Goal: Task Accomplishment & Management: Complete application form

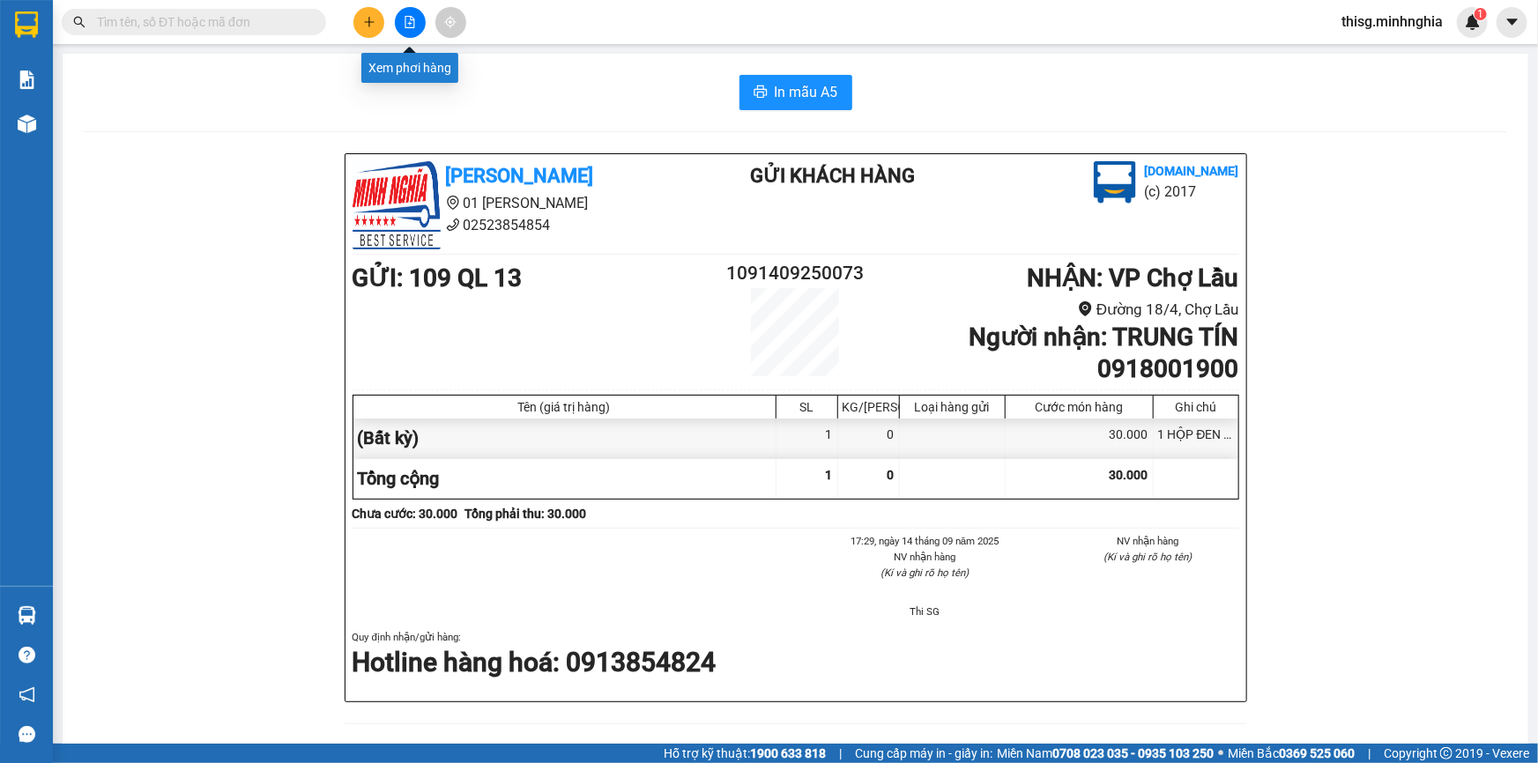
click at [405, 30] on button at bounding box center [410, 22] width 31 height 31
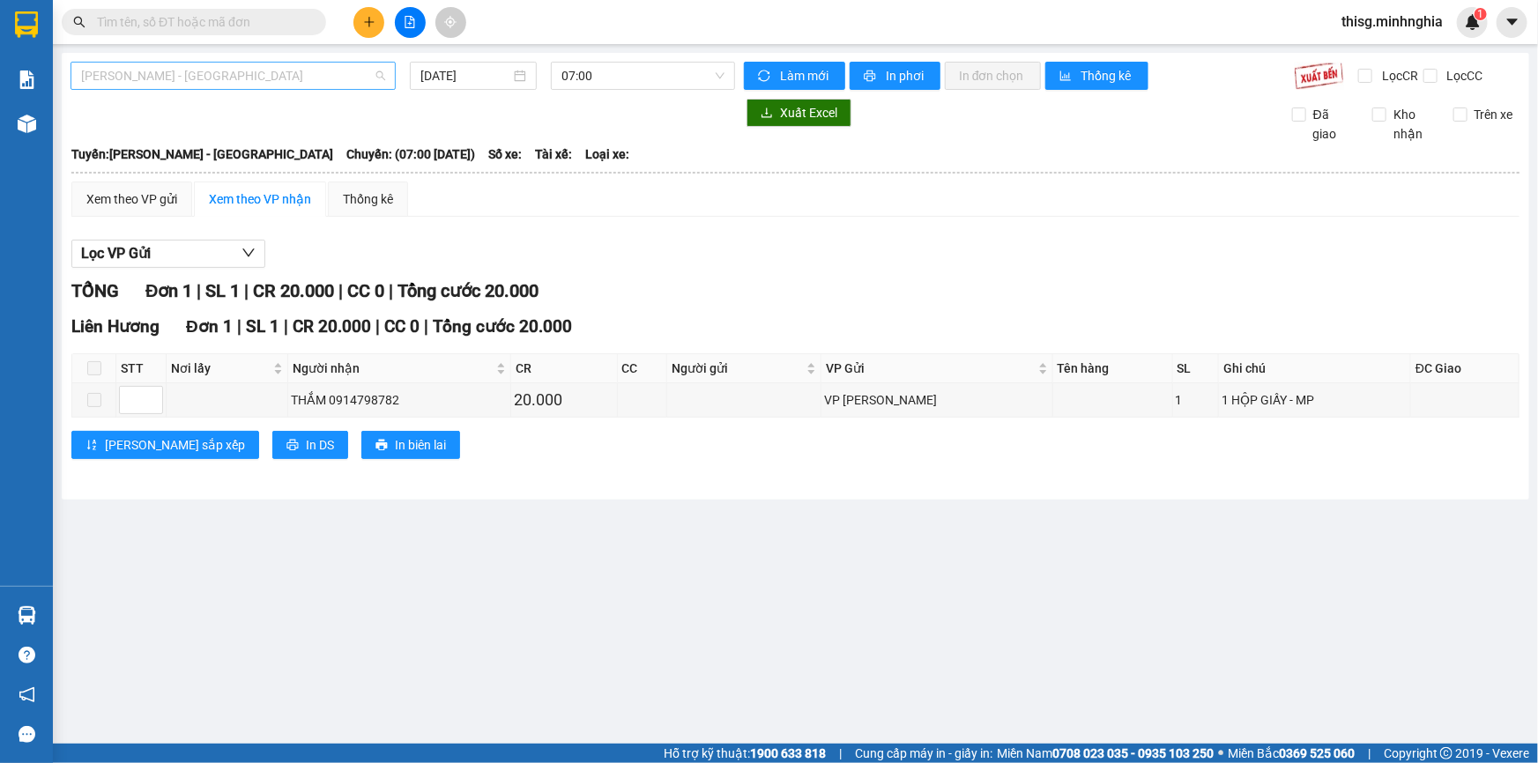
click at [223, 83] on span "[PERSON_NAME] - [GEOGRAPHIC_DATA]" at bounding box center [233, 76] width 304 height 26
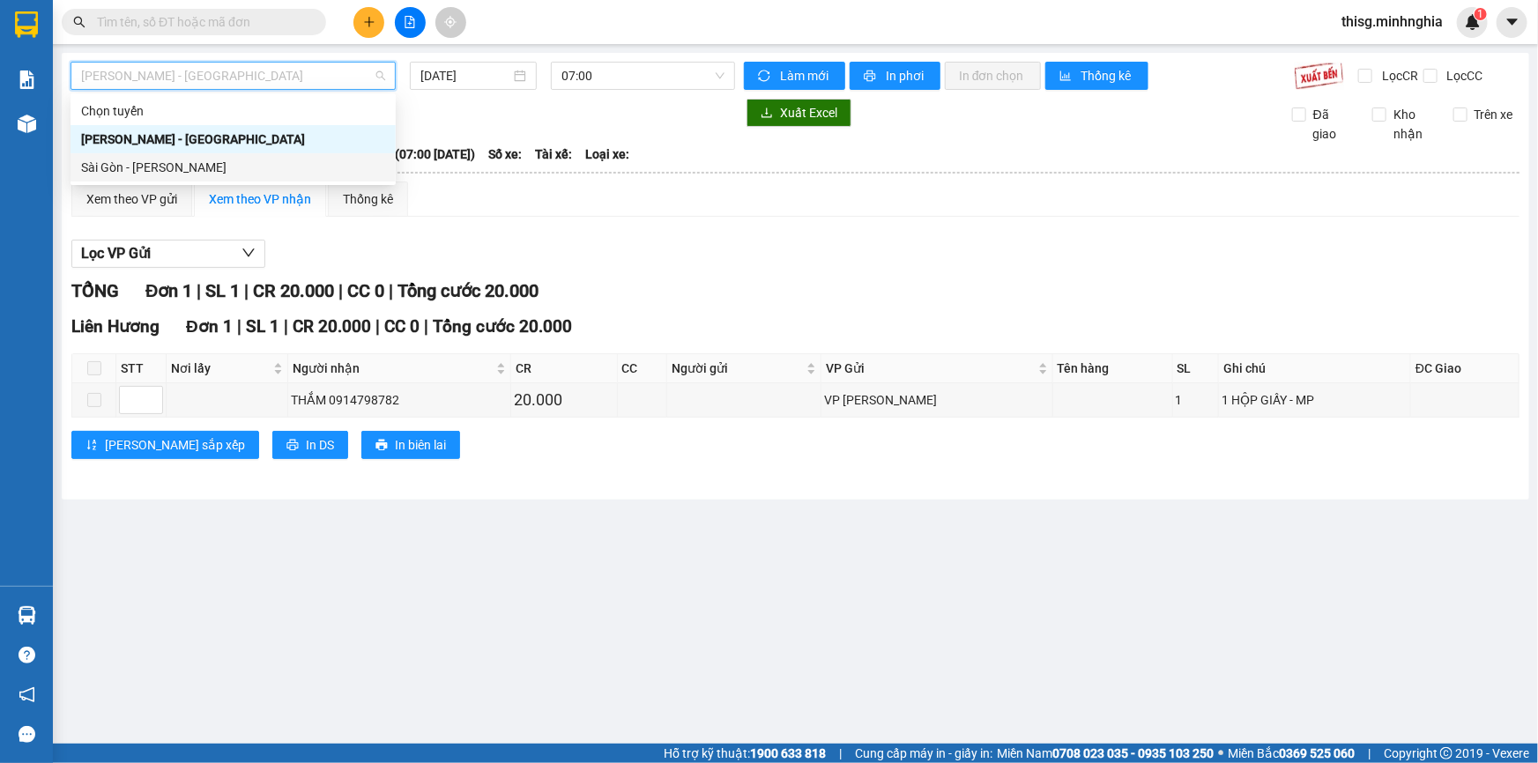
click at [140, 164] on div "Sài Gòn - [PERSON_NAME]" at bounding box center [233, 167] width 304 height 19
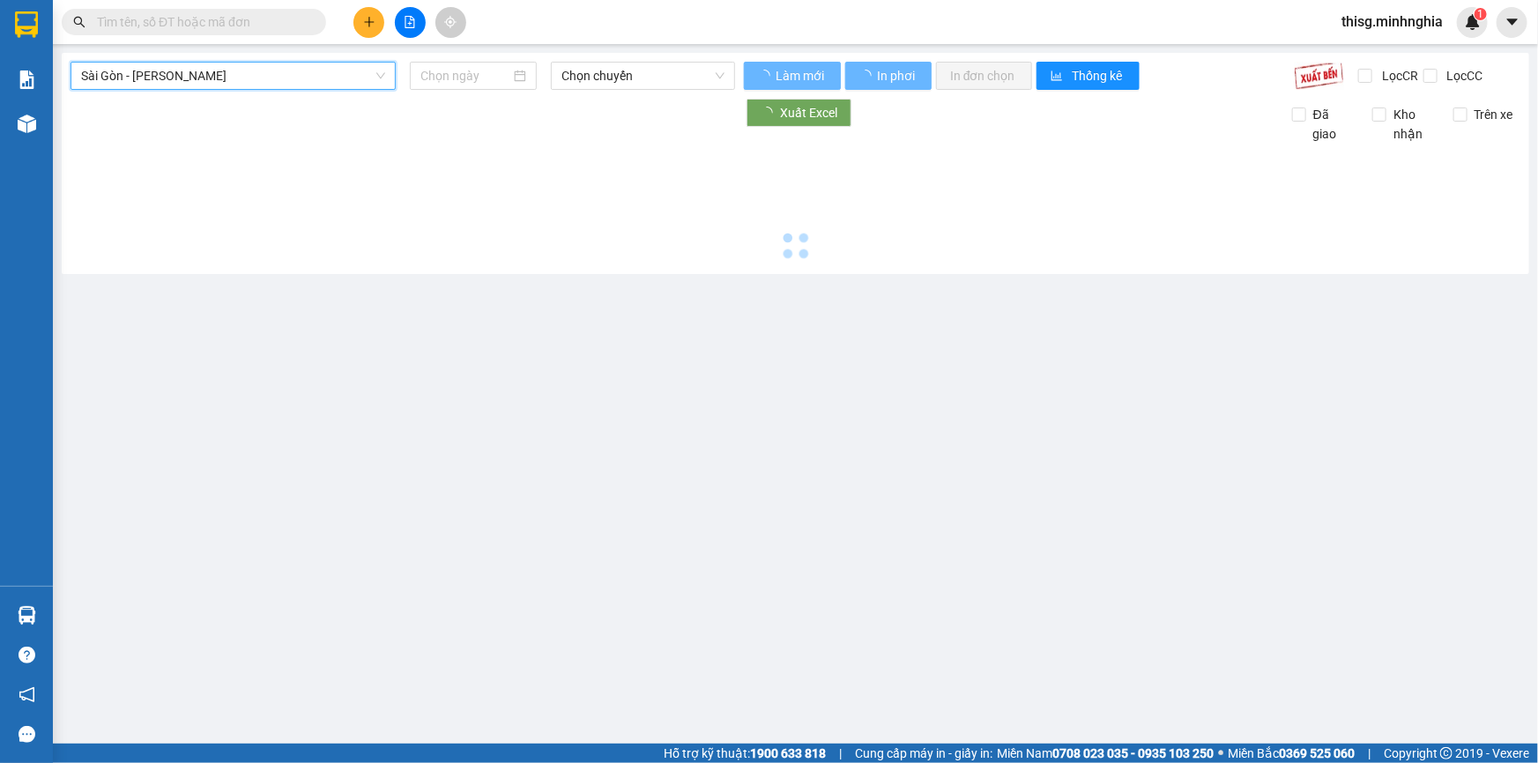
type input "[DATE]"
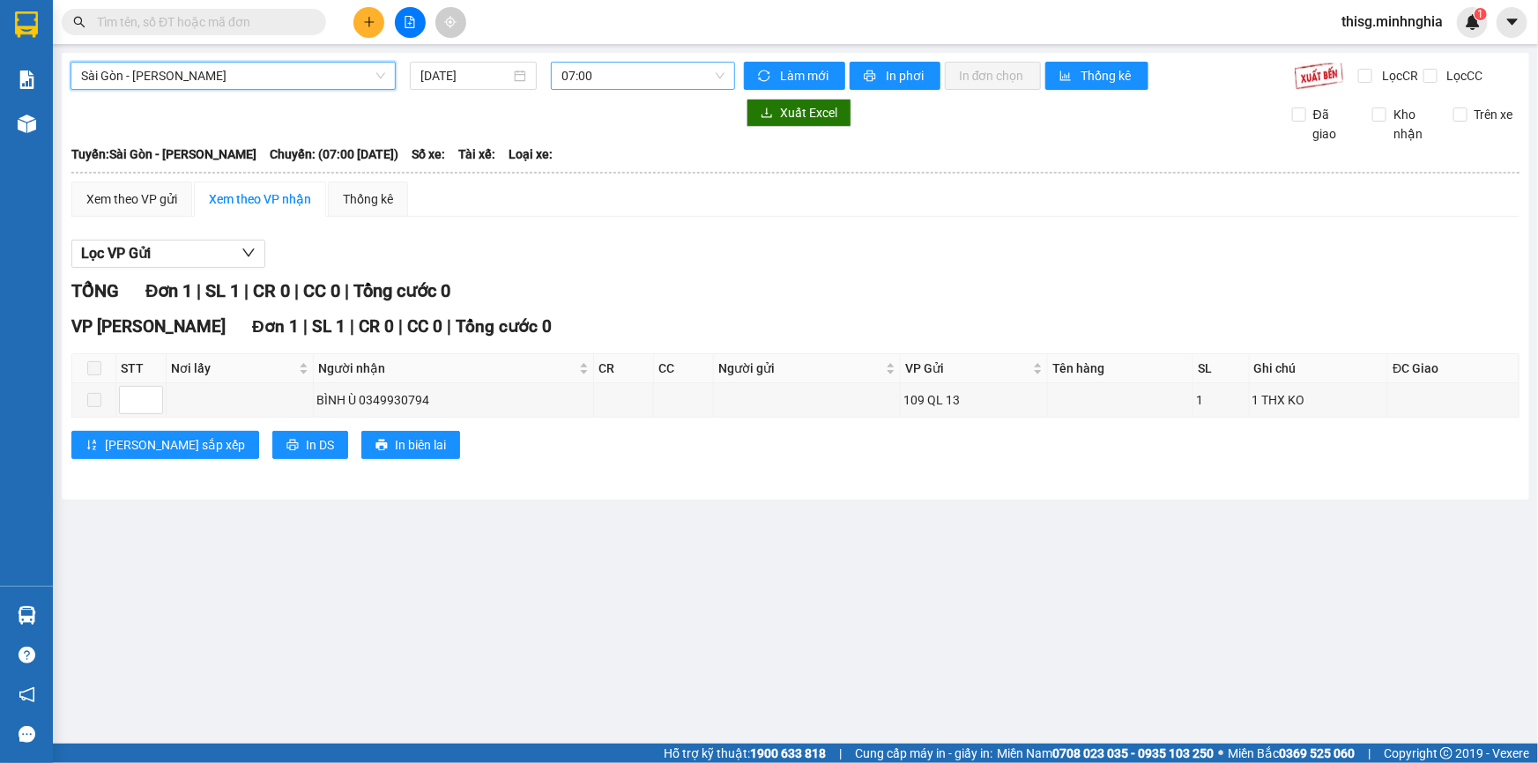
click at [585, 80] on span "07:00" at bounding box center [642, 76] width 163 height 26
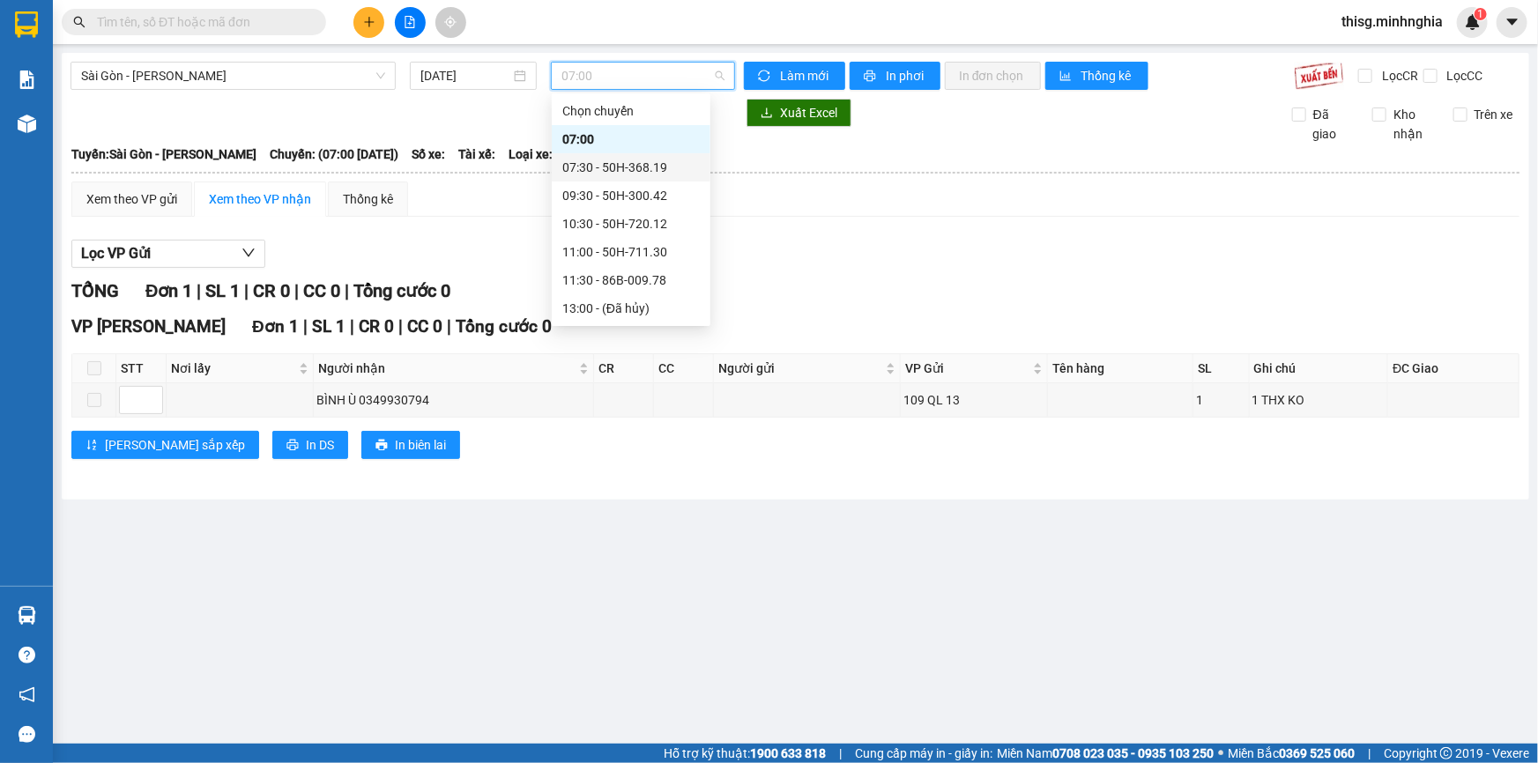
click at [598, 167] on div "07:30 - 50H-368.19" at bounding box center [630, 167] width 137 height 19
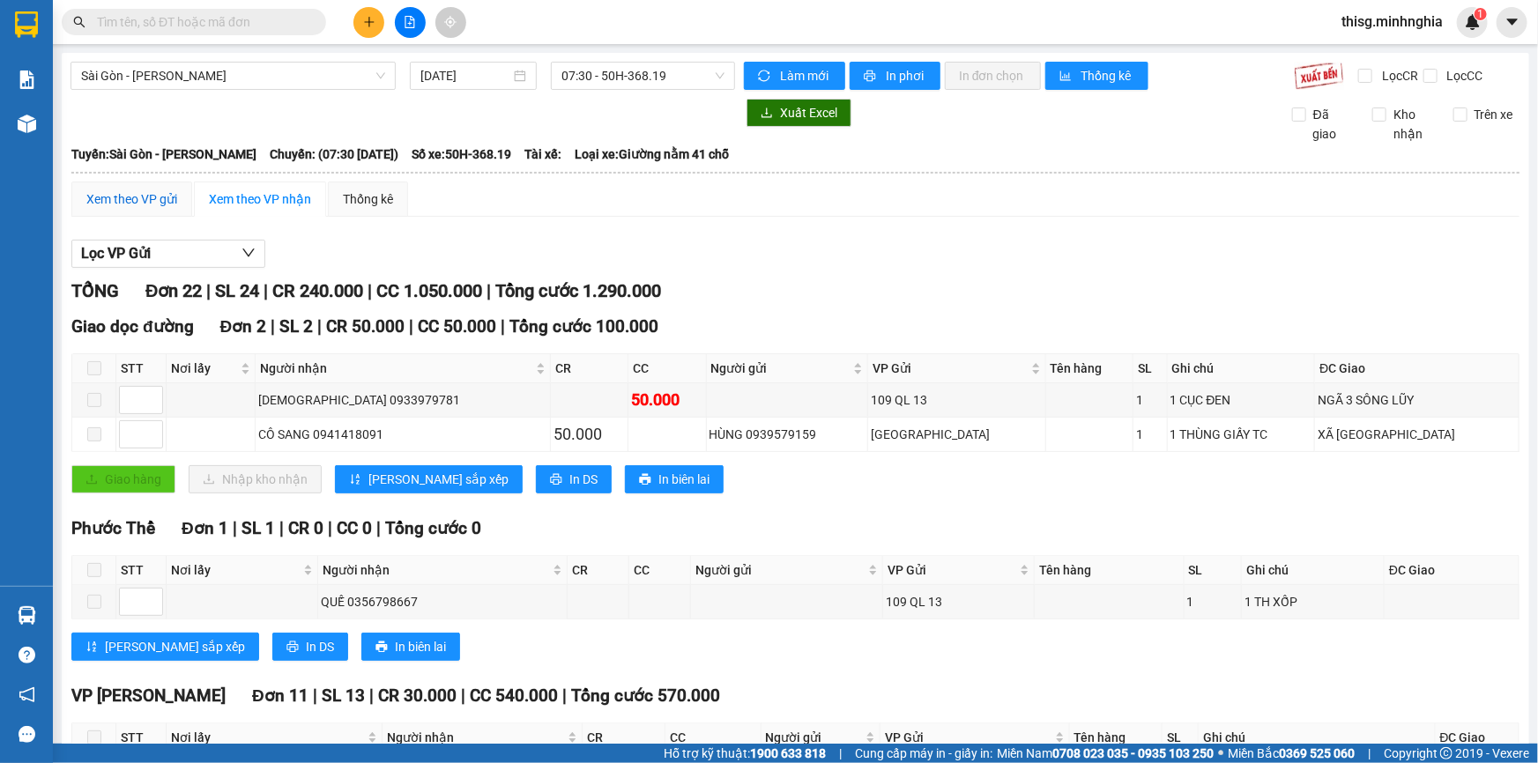
click at [119, 202] on div "Xem theo VP gửi" at bounding box center [131, 198] width 91 height 19
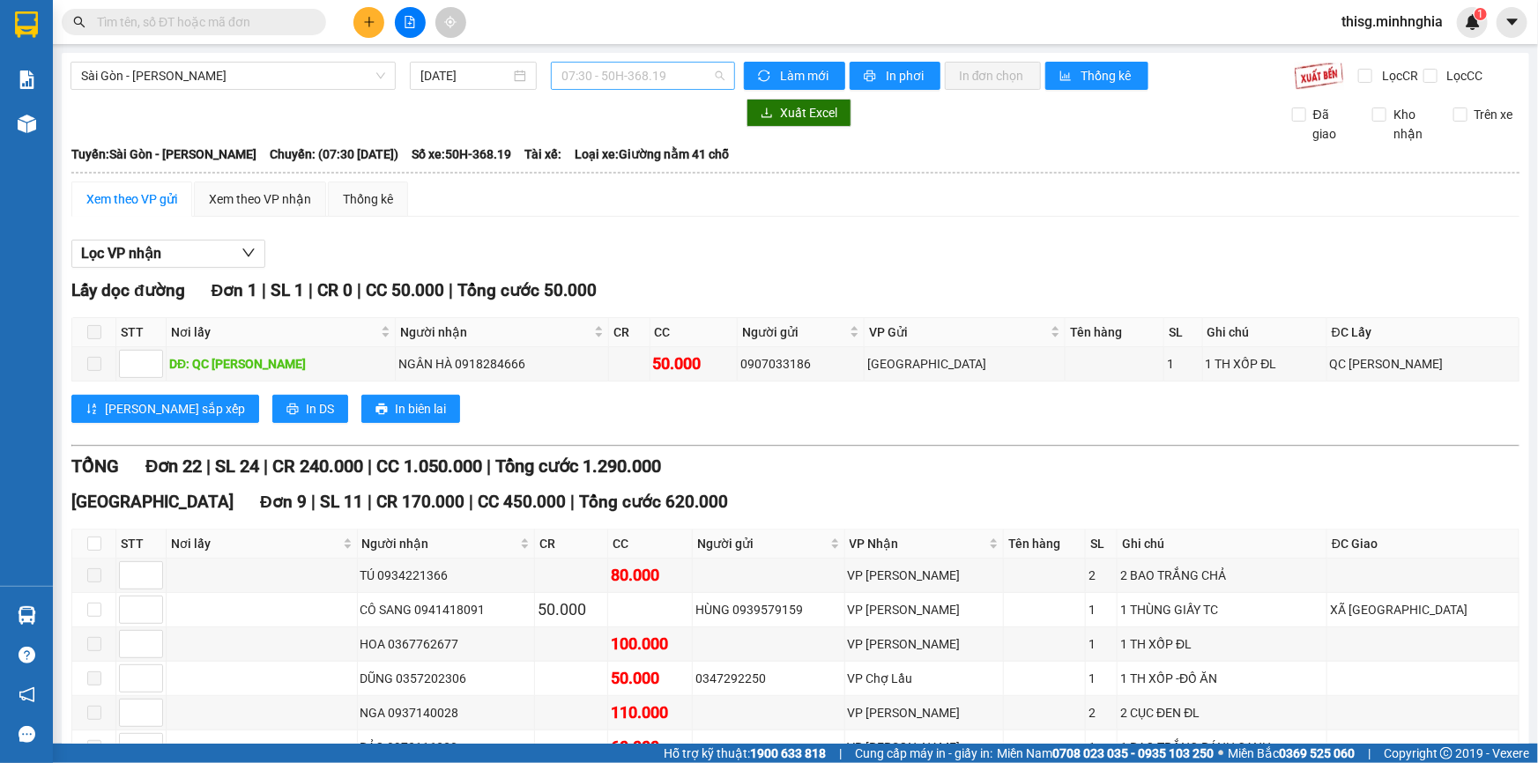
click at [572, 68] on span "07:30 - 50H-368.19" at bounding box center [642, 76] width 163 height 26
type input "01."
click at [367, 24] on icon "plus" at bounding box center [369, 22] width 12 height 12
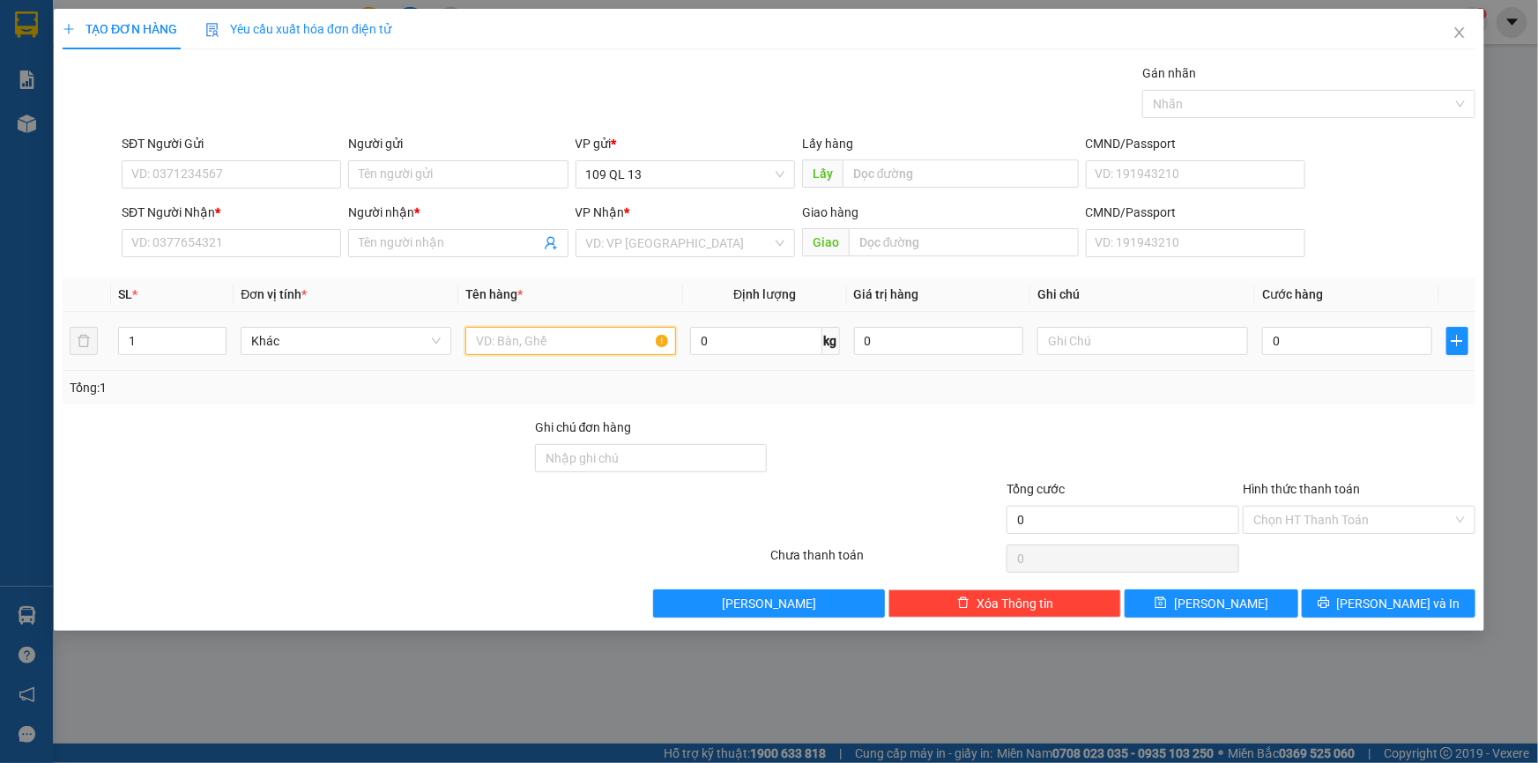
click at [591, 344] on input "text" at bounding box center [570, 341] width 211 height 28
click at [1065, 350] on input "text" at bounding box center [1142, 341] width 211 height 28
type input "1 TX CÓ BỊ ĐEN"
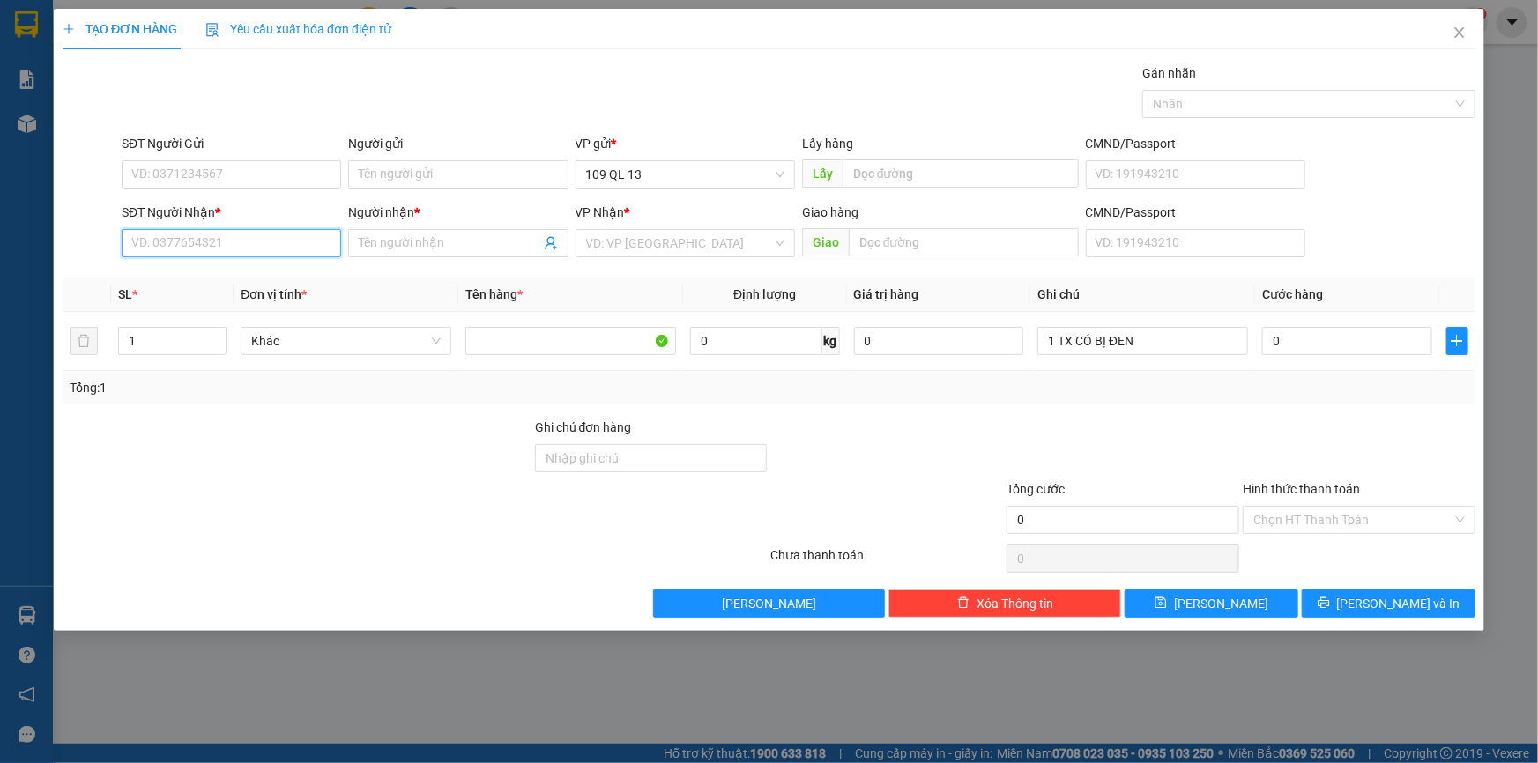
click at [176, 242] on input "SĐT Người Nhận *" at bounding box center [231, 243] width 219 height 28
type input "0367769330"
click at [474, 244] on input "Người nhận *" at bounding box center [449, 243] width 181 height 19
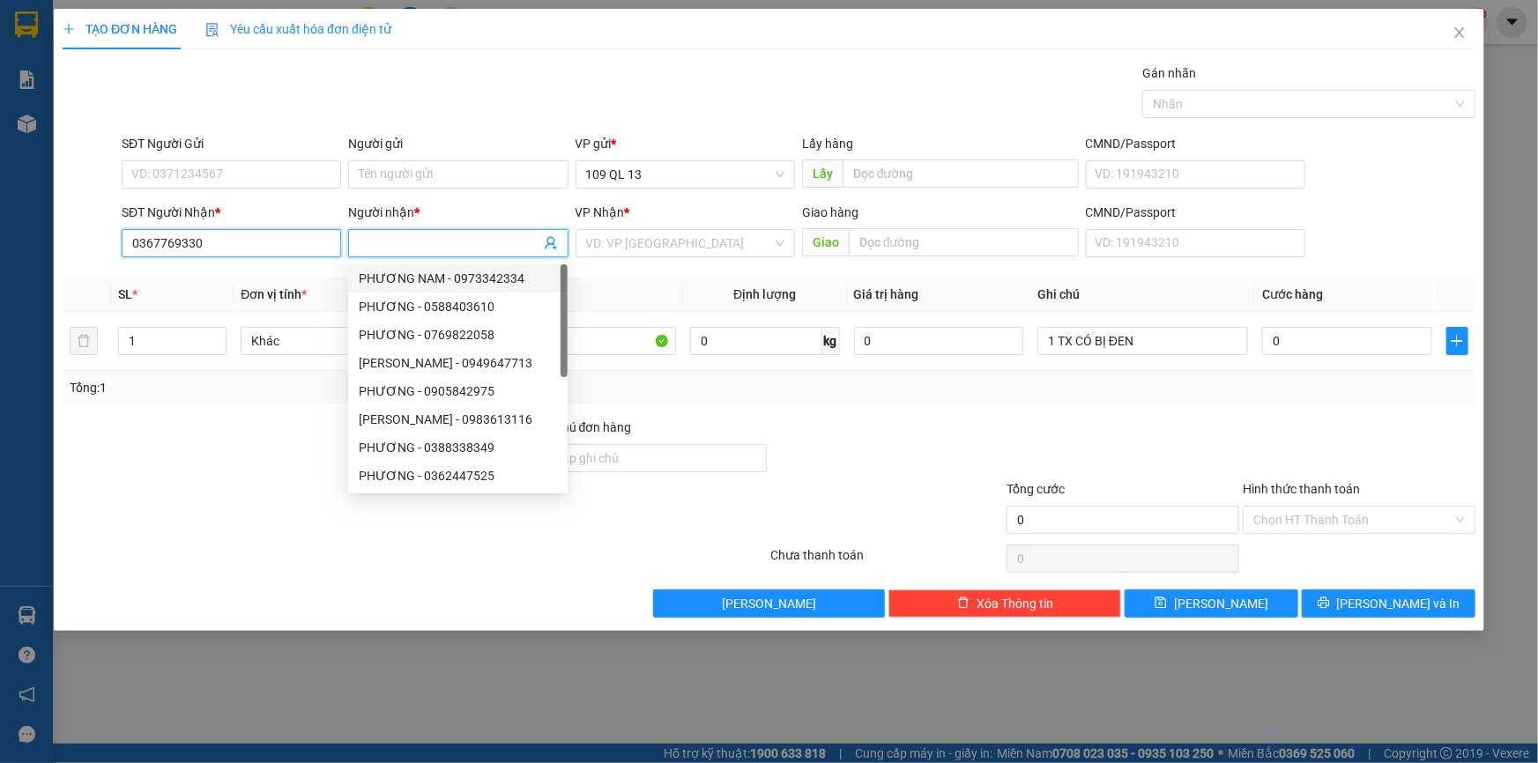
click at [244, 242] on input "0367769330" at bounding box center [231, 243] width 219 height 28
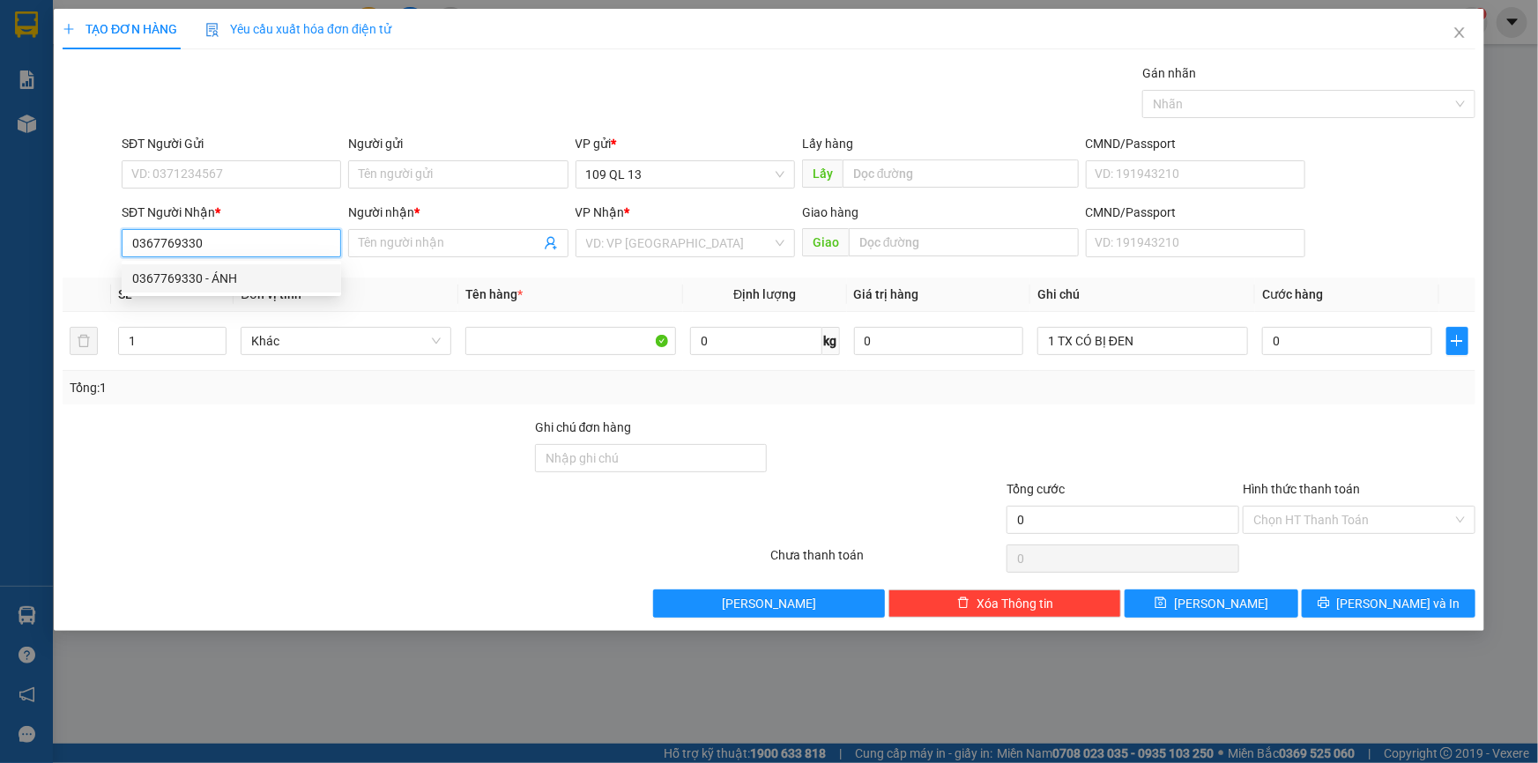
click at [246, 278] on div "0367769330 - ÁNH" at bounding box center [231, 278] width 198 height 19
type input "ÁNH"
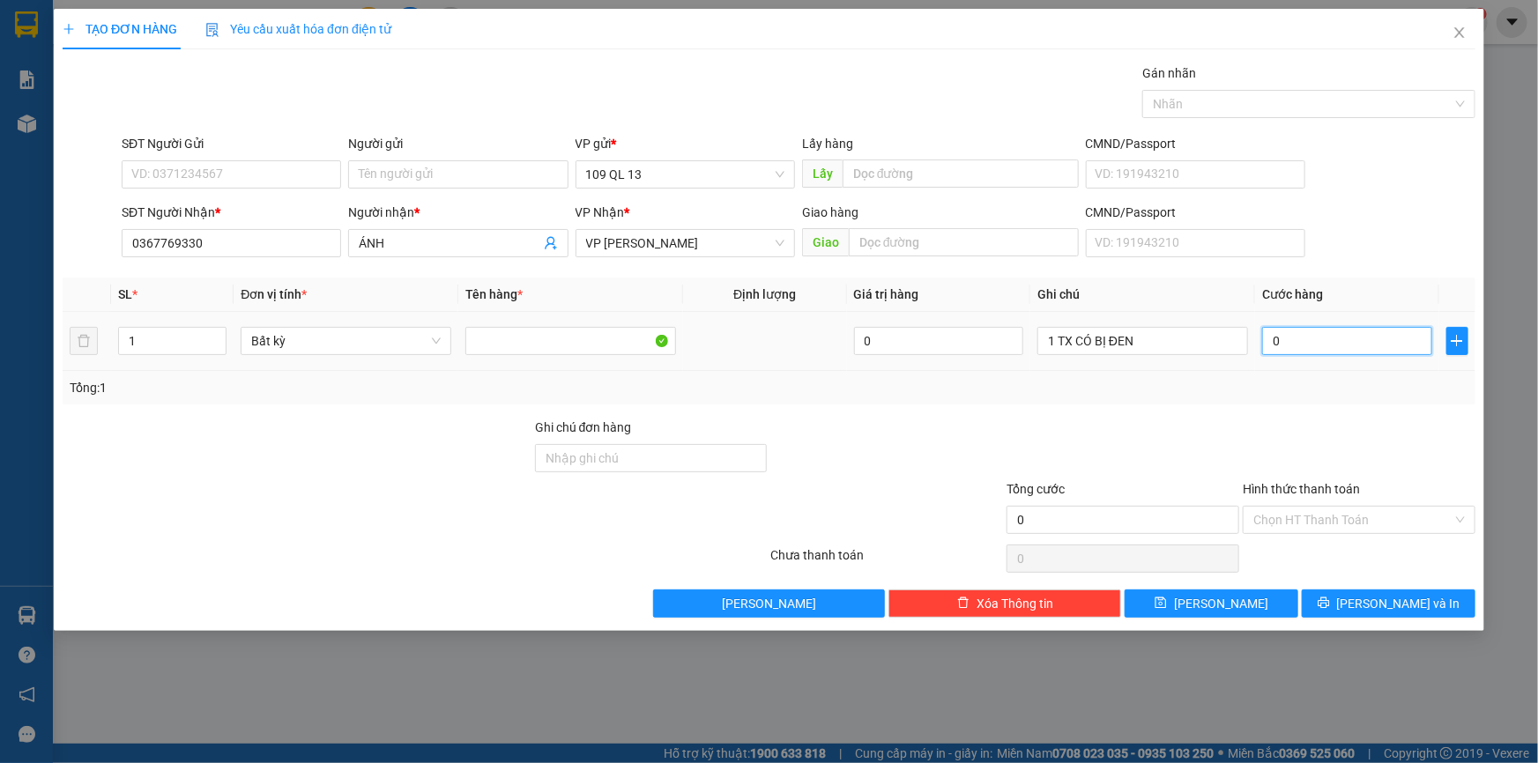
click at [1371, 330] on input "0" at bounding box center [1347, 341] width 170 height 28
type input "4"
type input "40"
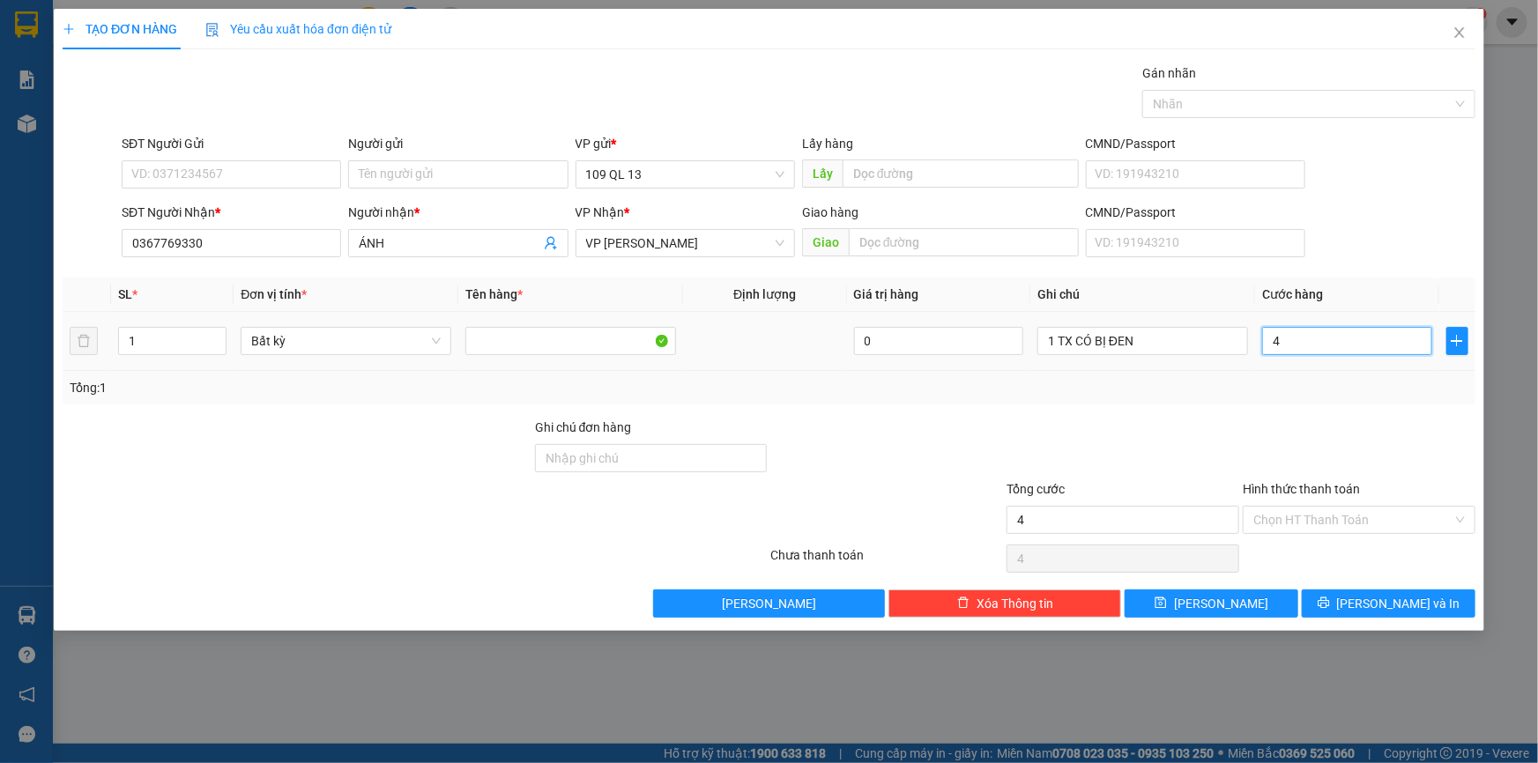
type input "40"
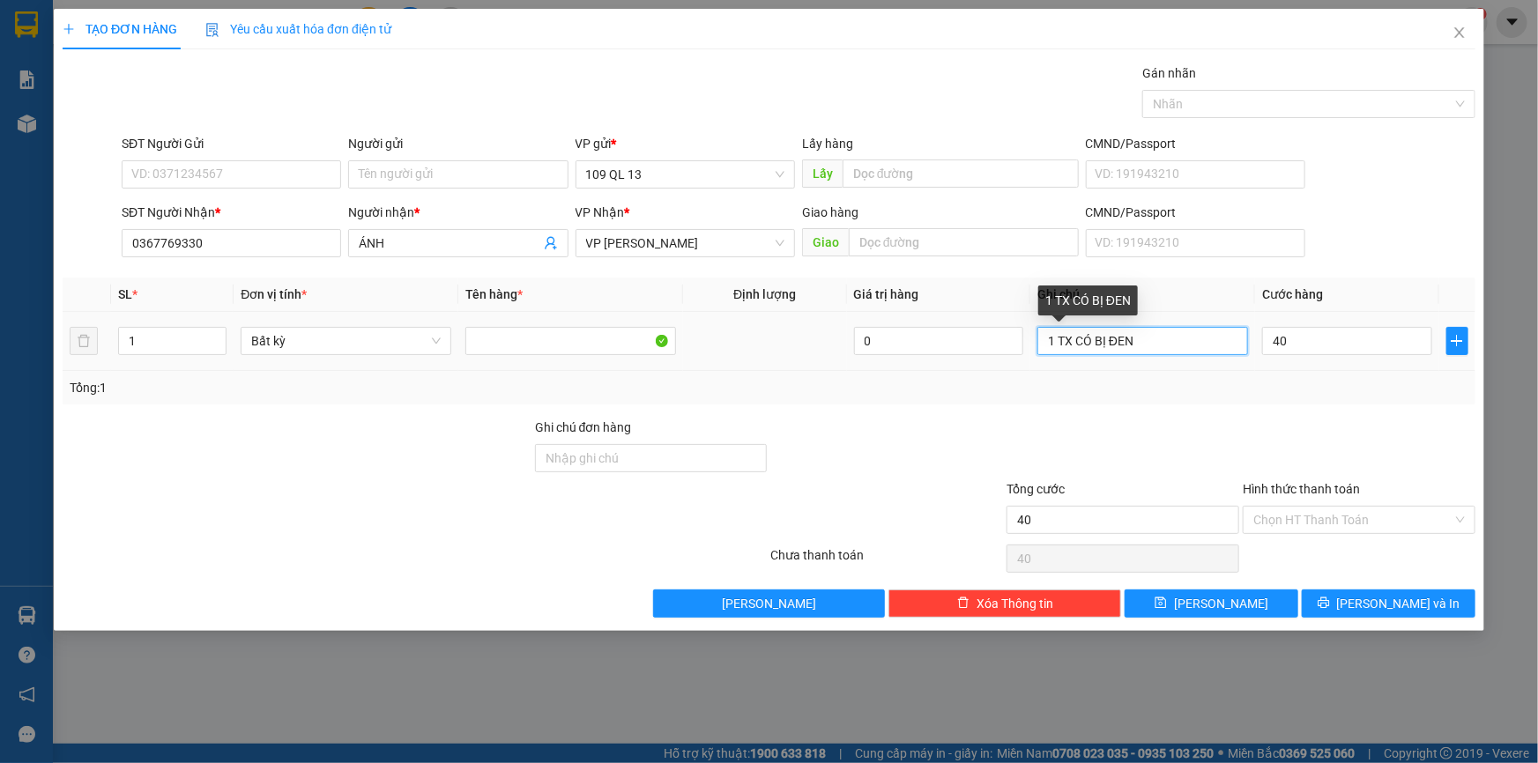
type input "40.000"
click at [1196, 353] on input "1 TX CÓ BỊ ĐEN" at bounding box center [1142, 341] width 211 height 28
type input "1 TX CÓ BỊ ĐEN ĐỒ ĂN"
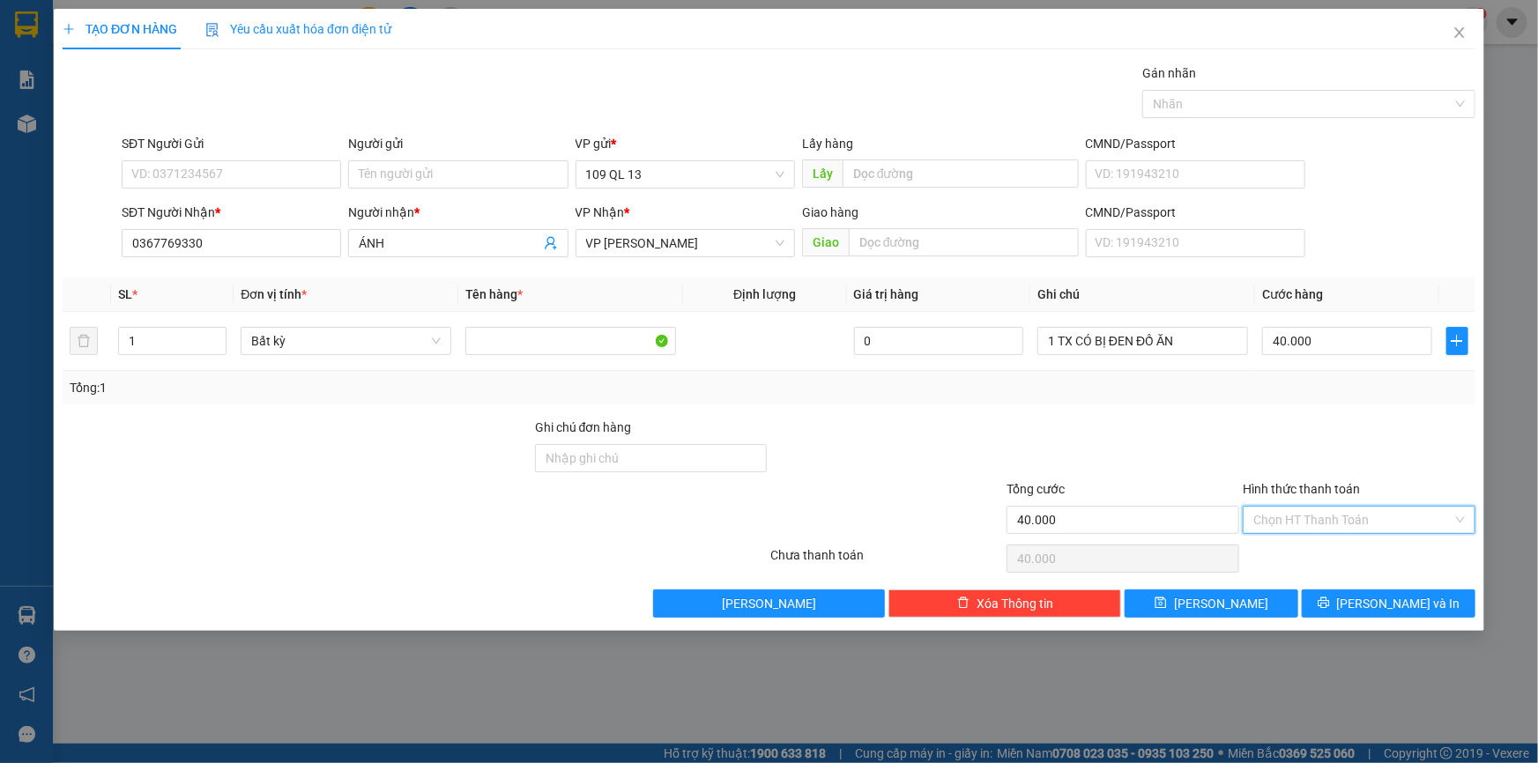
click at [1385, 527] on input "Hình thức thanh toán" at bounding box center [1352, 520] width 199 height 26
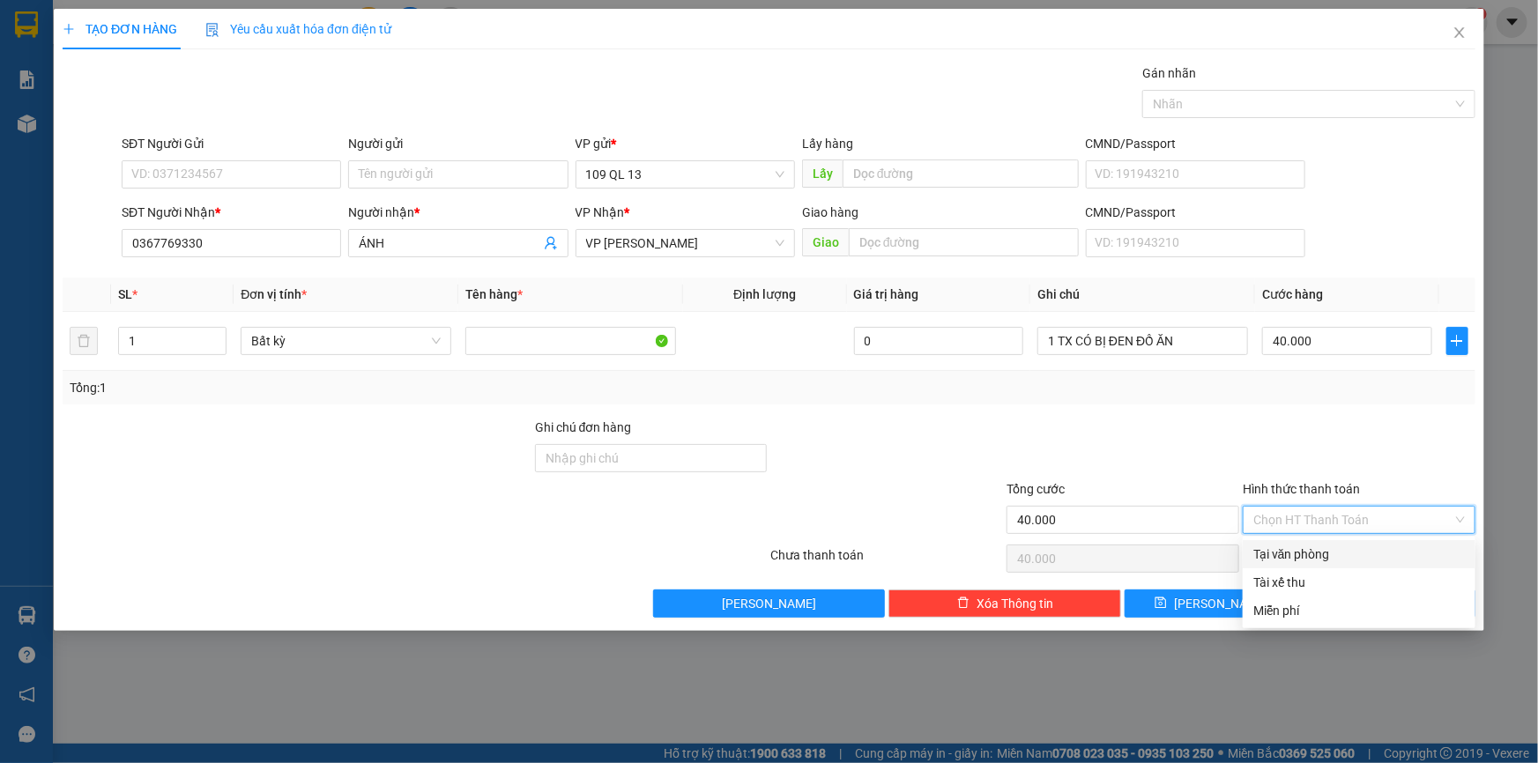
click at [1379, 554] on div "Tại văn phòng" at bounding box center [1359, 554] width 212 height 19
type input "0"
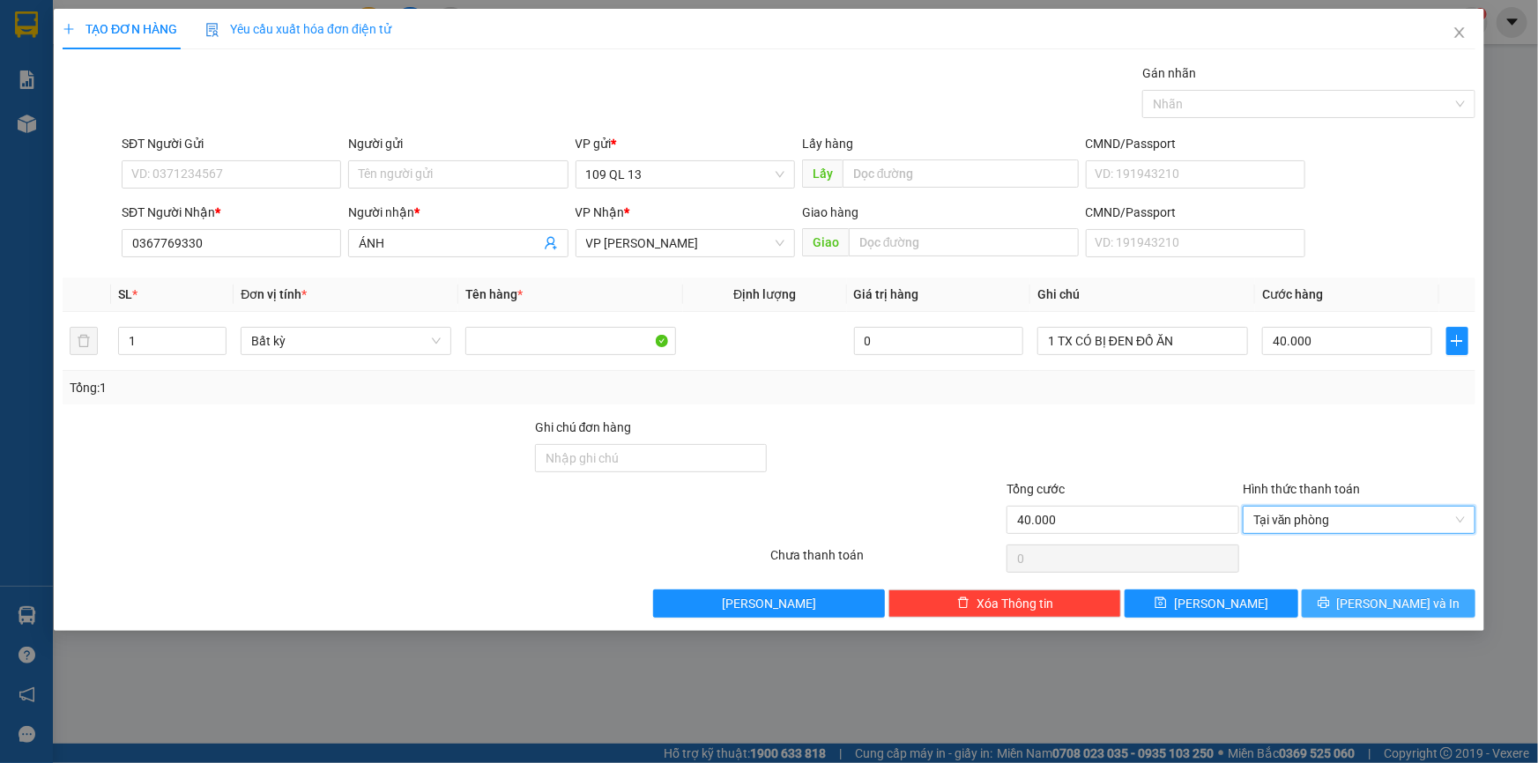
click at [1387, 598] on span "[PERSON_NAME] và In" at bounding box center [1398, 603] width 123 height 19
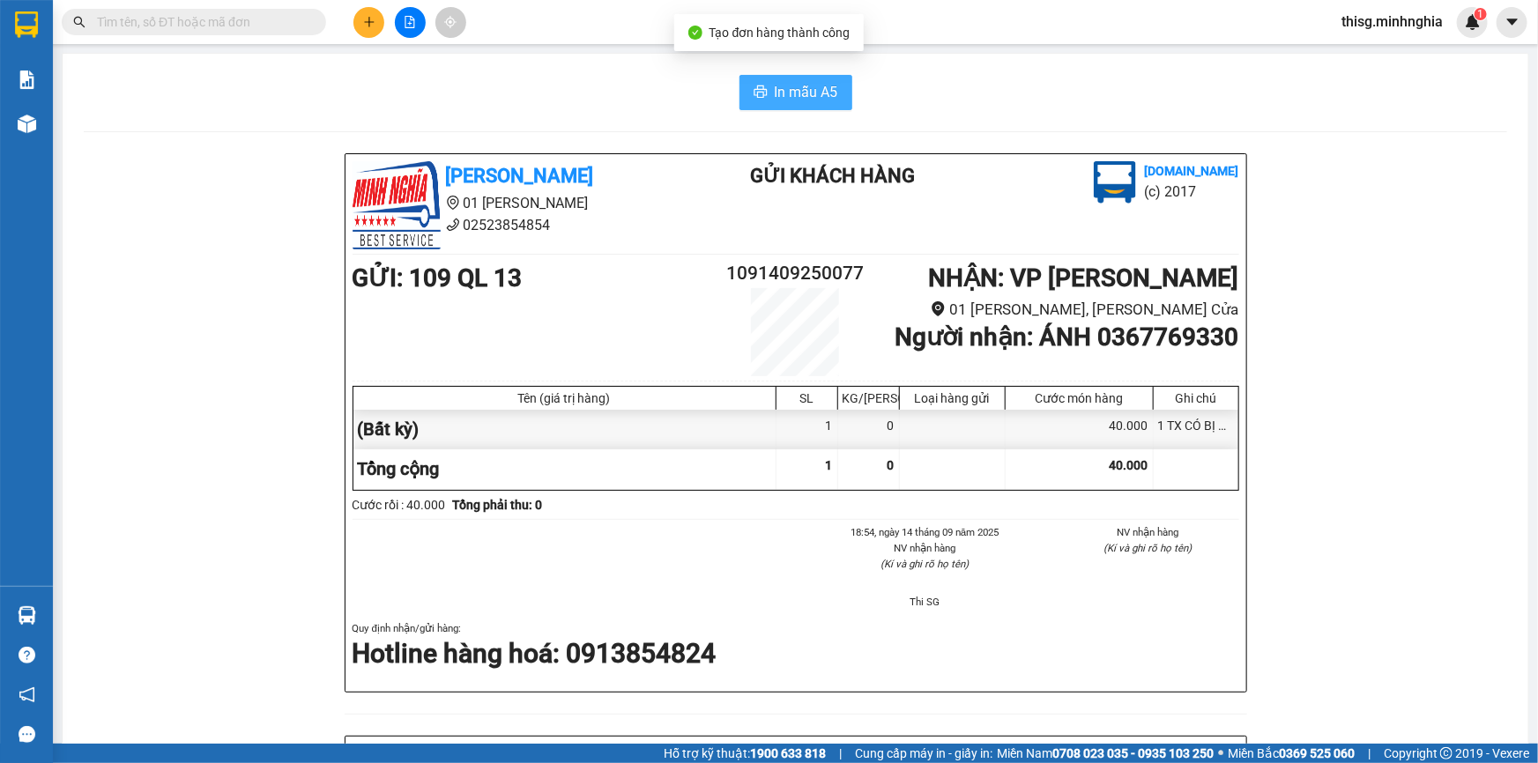
click at [804, 92] on span "In mẫu A5" at bounding box center [806, 92] width 63 height 22
click at [363, 22] on icon "plus" at bounding box center [369, 22] width 12 height 12
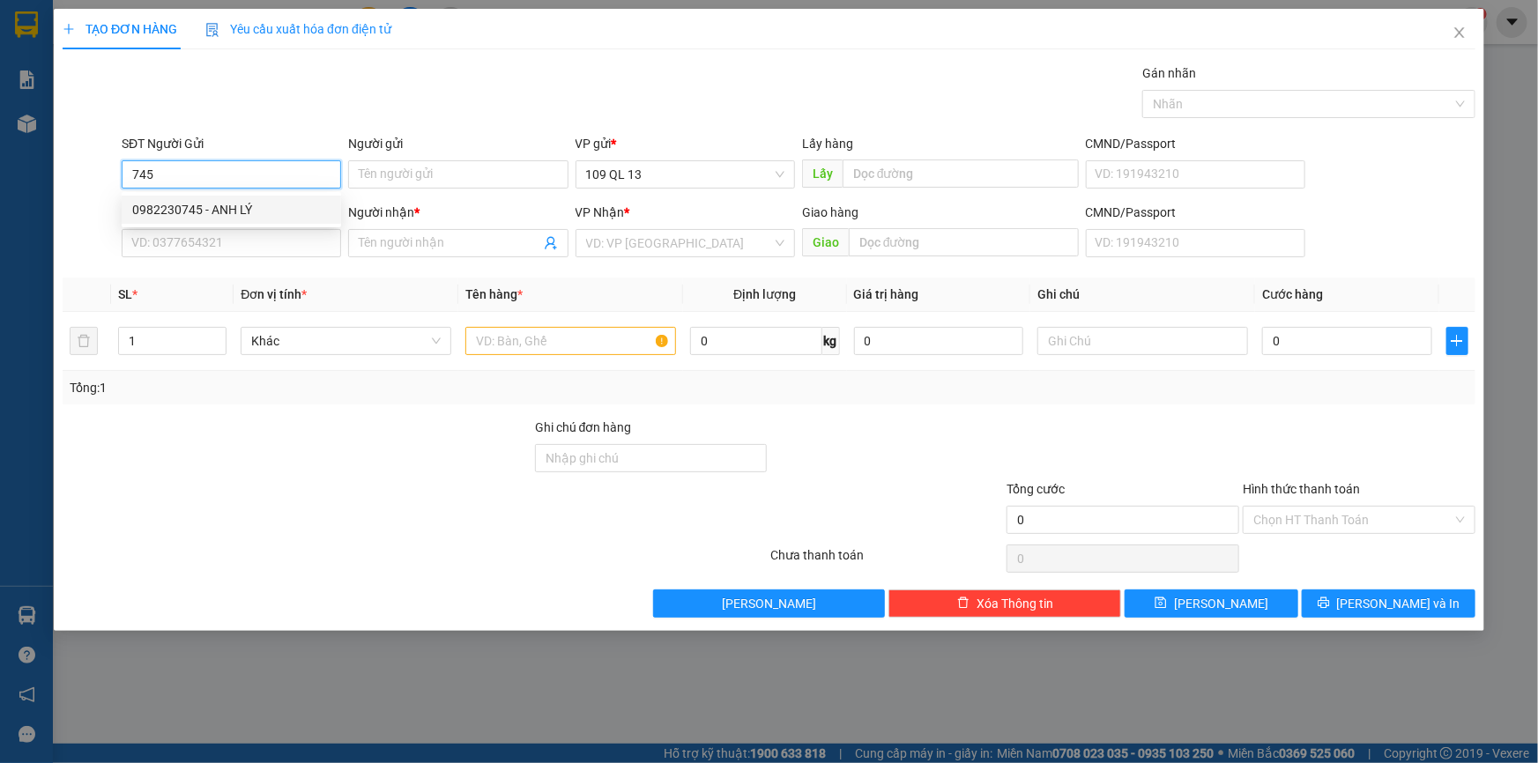
click at [256, 207] on div "0982230745 - ANH LÝ" at bounding box center [231, 209] width 198 height 19
type input "0982230745"
type input "ANH LÝ"
type input "0977398794"
type input "THỰC"
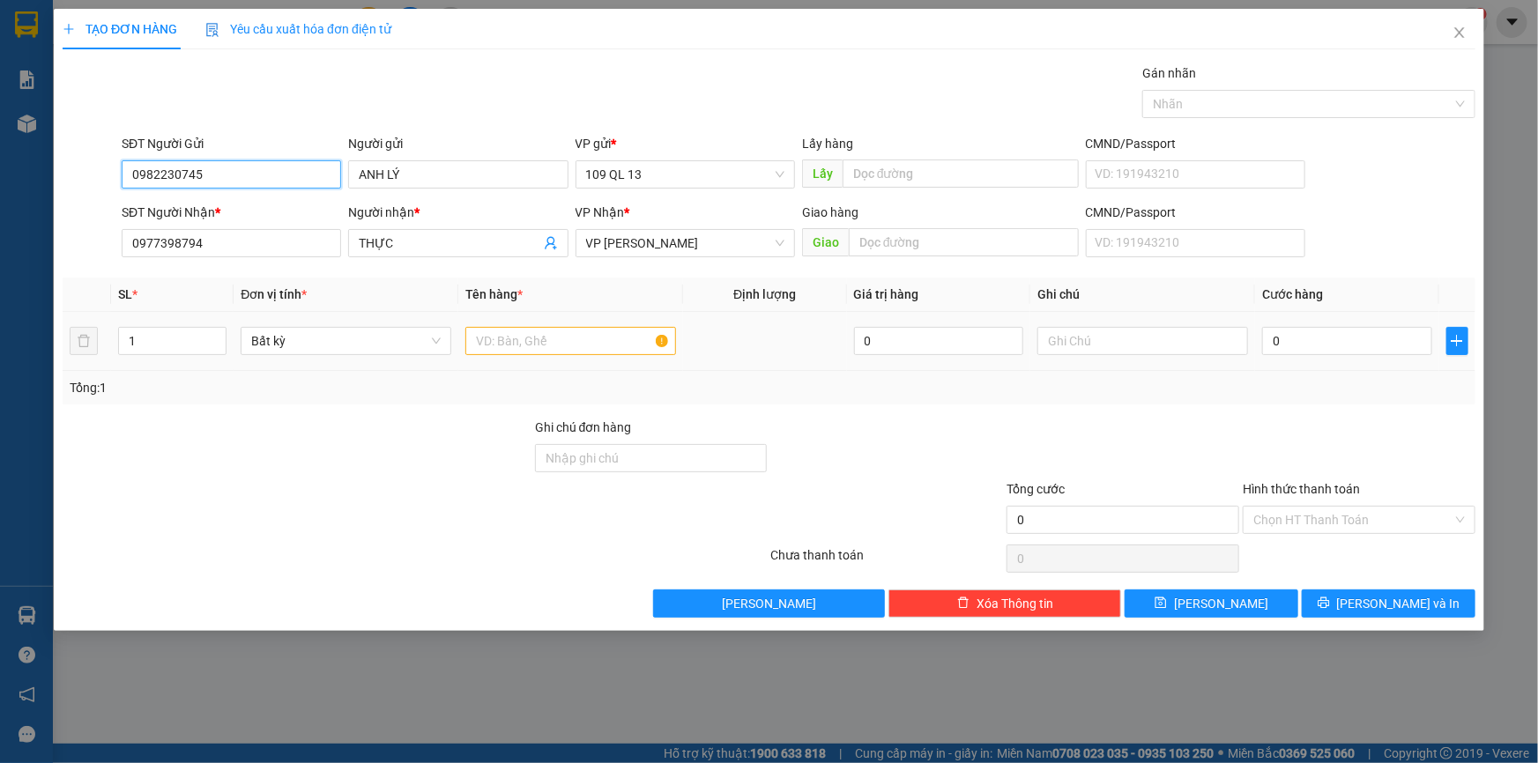
type input "0982230745"
click at [552, 345] on input "text" at bounding box center [570, 341] width 211 height 28
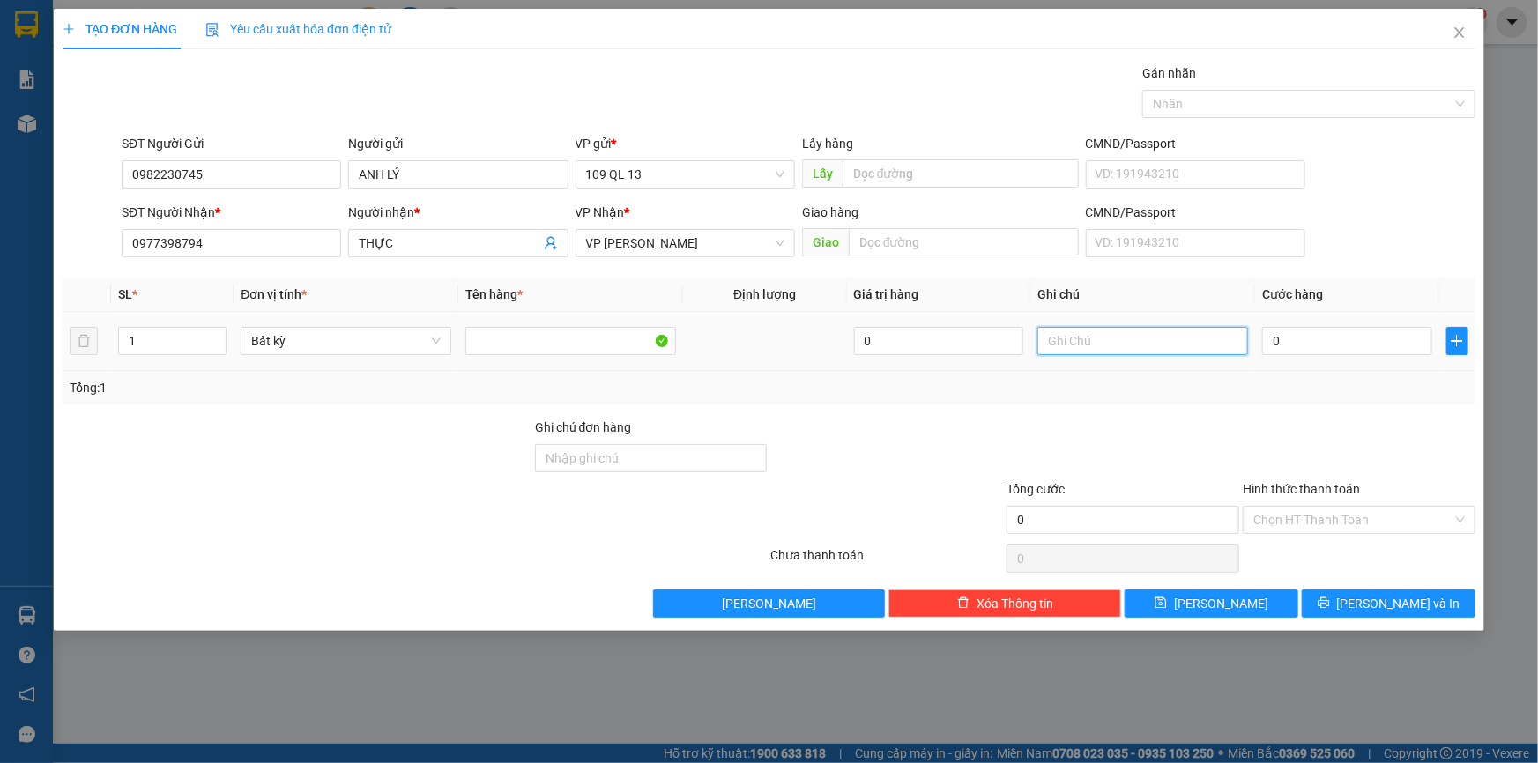
drag, startPoint x: 1148, startPoint y: 340, endPoint x: 1156, endPoint y: 327, distance: 15.4
click at [1156, 327] on input "text" at bounding box center [1142, 341] width 211 height 28
type input "1 HỘP RĂNG"
click at [1304, 340] on input "0" at bounding box center [1347, 341] width 170 height 28
type input "3"
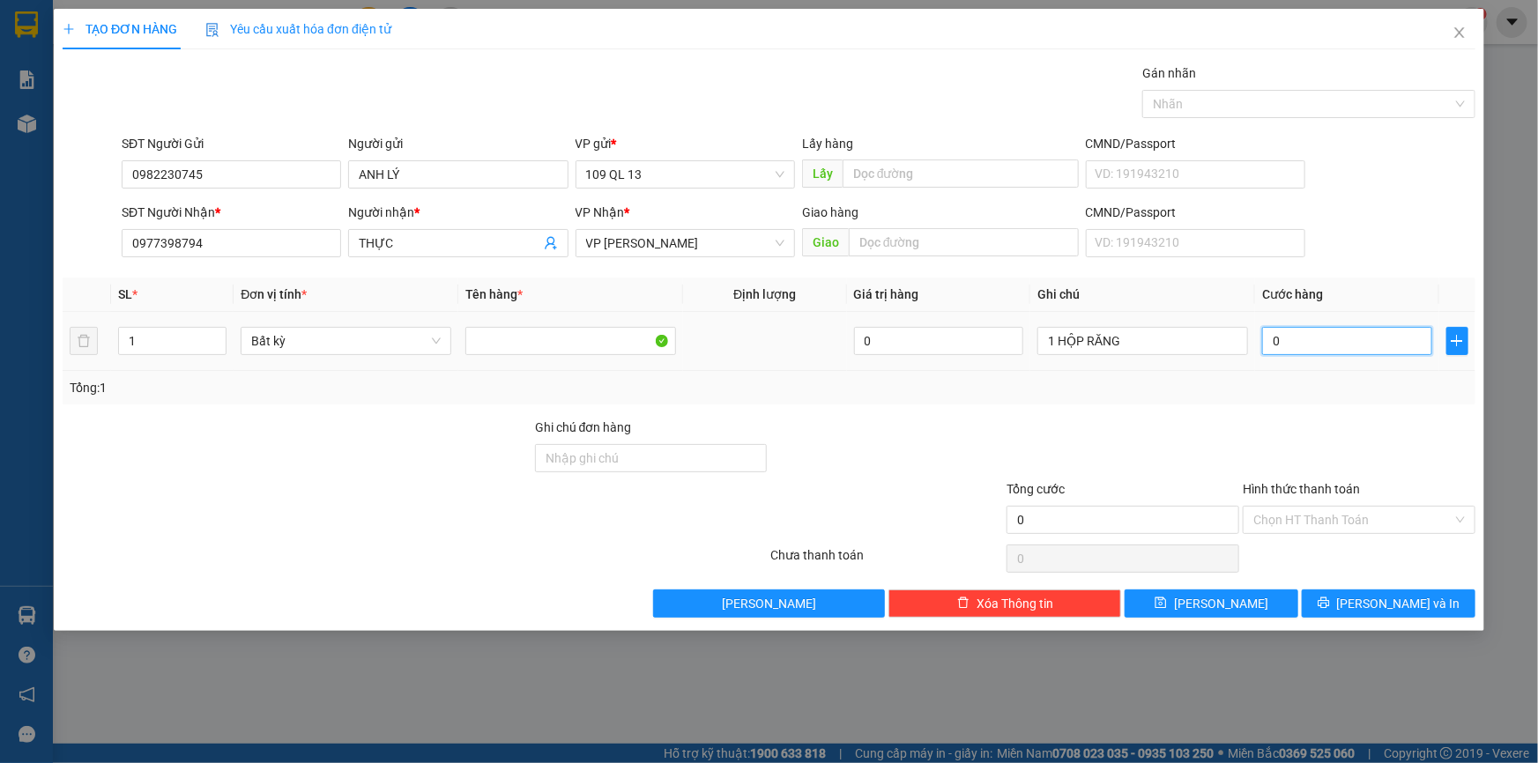
type input "3"
type input "30"
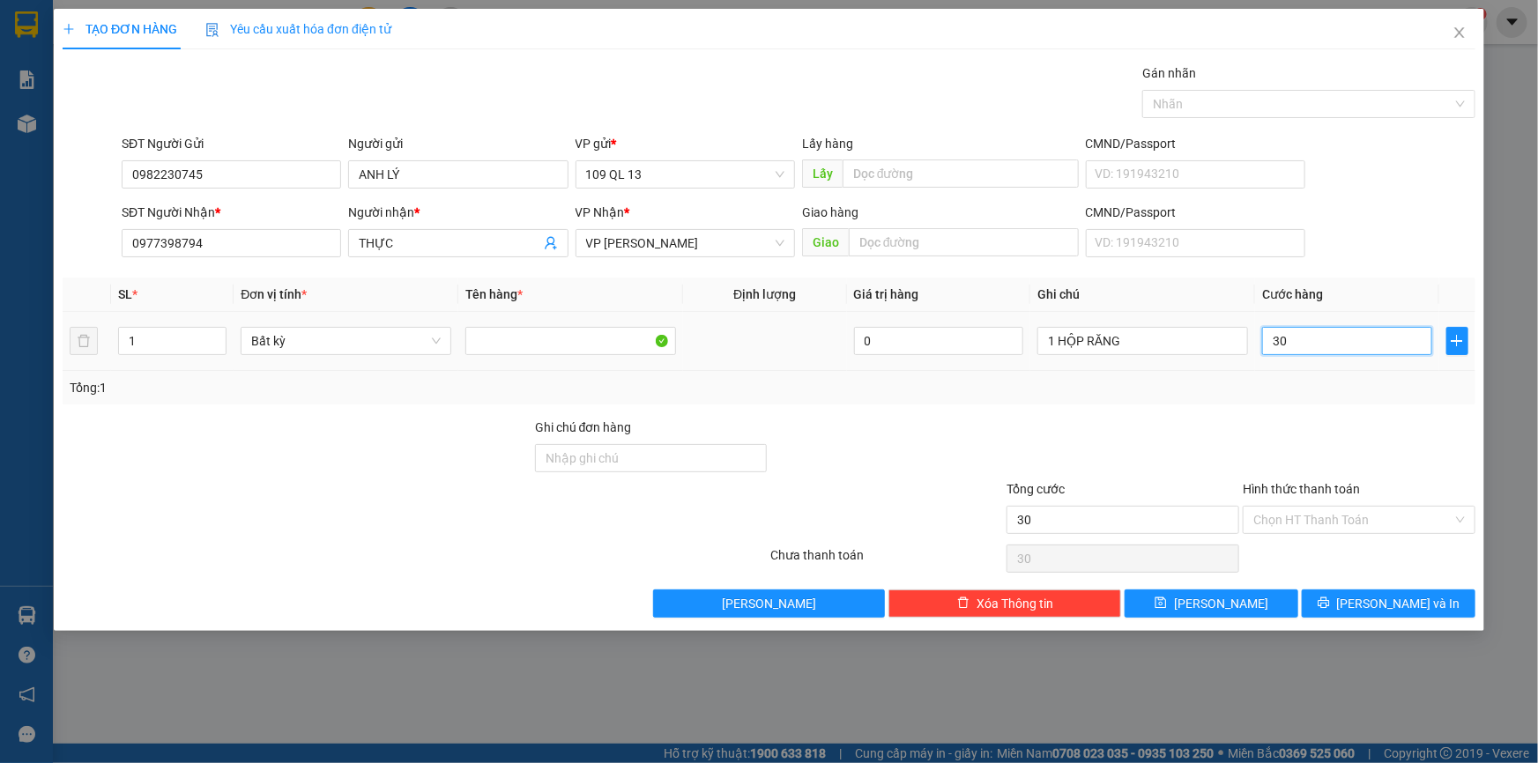
type input "3"
type input "0"
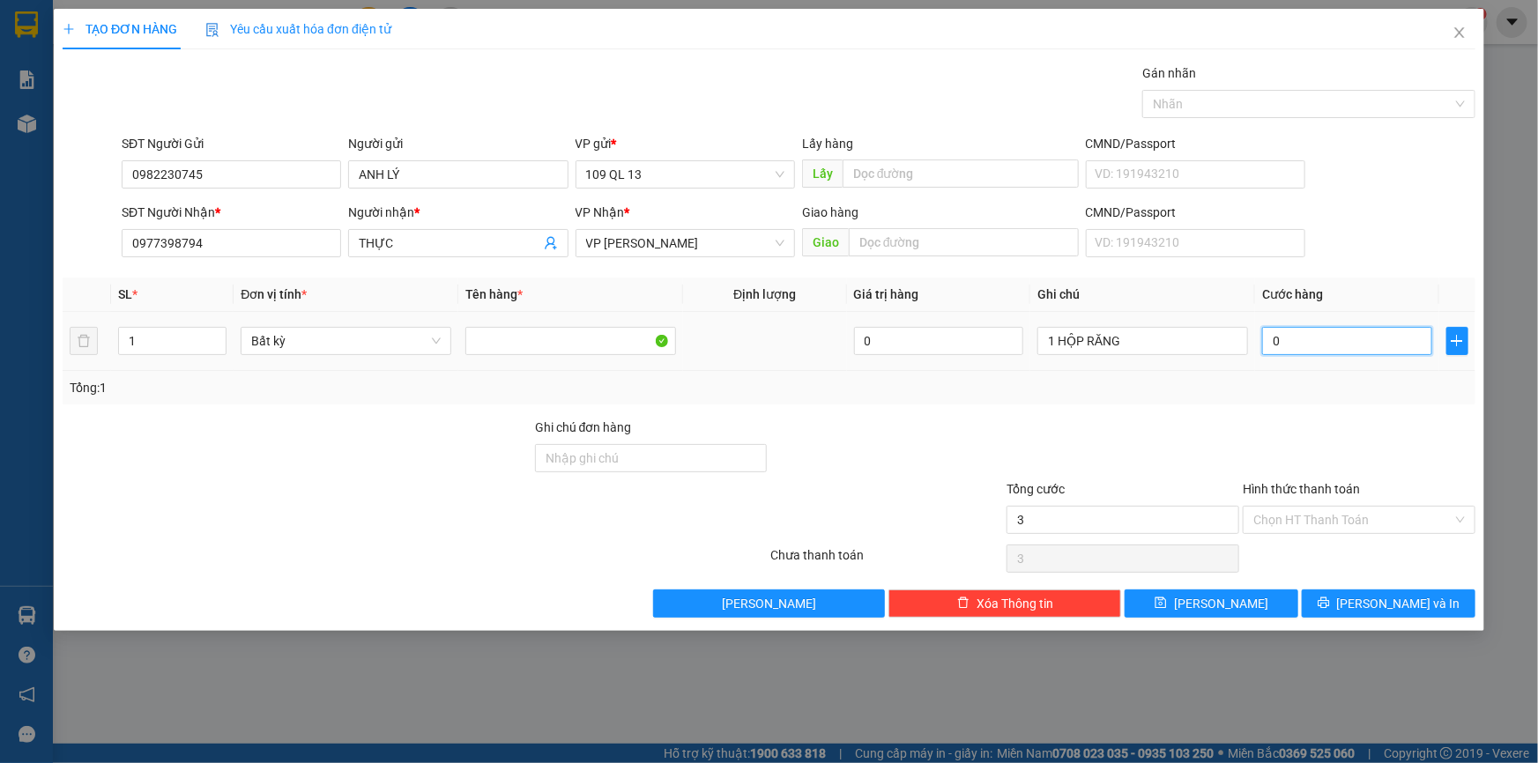
type input "0"
type input "04"
type input "4"
type input "040"
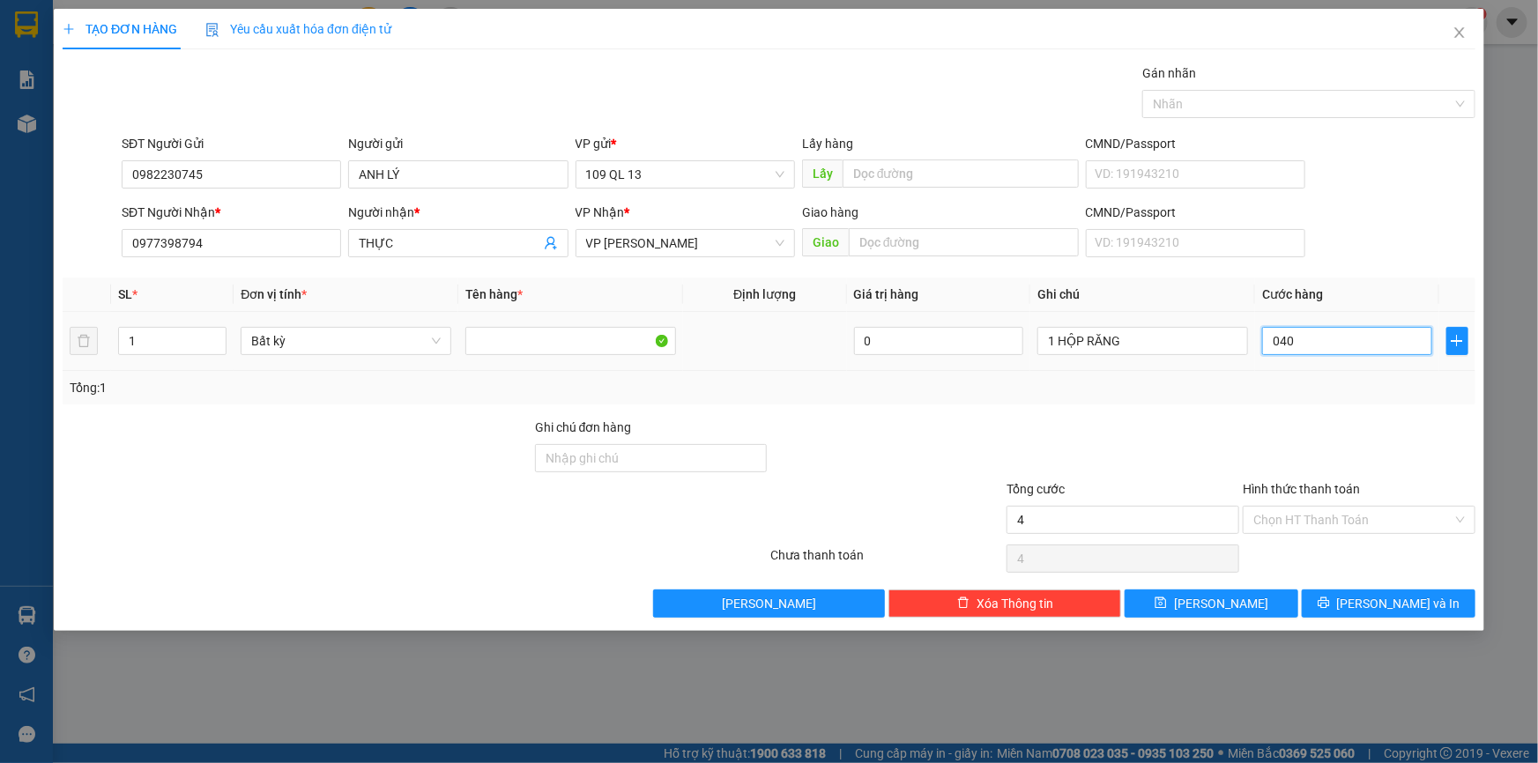
type input "40"
type input "40.000"
click at [1414, 516] on input "Hình thức thanh toán" at bounding box center [1352, 520] width 199 height 26
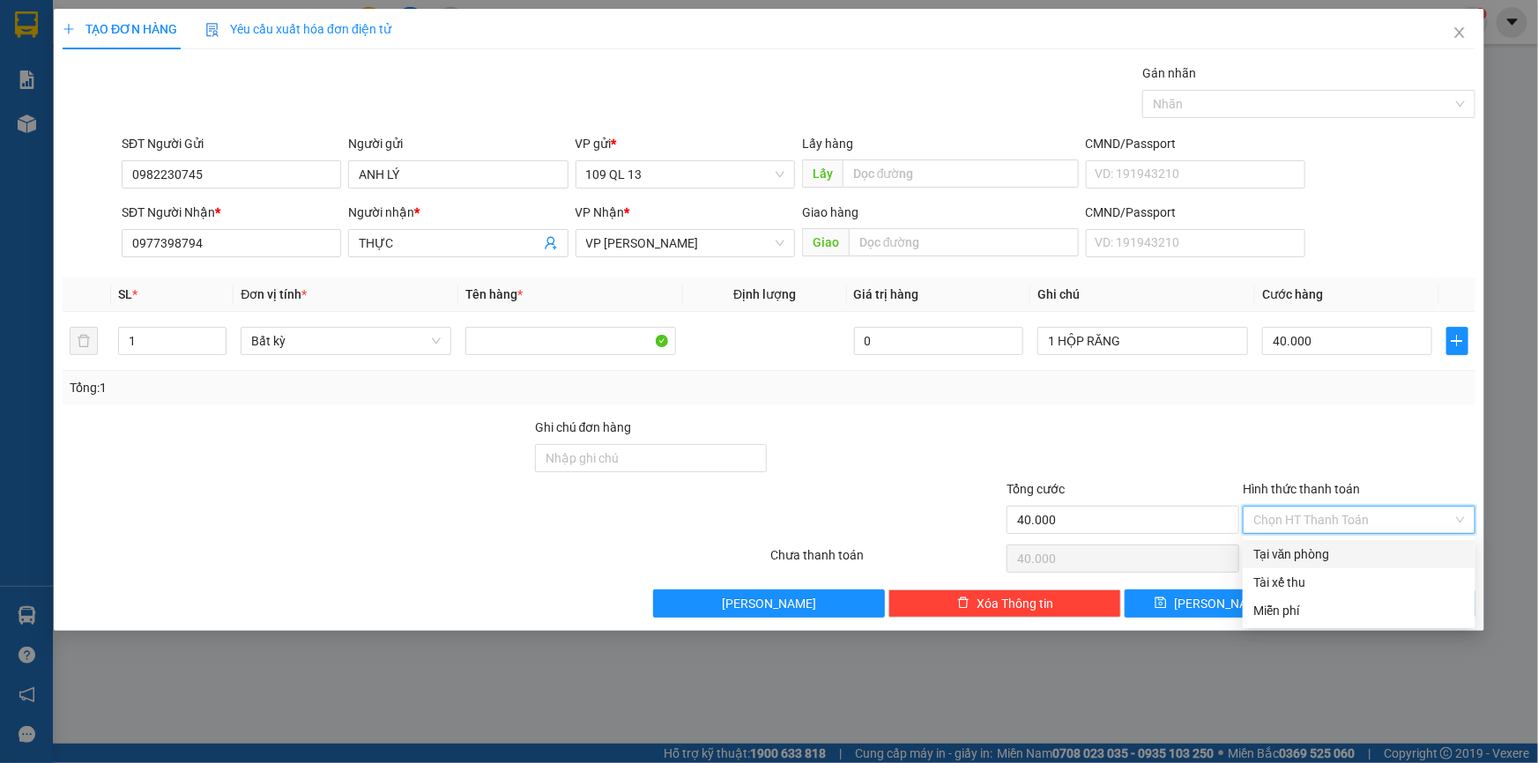
click at [1414, 552] on div "Tại văn phòng" at bounding box center [1359, 554] width 212 height 19
type input "0"
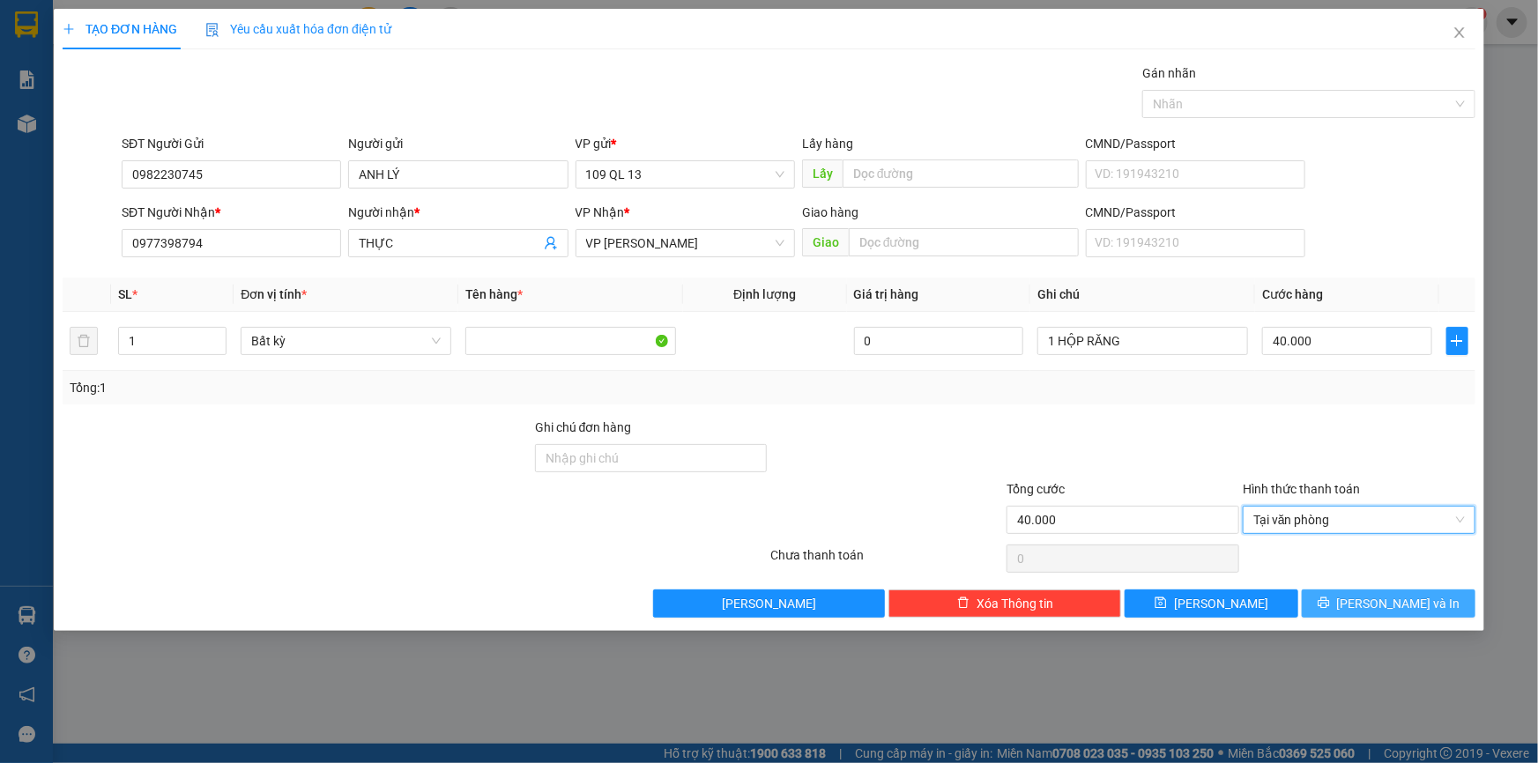
click at [1418, 604] on span "[PERSON_NAME] và In" at bounding box center [1398, 603] width 123 height 19
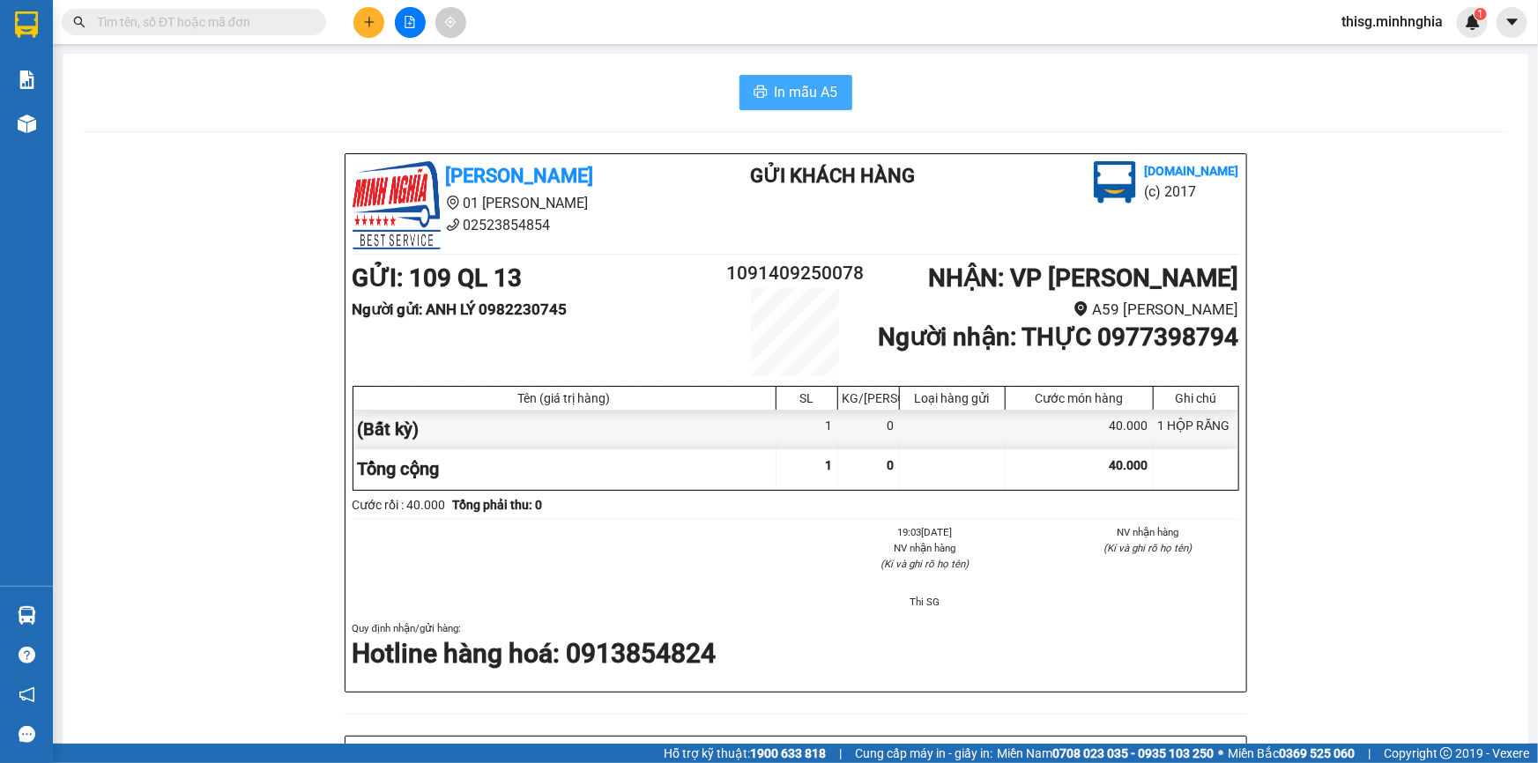
click at [761, 94] on icon "printer" at bounding box center [761, 92] width 14 height 14
click at [367, 26] on icon "plus" at bounding box center [369, 22] width 12 height 12
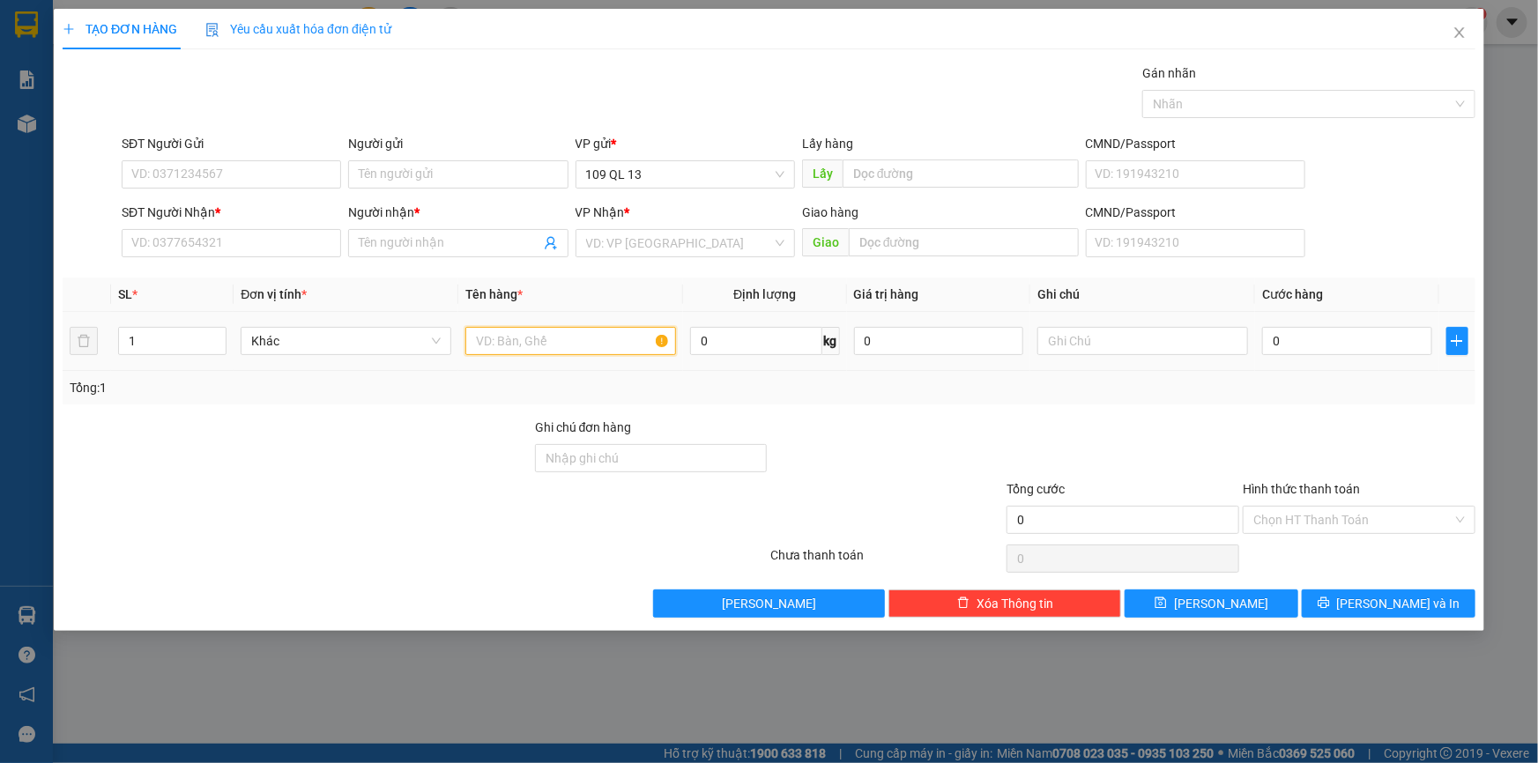
click at [570, 341] on input "text" at bounding box center [570, 341] width 211 height 28
click at [160, 339] on input "1" at bounding box center [172, 341] width 107 height 26
type input "2"
click at [289, 233] on input "SĐT Người Nhận *" at bounding box center [231, 243] width 219 height 28
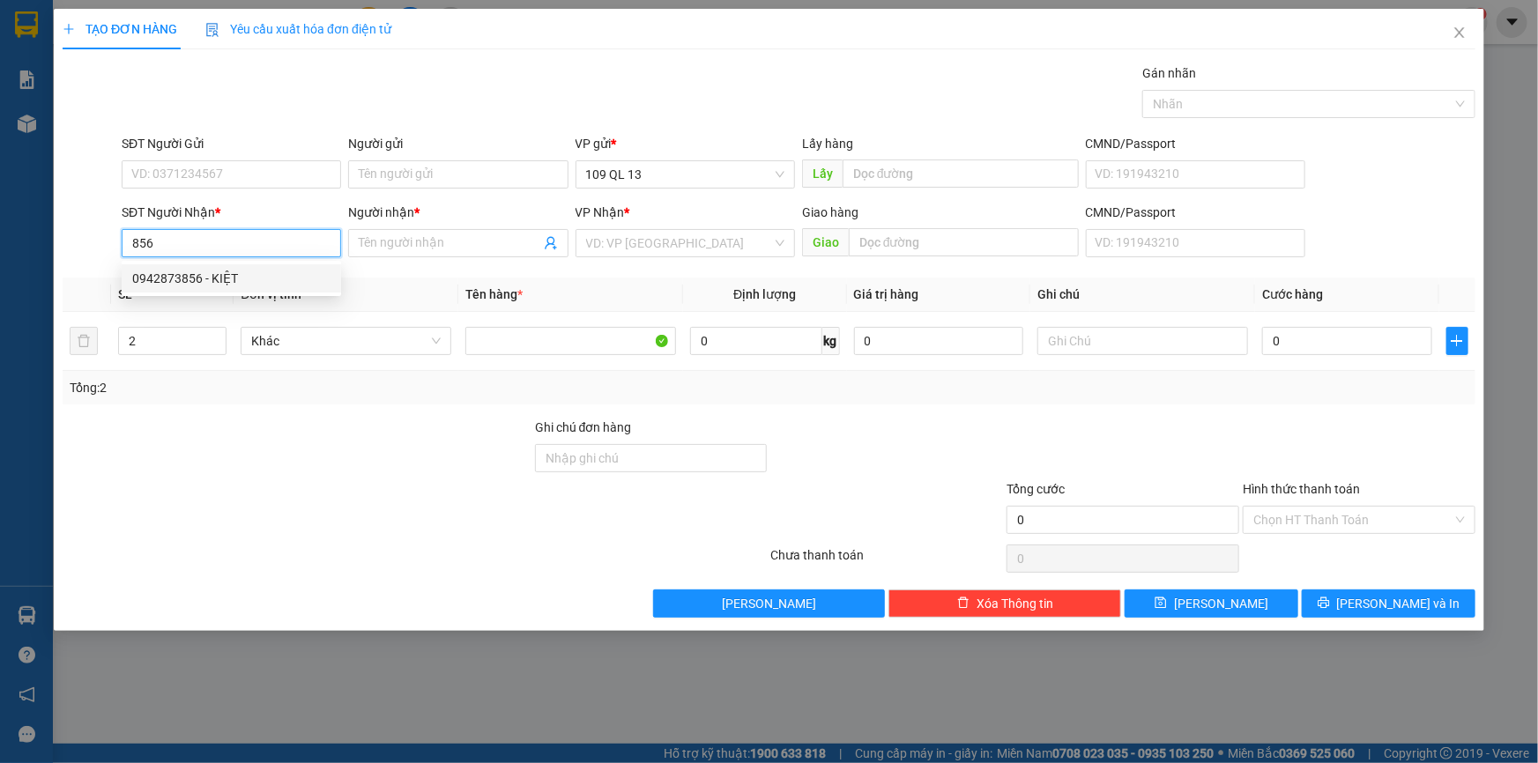
click at [314, 279] on div "0942873856 - KIỆT" at bounding box center [231, 278] width 198 height 19
type input "0942873856"
type input "KIỆT"
type input "0942873856"
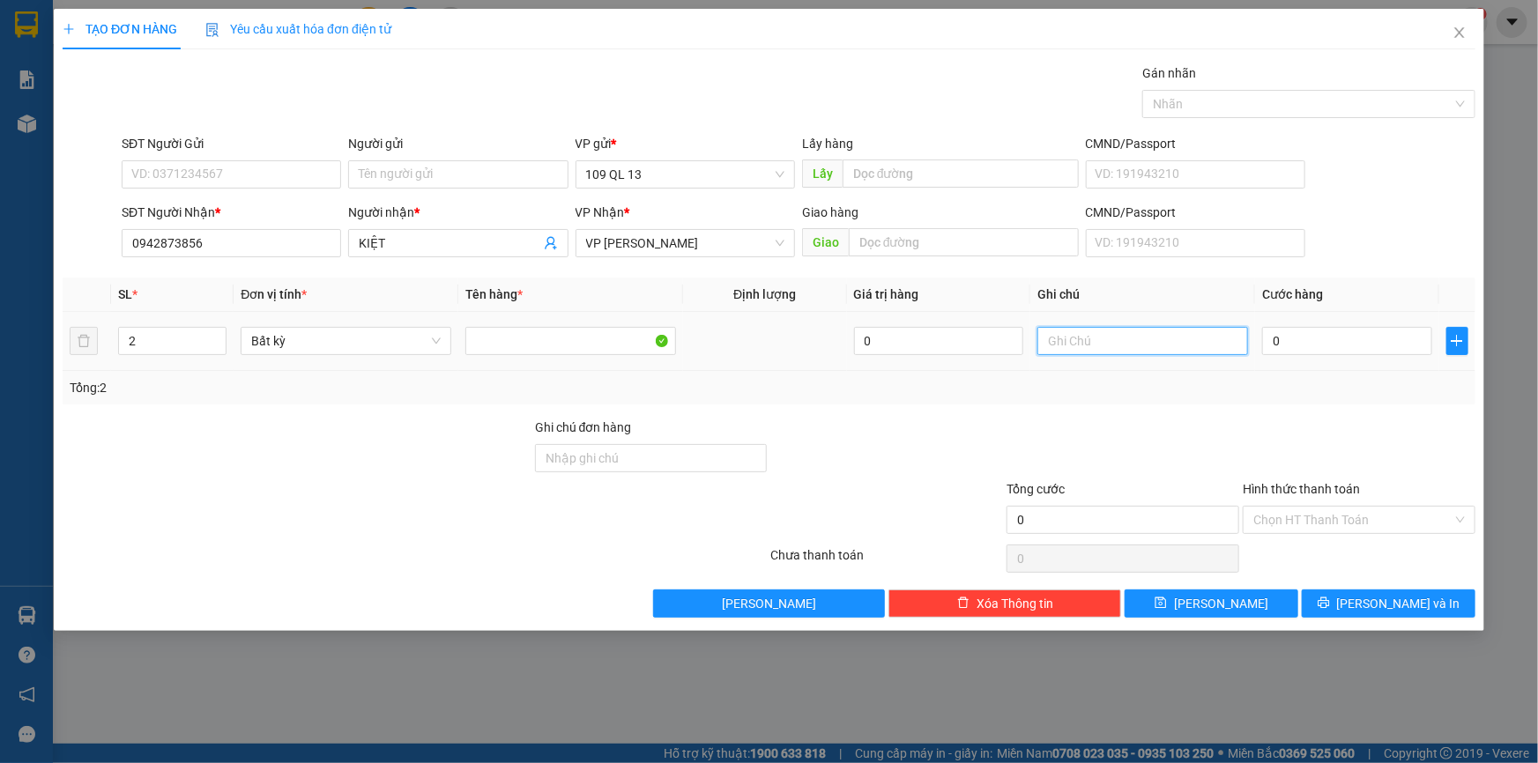
click at [1104, 330] on input "text" at bounding box center [1142, 341] width 211 height 28
type input "2 TX ĐL"
click at [1315, 347] on input "0" at bounding box center [1347, 341] width 170 height 28
type input "1"
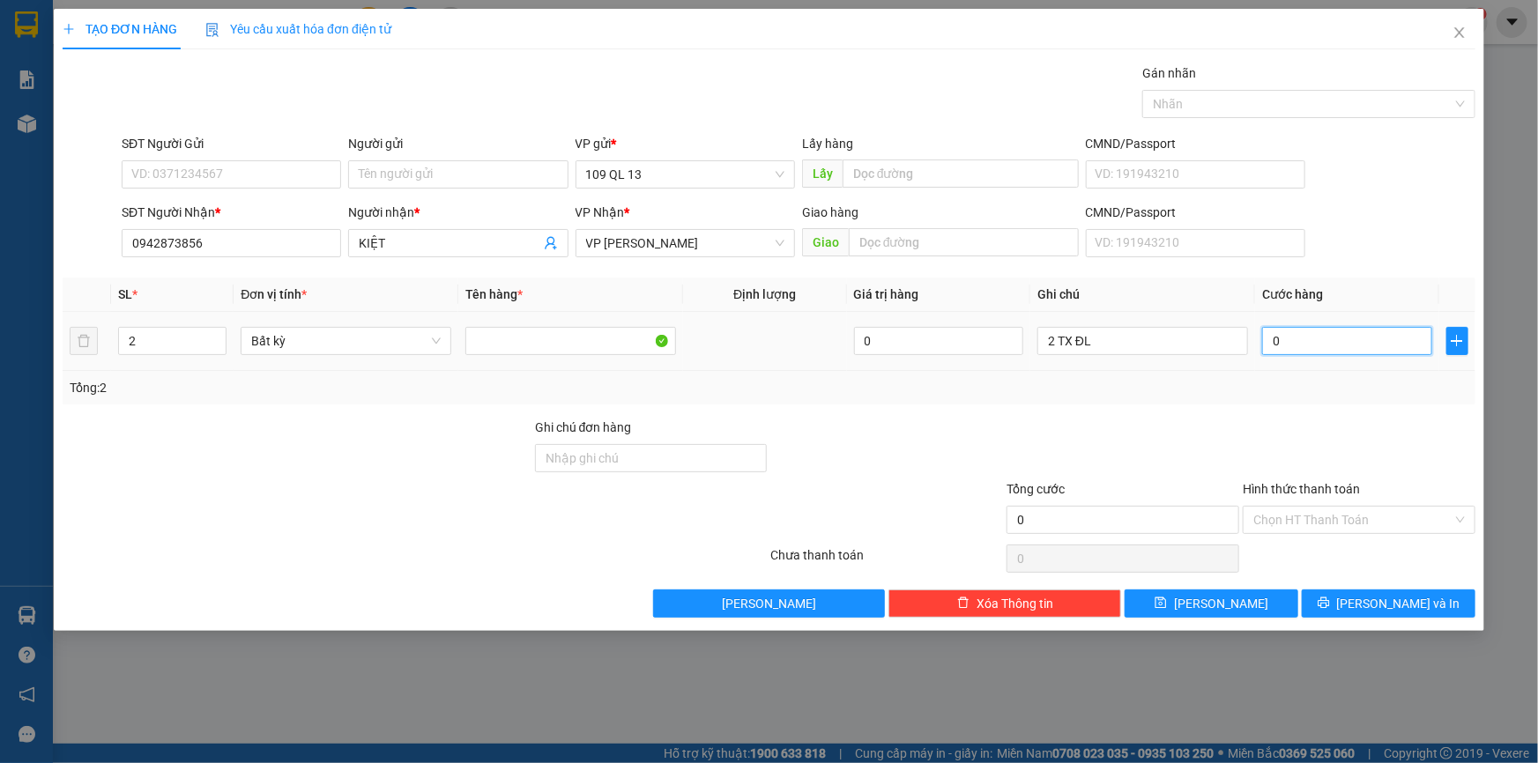
type input "1"
type input "16"
type input "160"
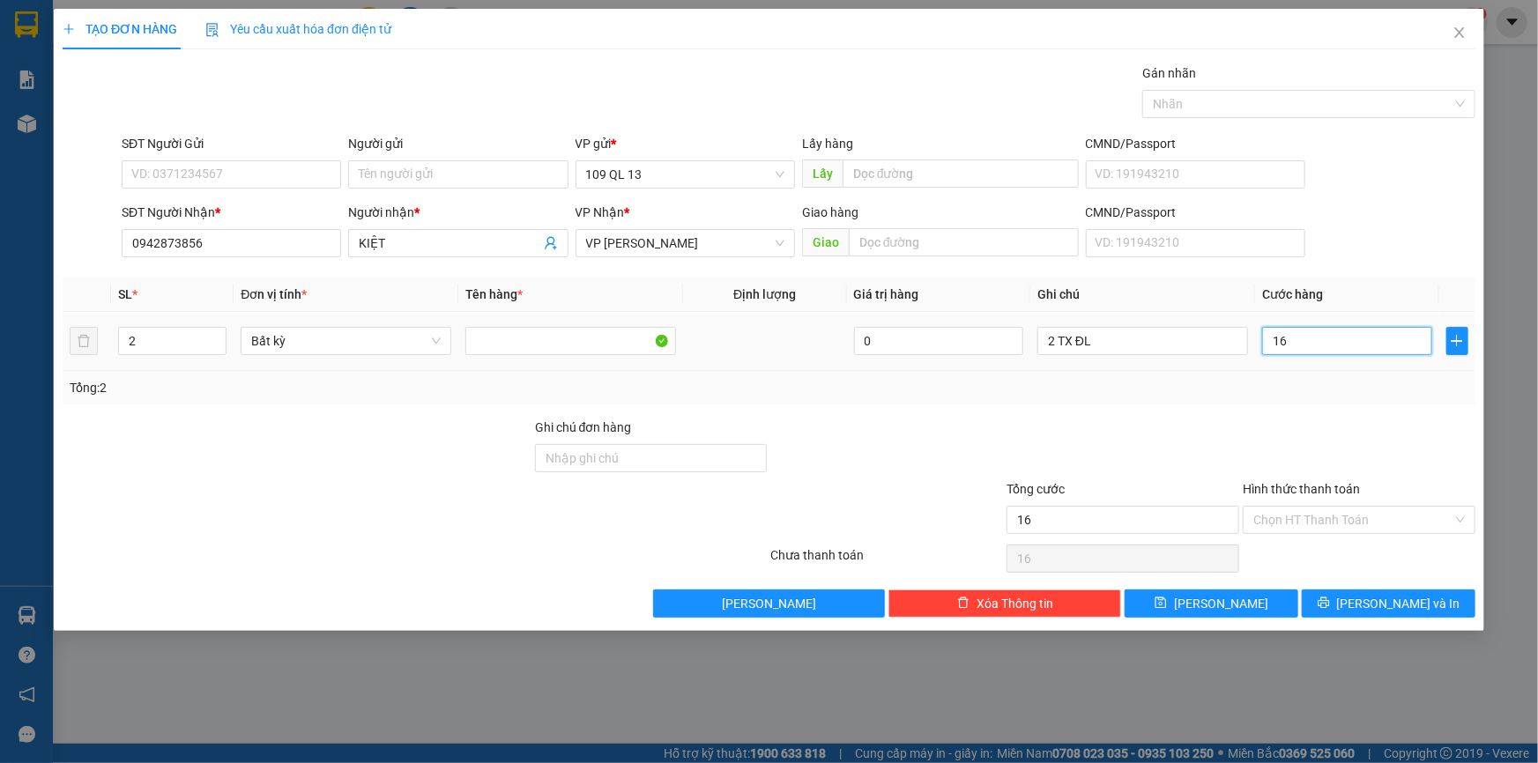
type input "160"
type input "16"
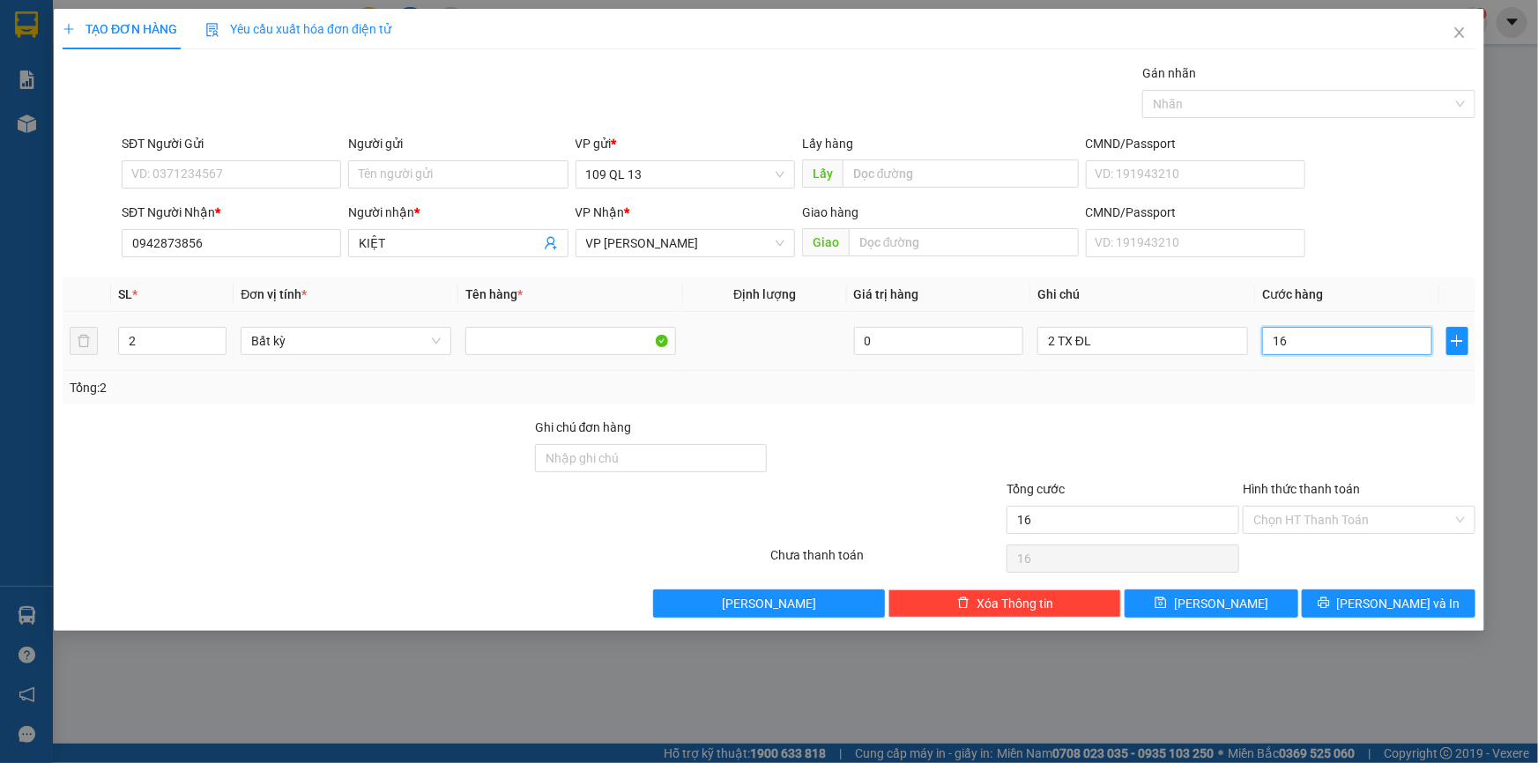
type input "1"
type input "0"
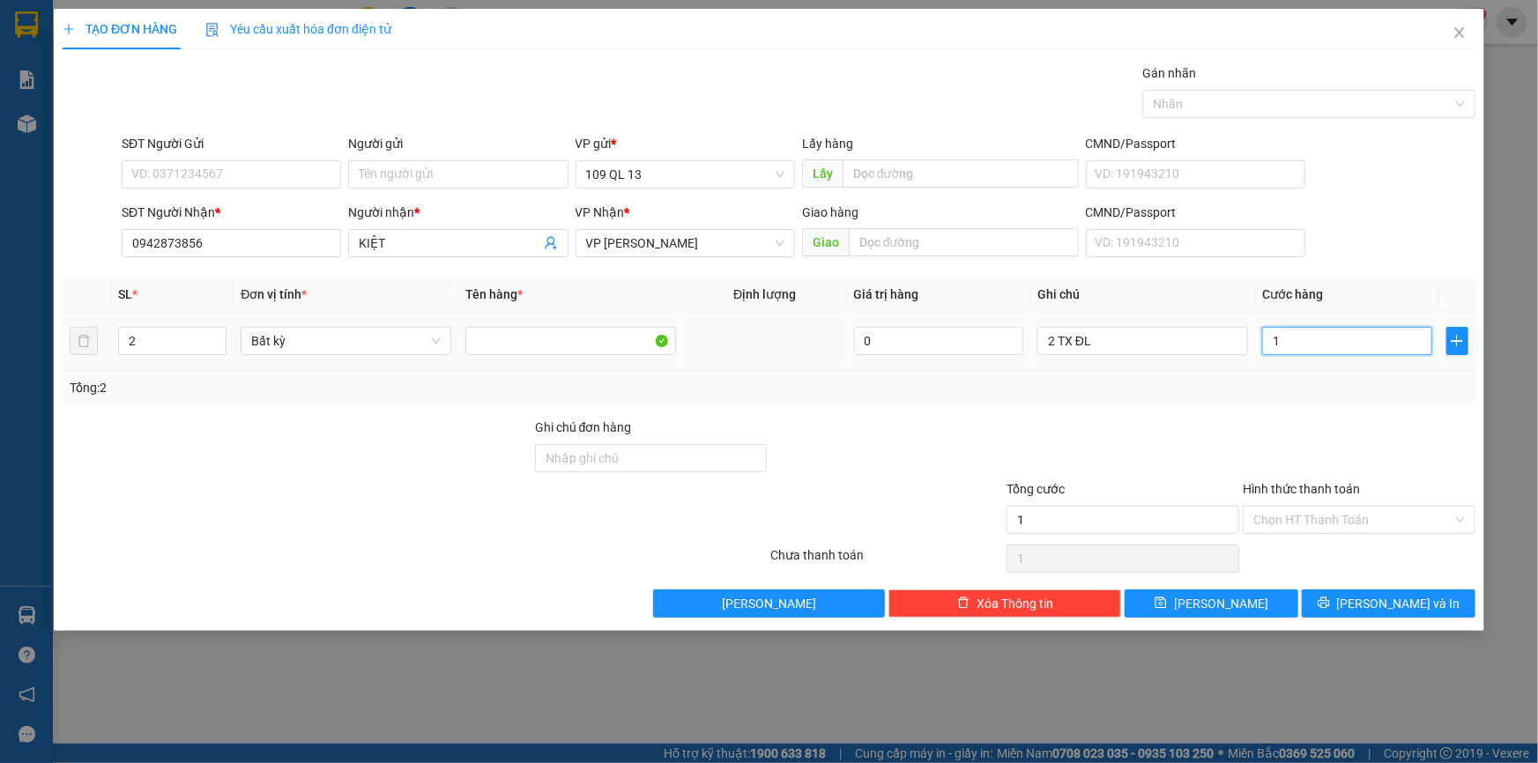
type input "0"
type input "08"
type input "8"
type input "080"
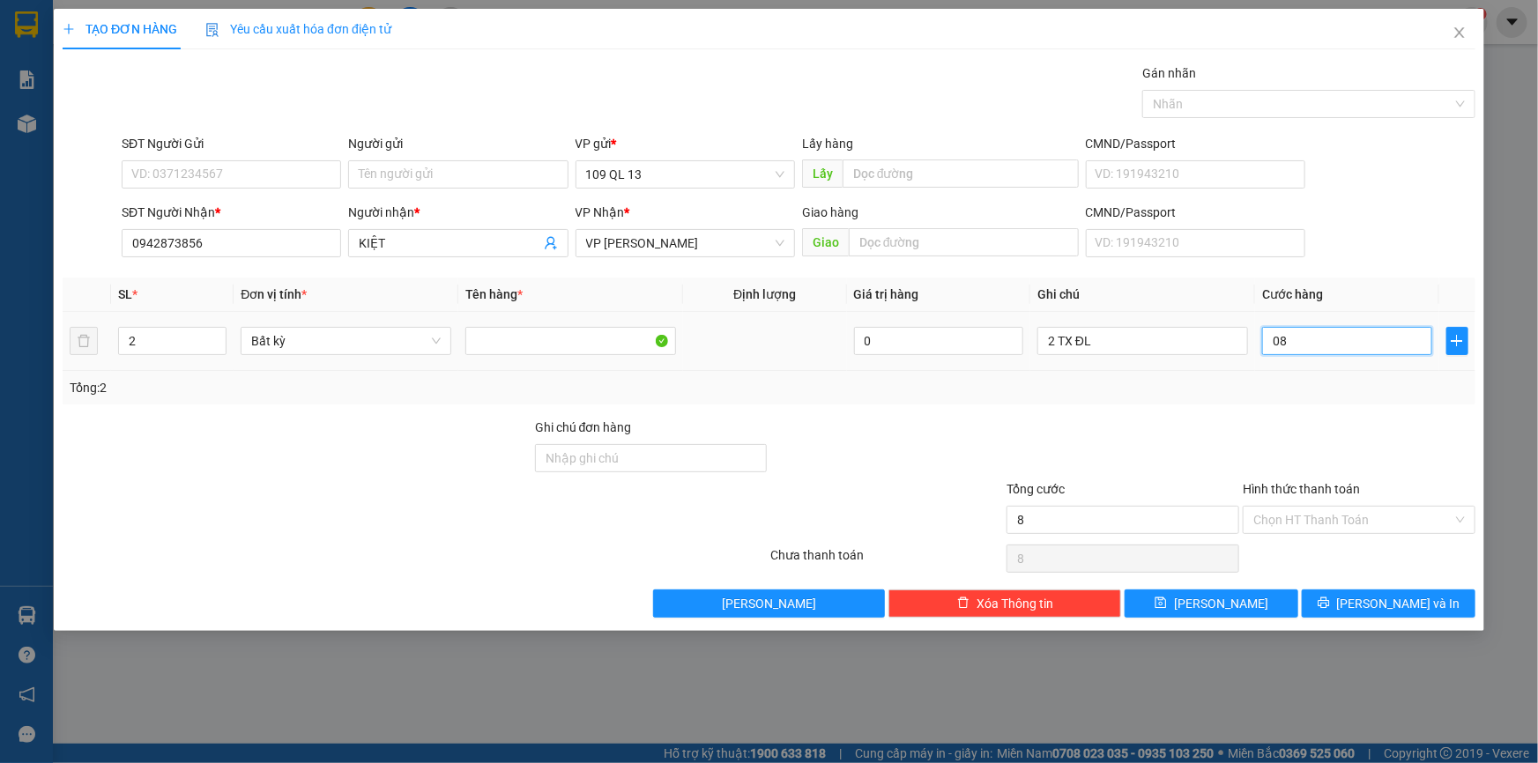
type input "80"
type input "80.000"
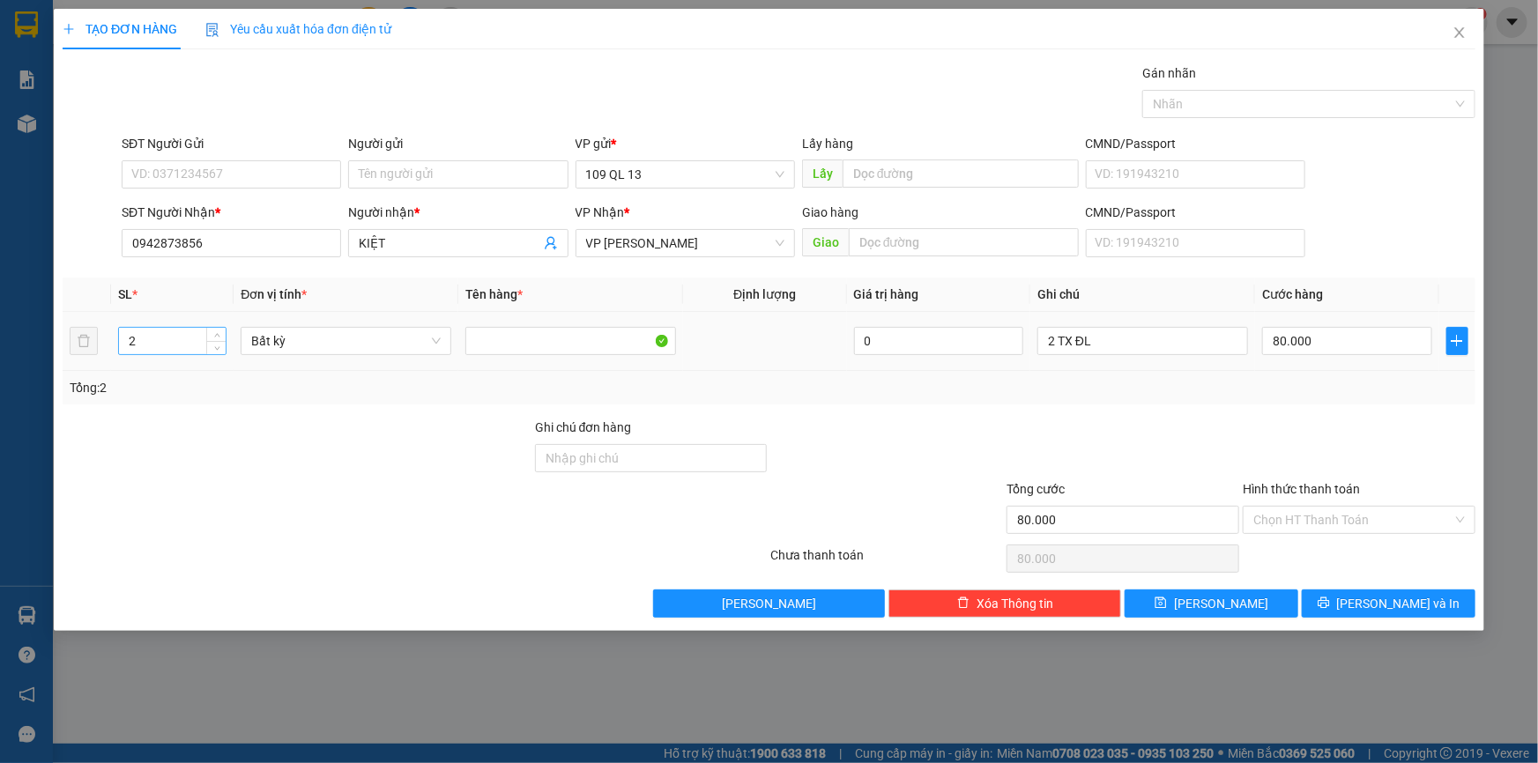
click at [154, 344] on input "2" at bounding box center [172, 341] width 107 height 26
type input "1"
click at [1056, 342] on input "2 TX ĐL" at bounding box center [1142, 341] width 211 height 28
type input "0"
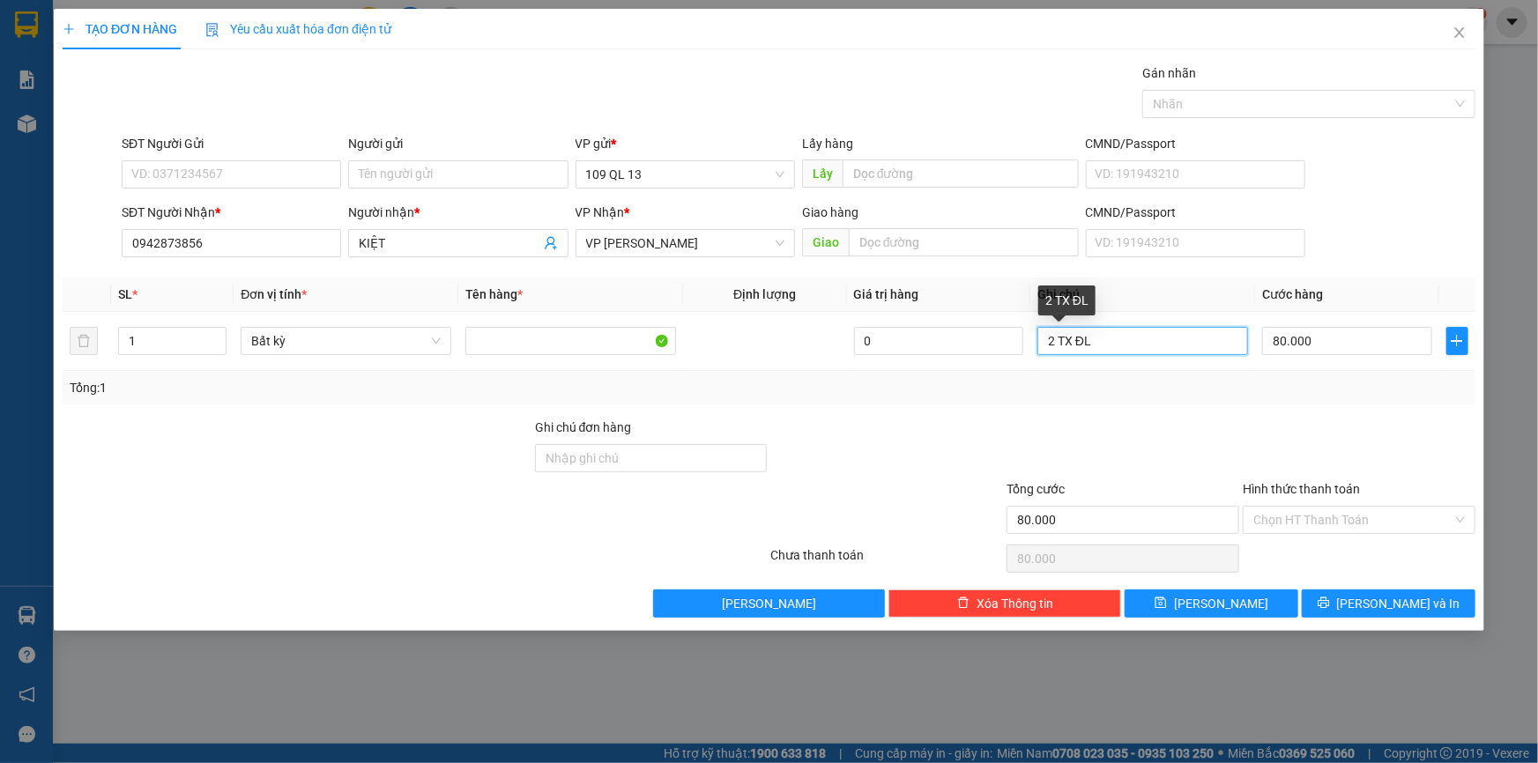
type input "0"
type input "1 TX ĐL"
click at [1375, 525] on input "Hình thức thanh toán" at bounding box center [1352, 520] width 199 height 26
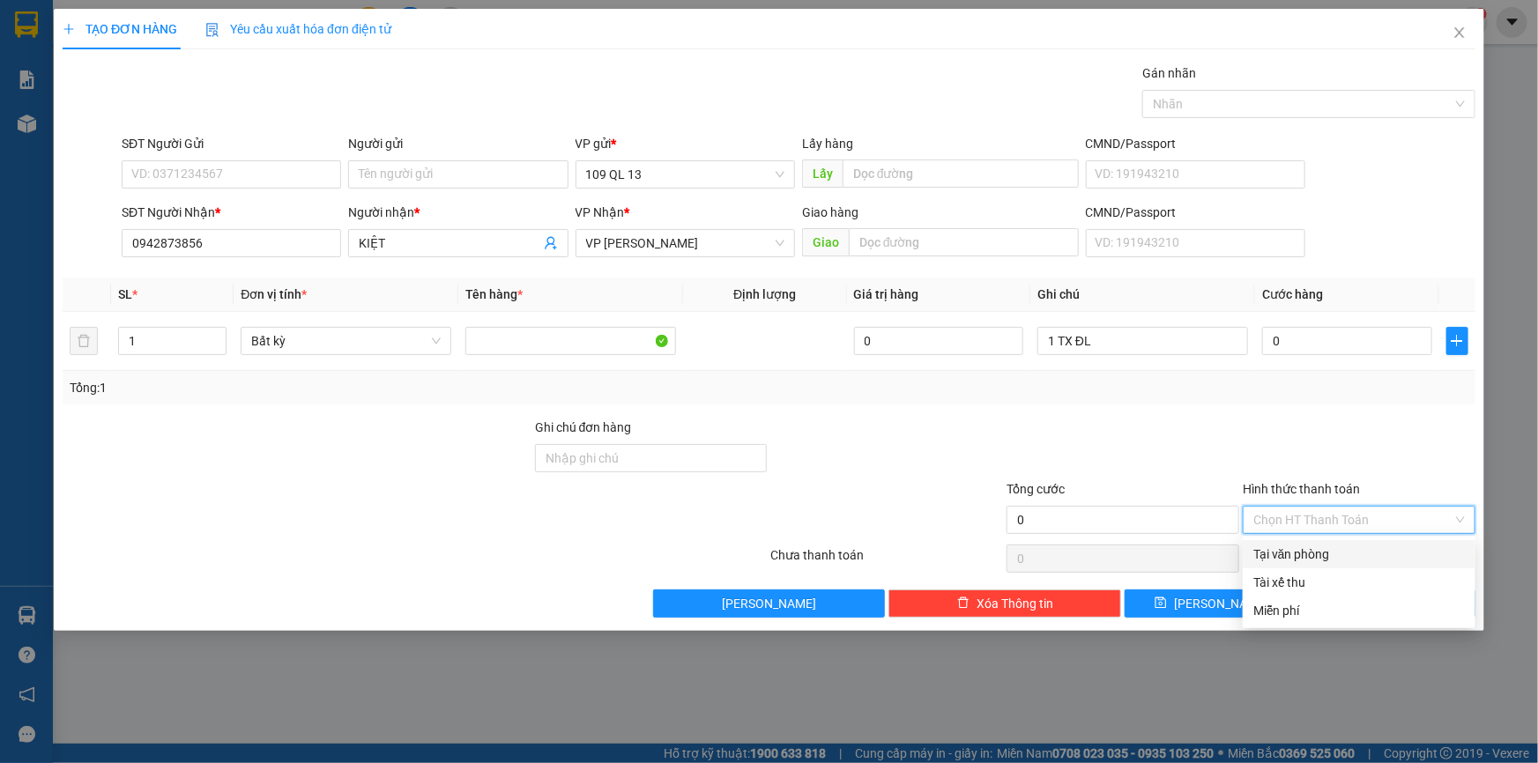
click at [1389, 467] on div at bounding box center [1359, 449] width 236 height 62
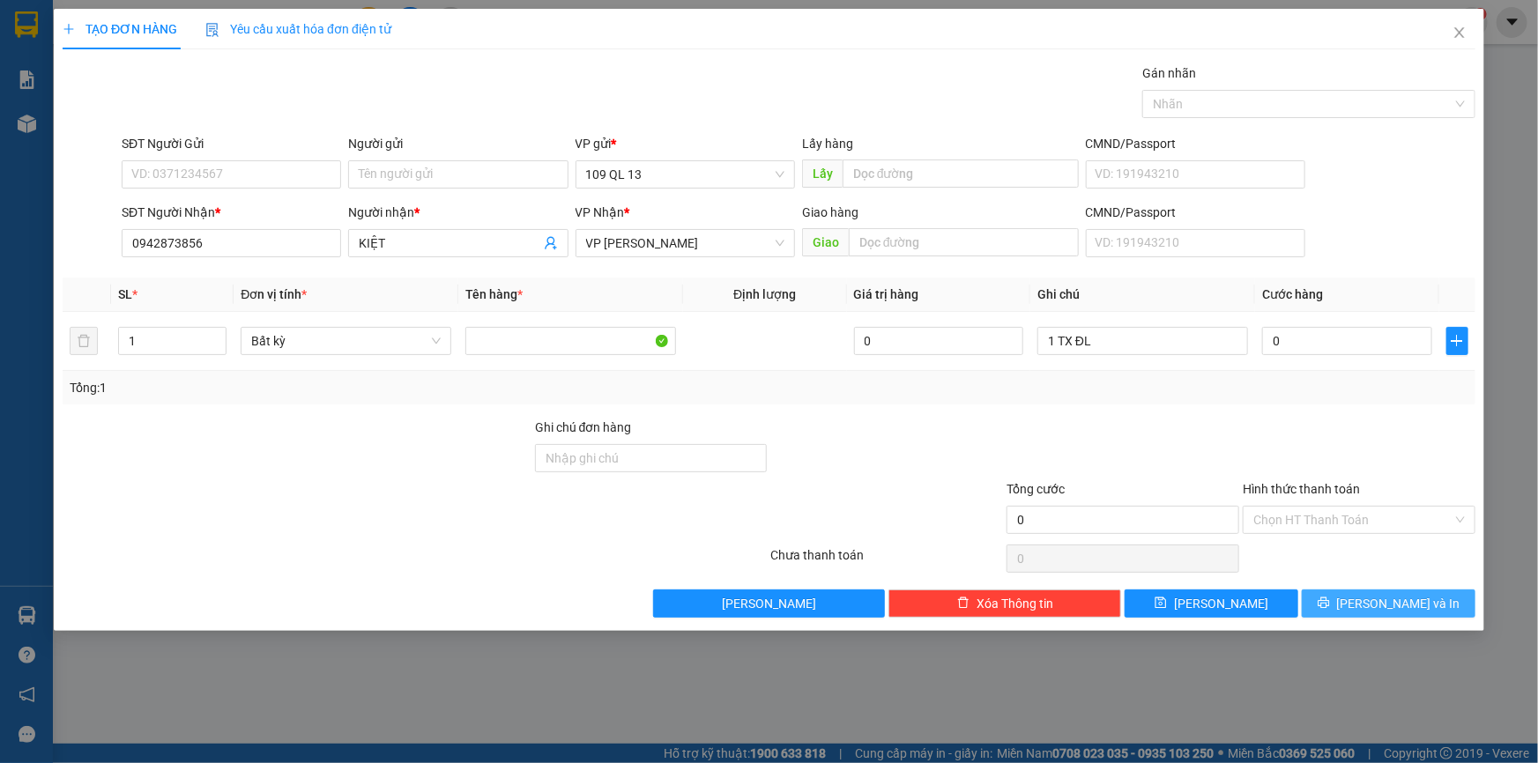
click at [1389, 599] on span "[PERSON_NAME] và In" at bounding box center [1398, 603] width 123 height 19
click at [1300, 342] on input "0" at bounding box center [1347, 341] width 170 height 28
type input "8"
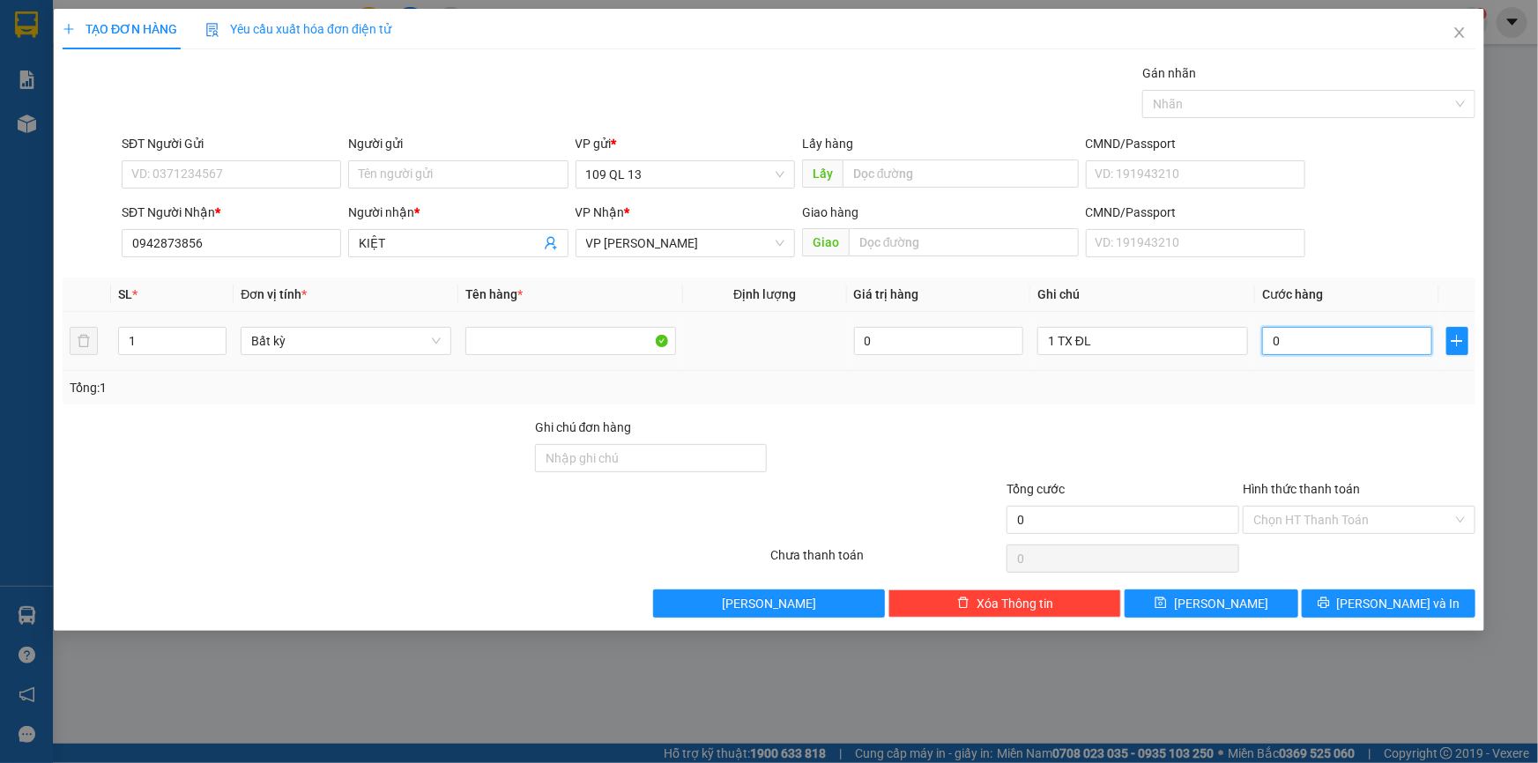
type input "8"
type input "80"
type input "80.000"
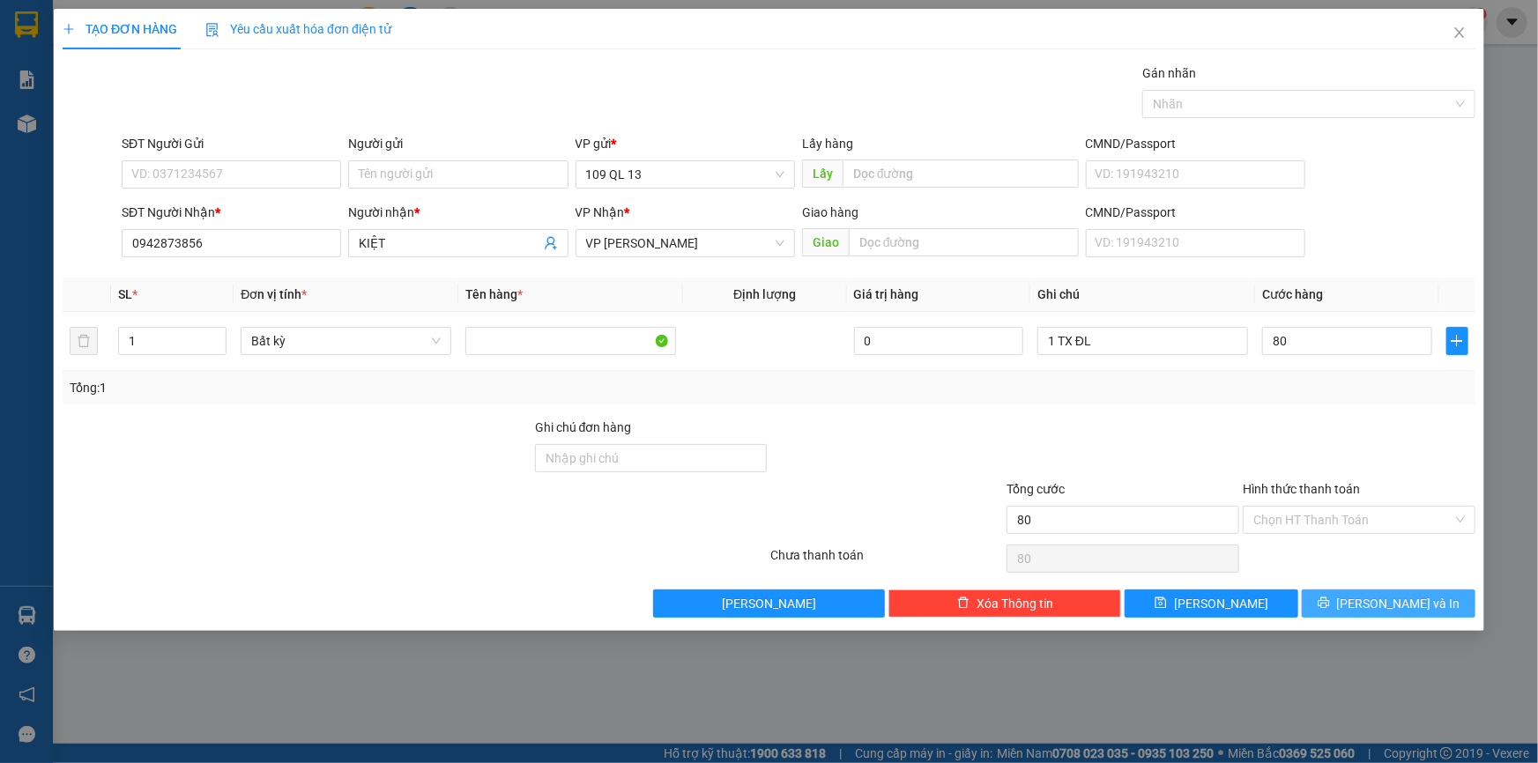
type input "80.000"
click at [1404, 599] on span "[PERSON_NAME] và In" at bounding box center [1398, 603] width 123 height 19
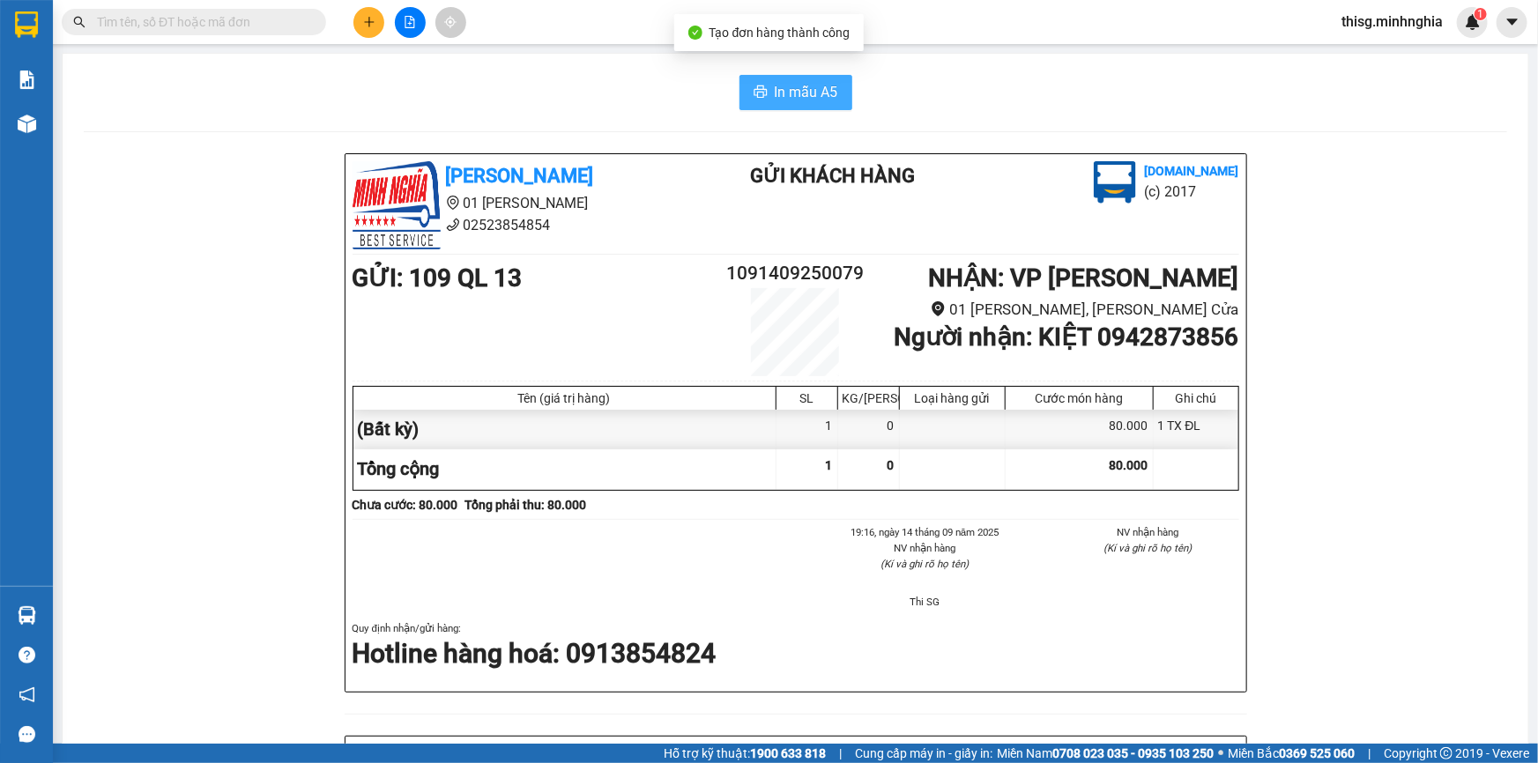
click at [816, 85] on span "In mẫu A5" at bounding box center [806, 92] width 63 height 22
click at [371, 23] on icon "plus" at bounding box center [369, 22] width 12 height 12
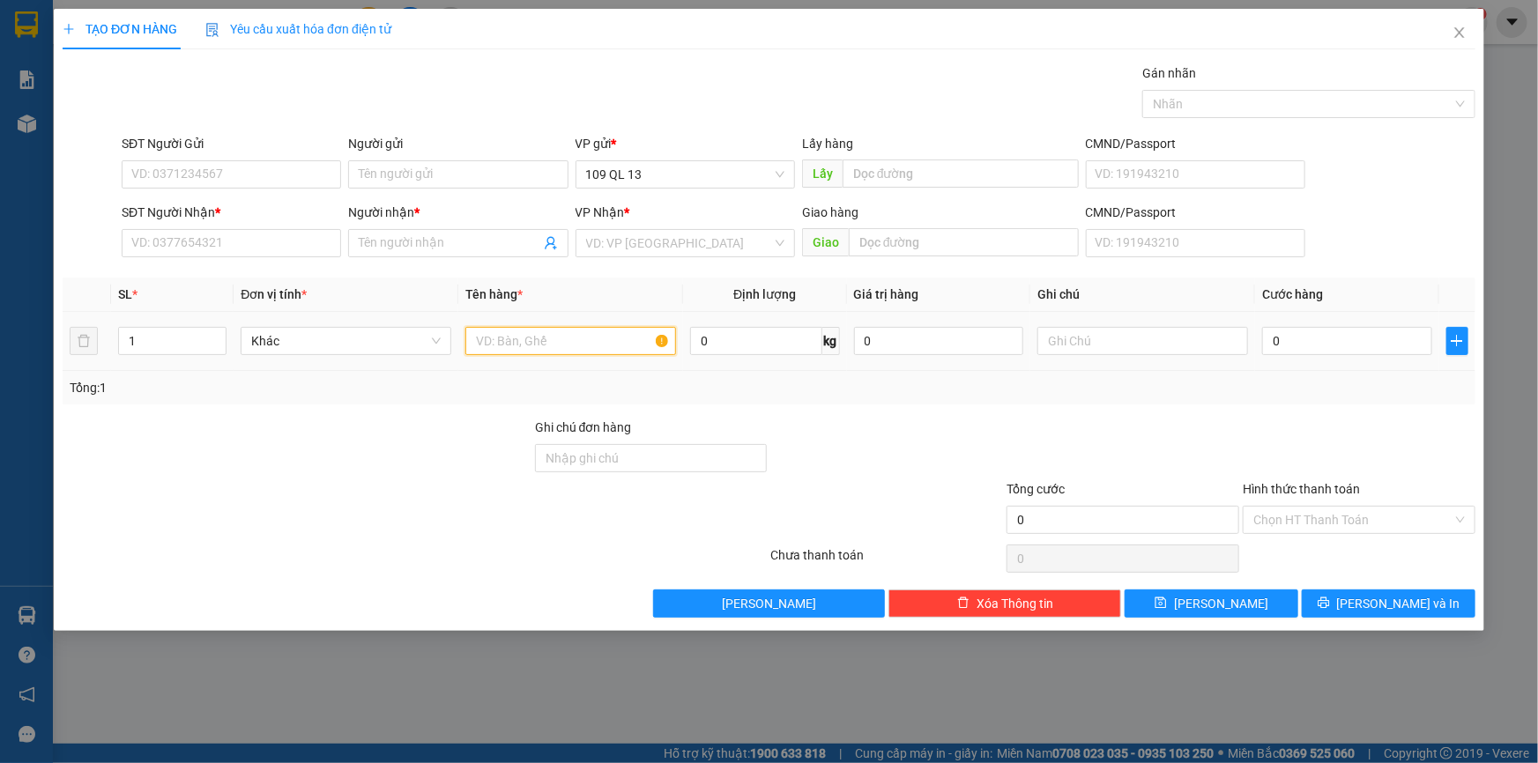
click at [576, 346] on input "text" at bounding box center [570, 341] width 211 height 28
click at [1137, 339] on input "text" at bounding box center [1142, 341] width 211 height 28
type input "1 HỘP BÁNH TT"
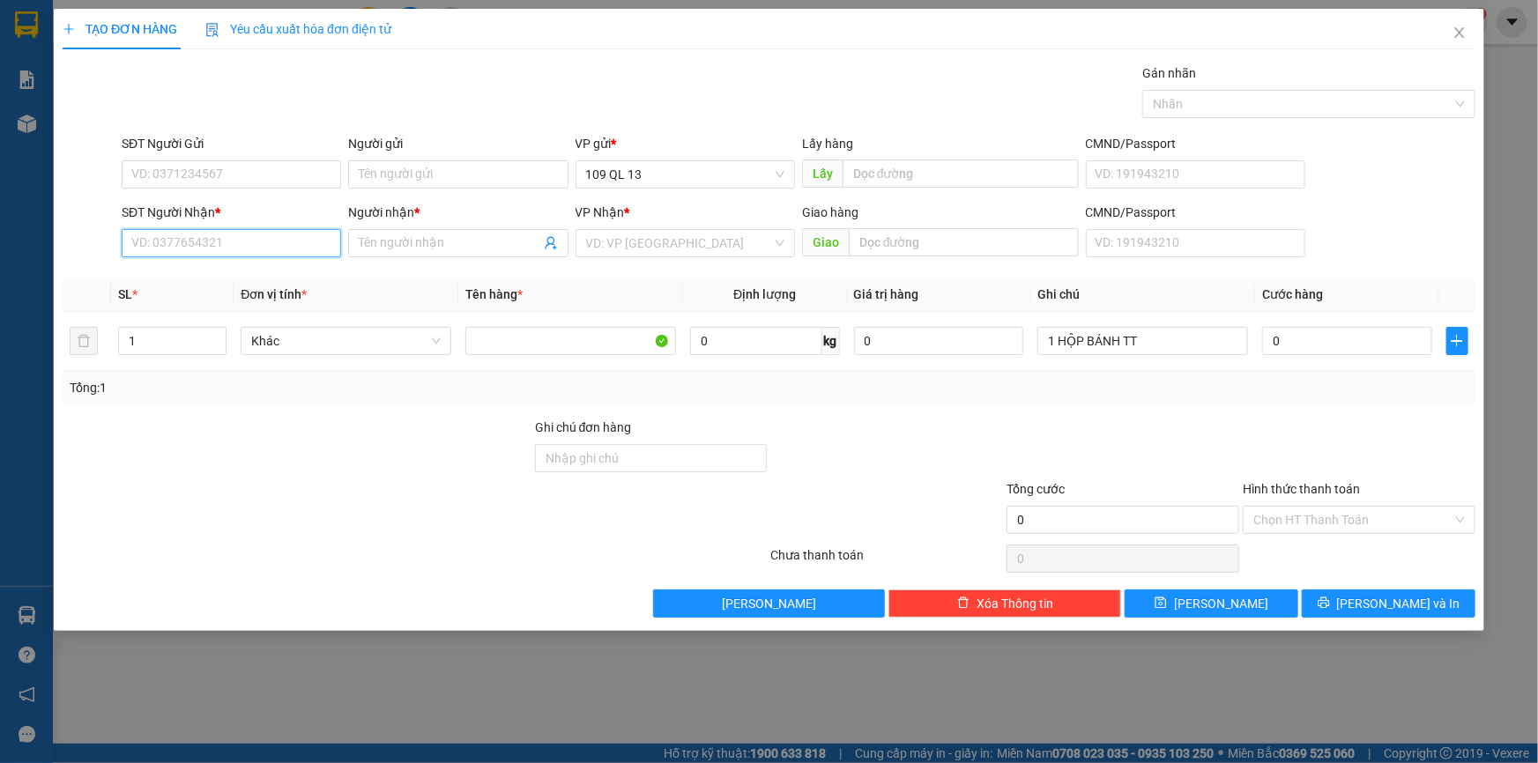
click at [249, 236] on input "SĐT Người Nhận *" at bounding box center [231, 243] width 219 height 28
click at [256, 271] on div "0376662235" at bounding box center [231, 278] width 198 height 19
type input "0376662235"
click at [399, 245] on input "Người nhận *" at bounding box center [449, 243] width 181 height 19
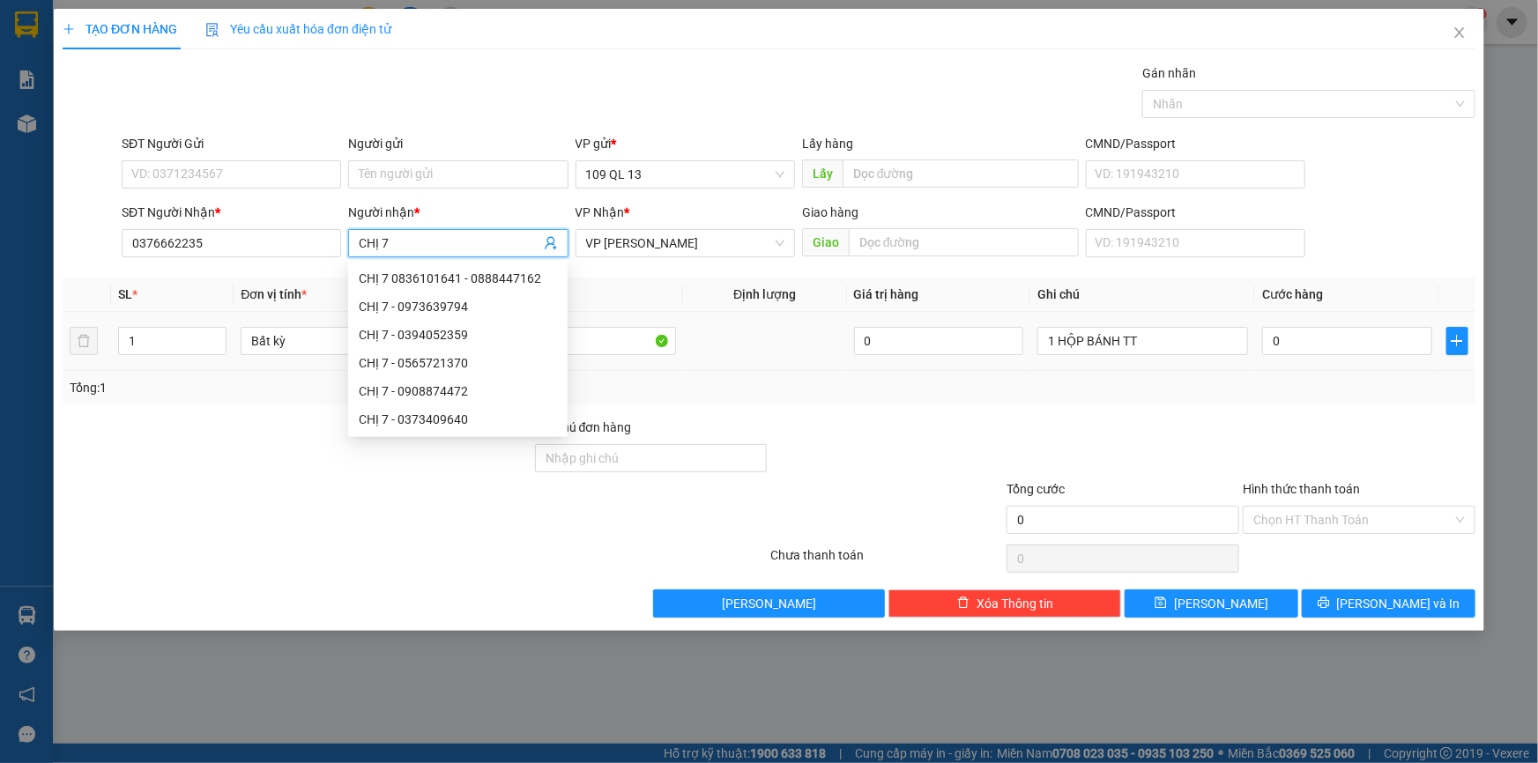
type input "CHỊ 7"
click at [1329, 358] on div "0" at bounding box center [1347, 340] width 170 height 35
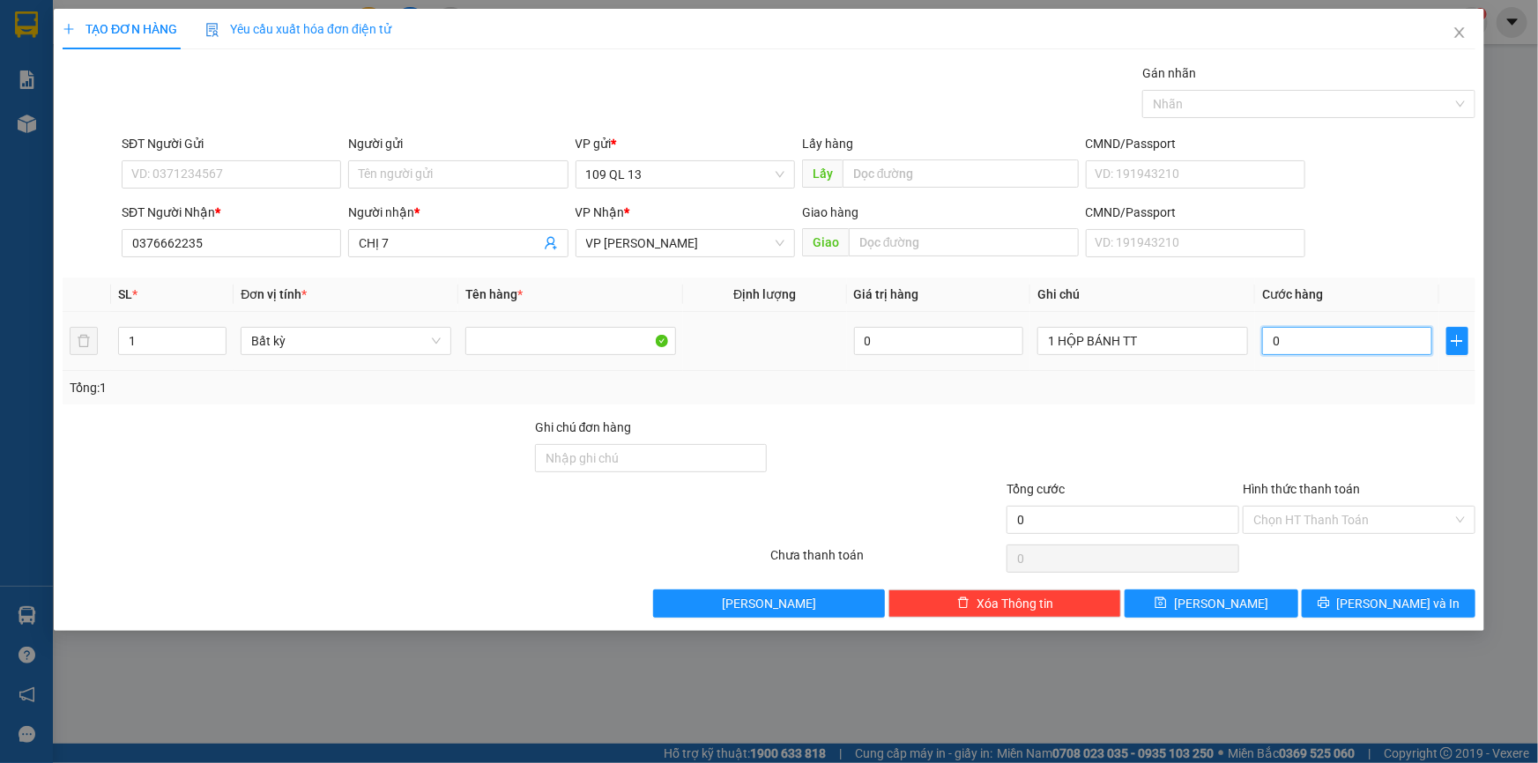
click at [1329, 345] on input "0" at bounding box center [1347, 341] width 170 height 28
type input "3"
type input "30"
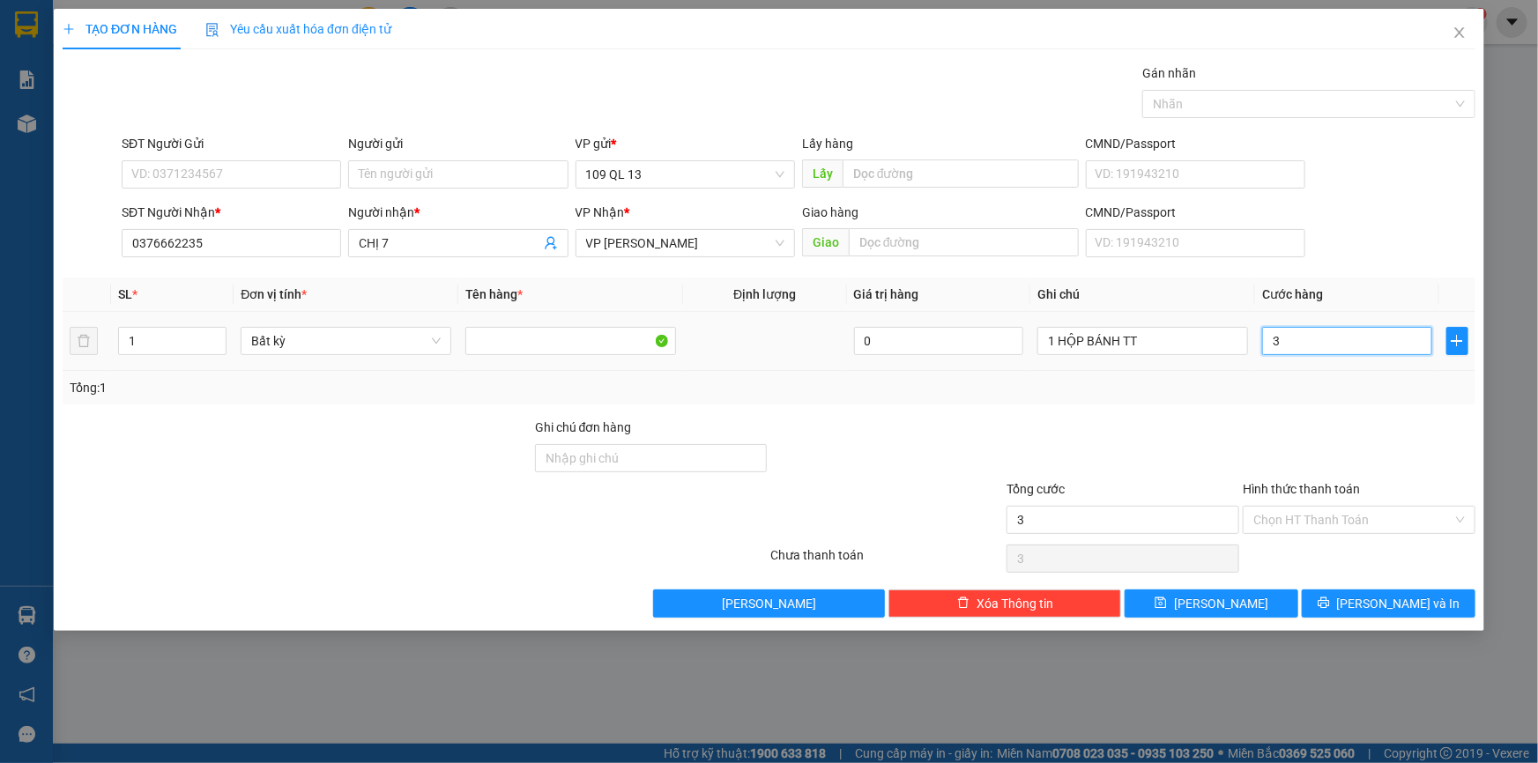
type input "30"
type input "30.000"
click at [1363, 518] on input "Hình thức thanh toán" at bounding box center [1352, 520] width 199 height 26
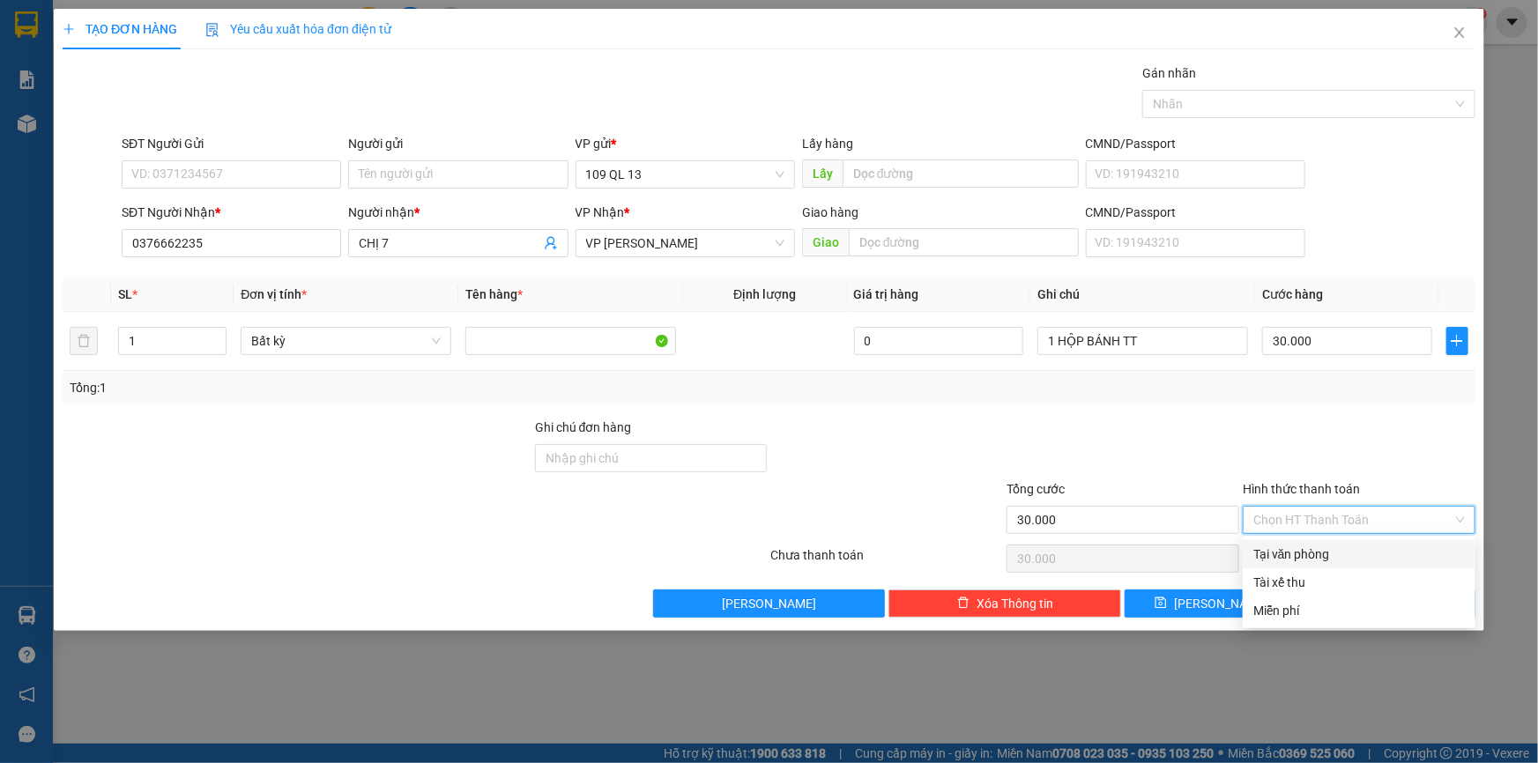
click at [1367, 549] on div "Tại văn phòng" at bounding box center [1359, 554] width 212 height 19
type input "0"
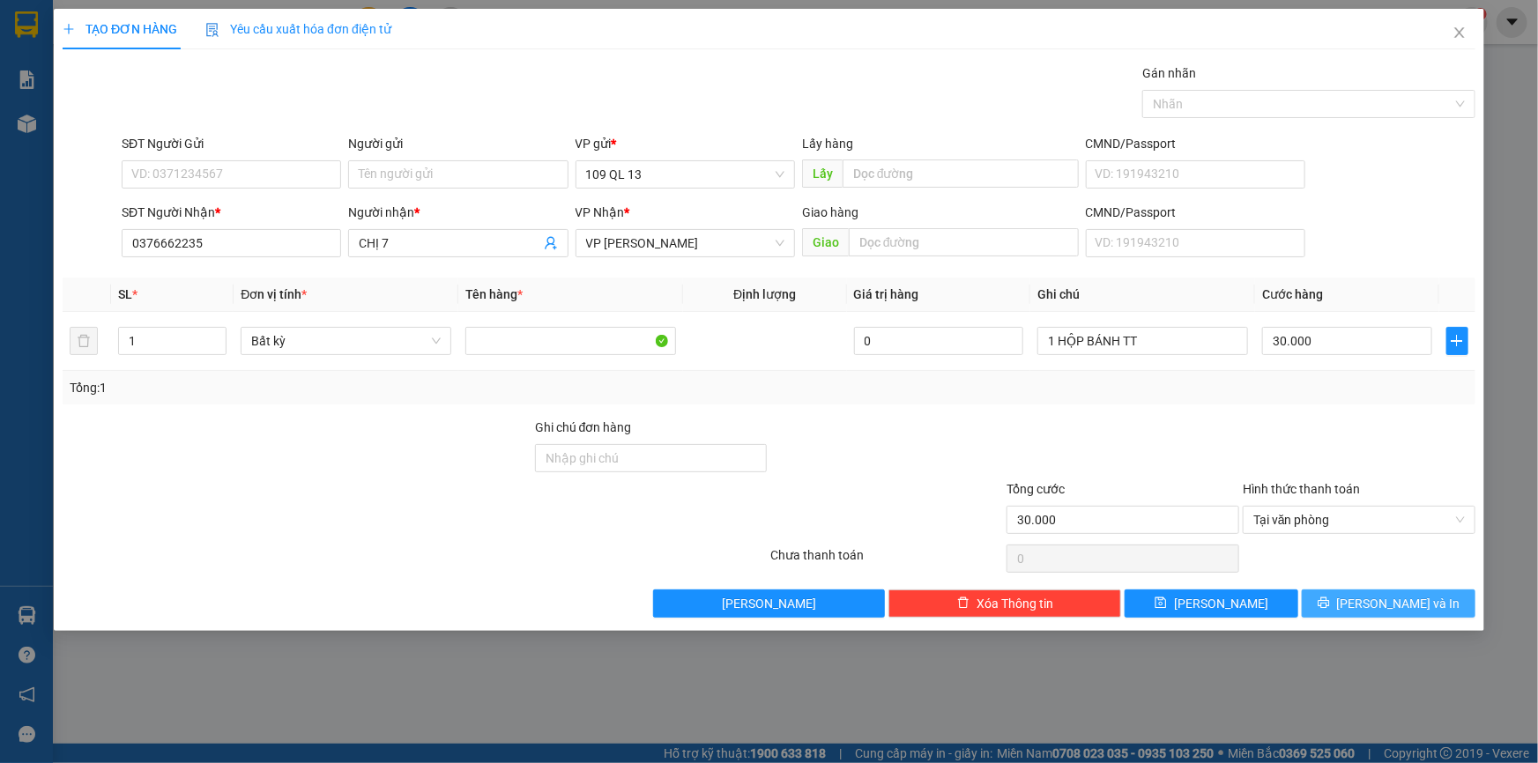
click at [1407, 604] on span "[PERSON_NAME] và In" at bounding box center [1398, 603] width 123 height 19
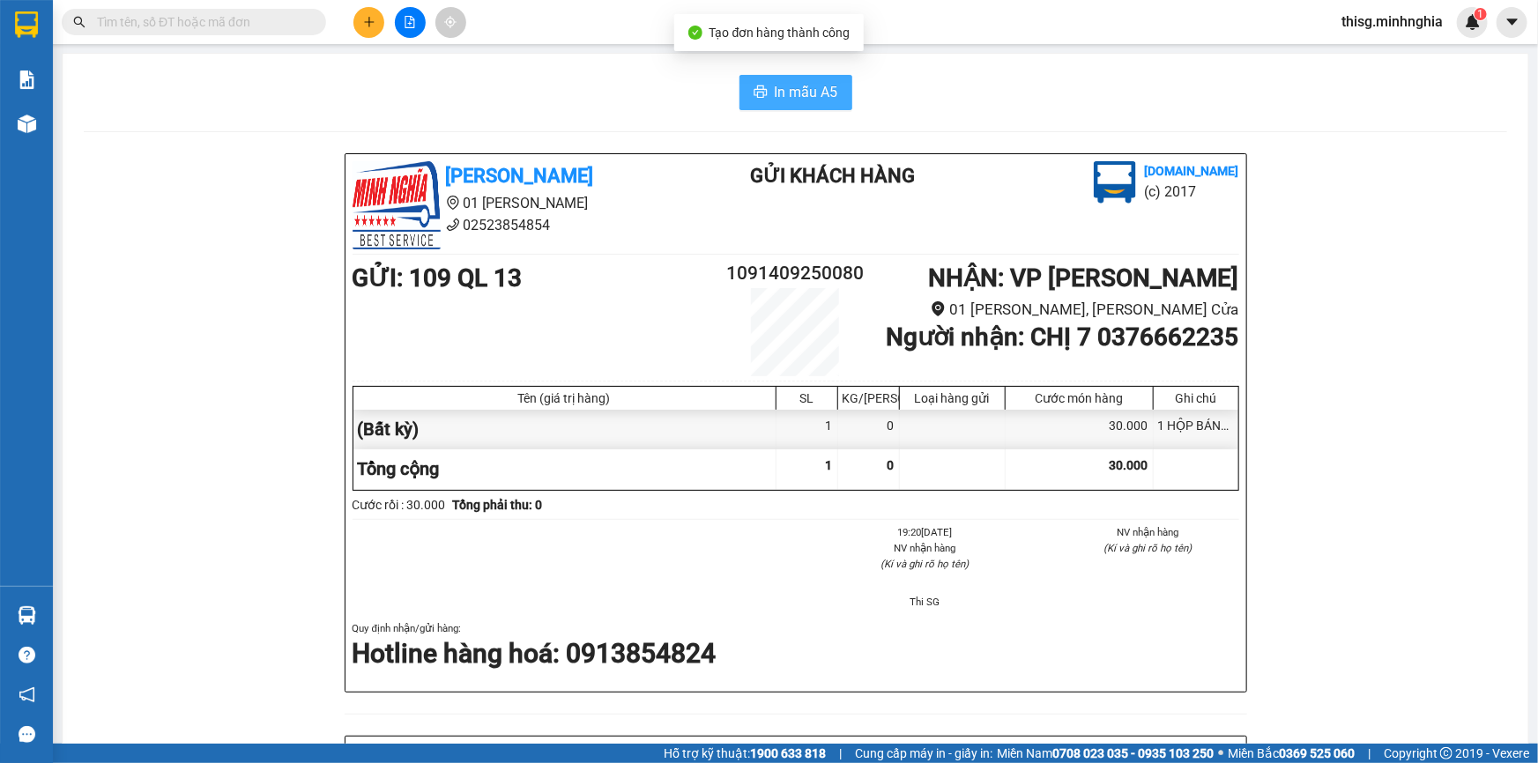
click at [801, 92] on span "In mẫu A5" at bounding box center [806, 92] width 63 height 22
click at [375, 17] on button at bounding box center [368, 22] width 31 height 31
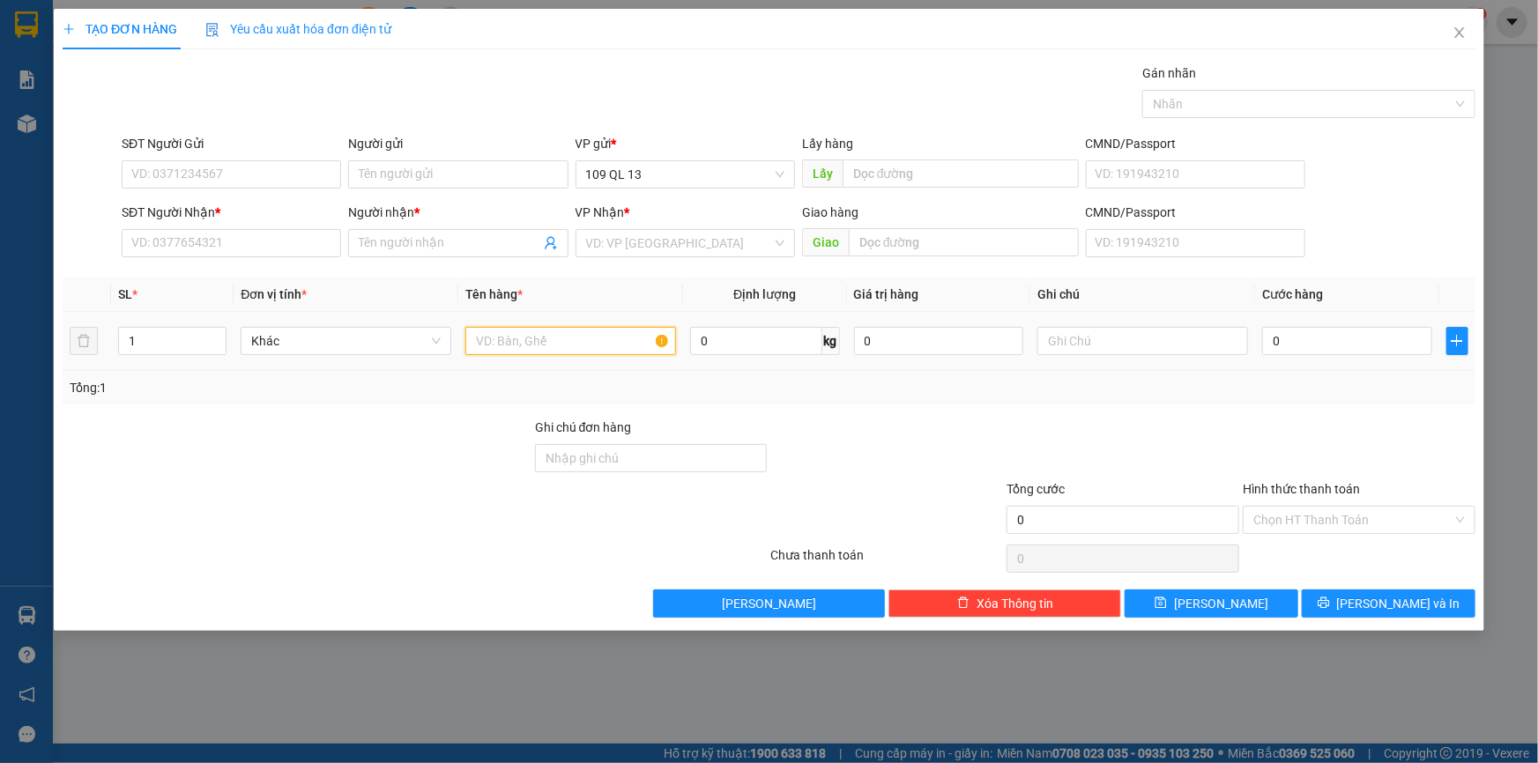
click at [543, 352] on input "text" at bounding box center [570, 341] width 211 height 28
click at [1099, 343] on input "text" at bounding box center [1142, 341] width 211 height 28
type input "1 TG QA"
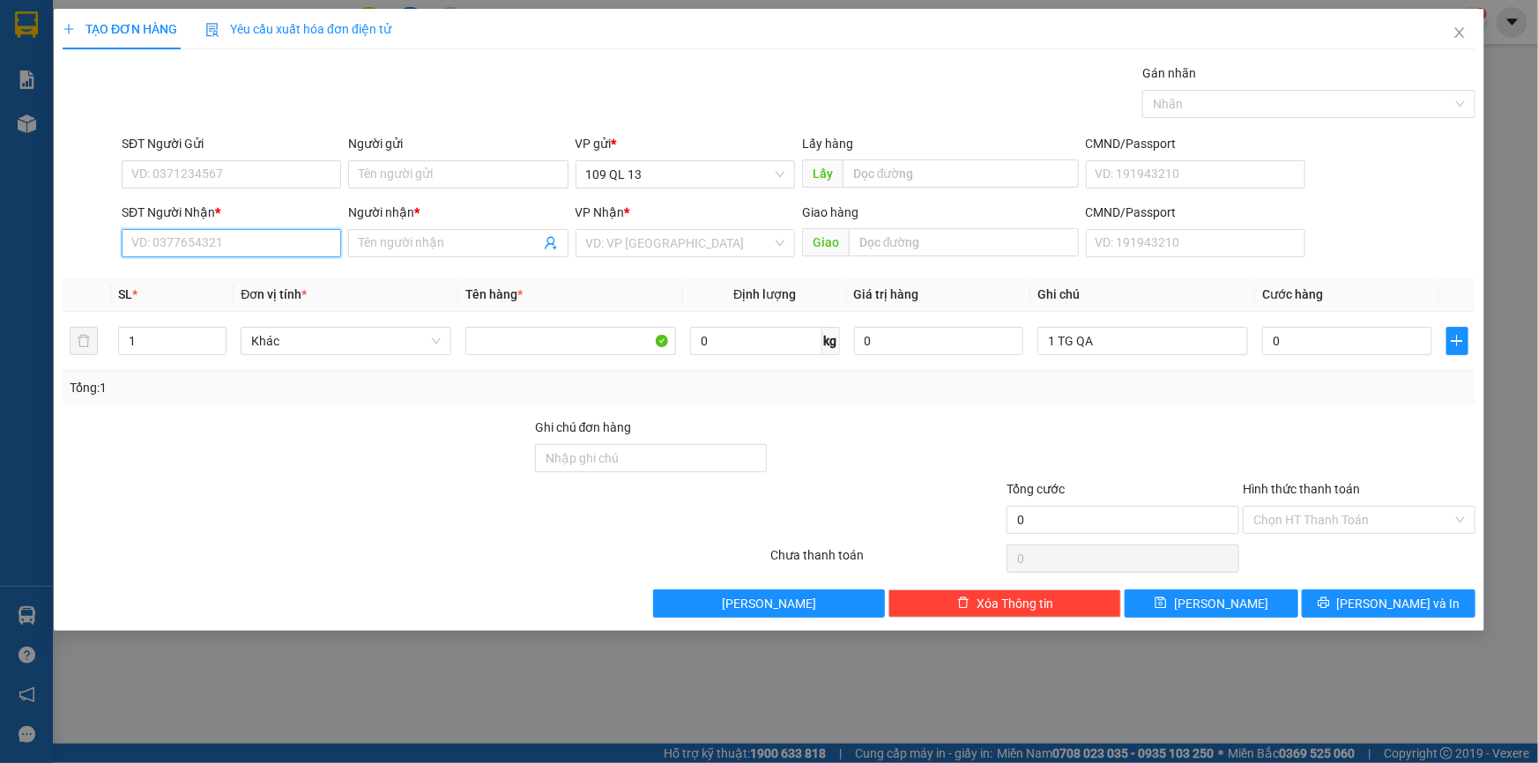
click at [209, 230] on input "SĐT Người Nhận *" at bounding box center [231, 243] width 219 height 28
type input "0886440706"
click at [241, 277] on div "0886440706 - MISU" at bounding box center [231, 278] width 198 height 19
type input "MISU"
type input "0886440706"
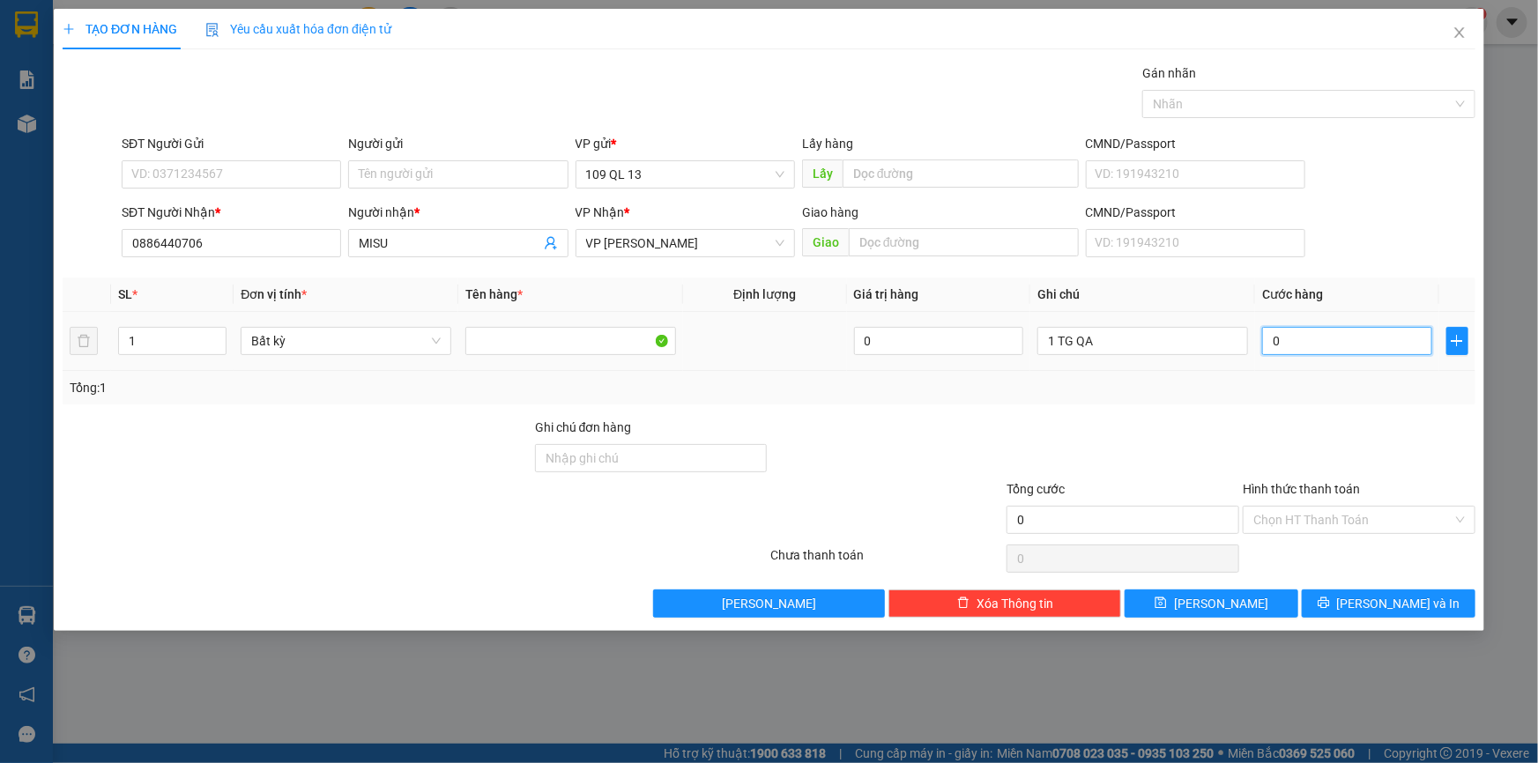
click at [1348, 341] on input "0" at bounding box center [1347, 341] width 170 height 28
type input "3"
type input "320"
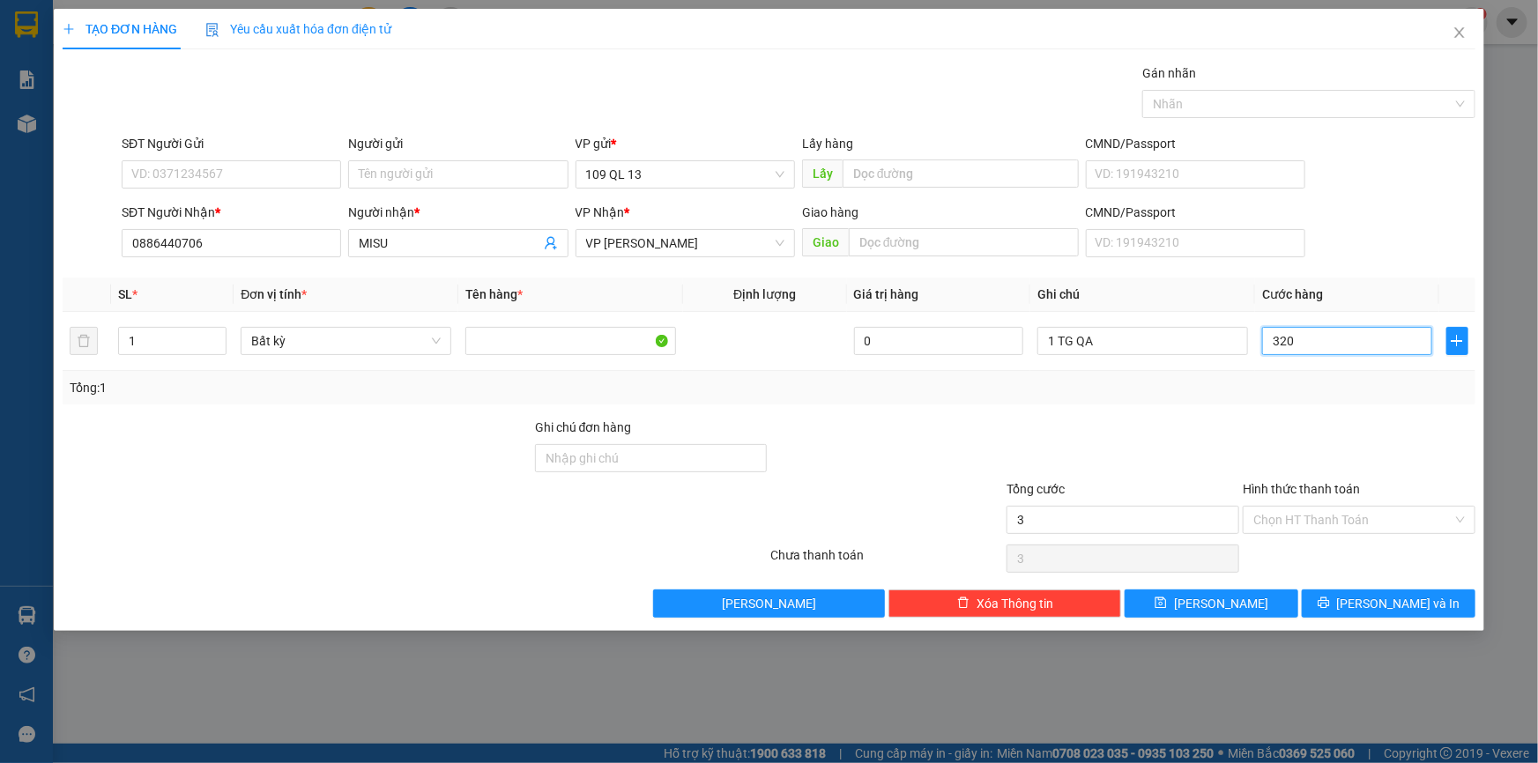
type input "320"
type input "32"
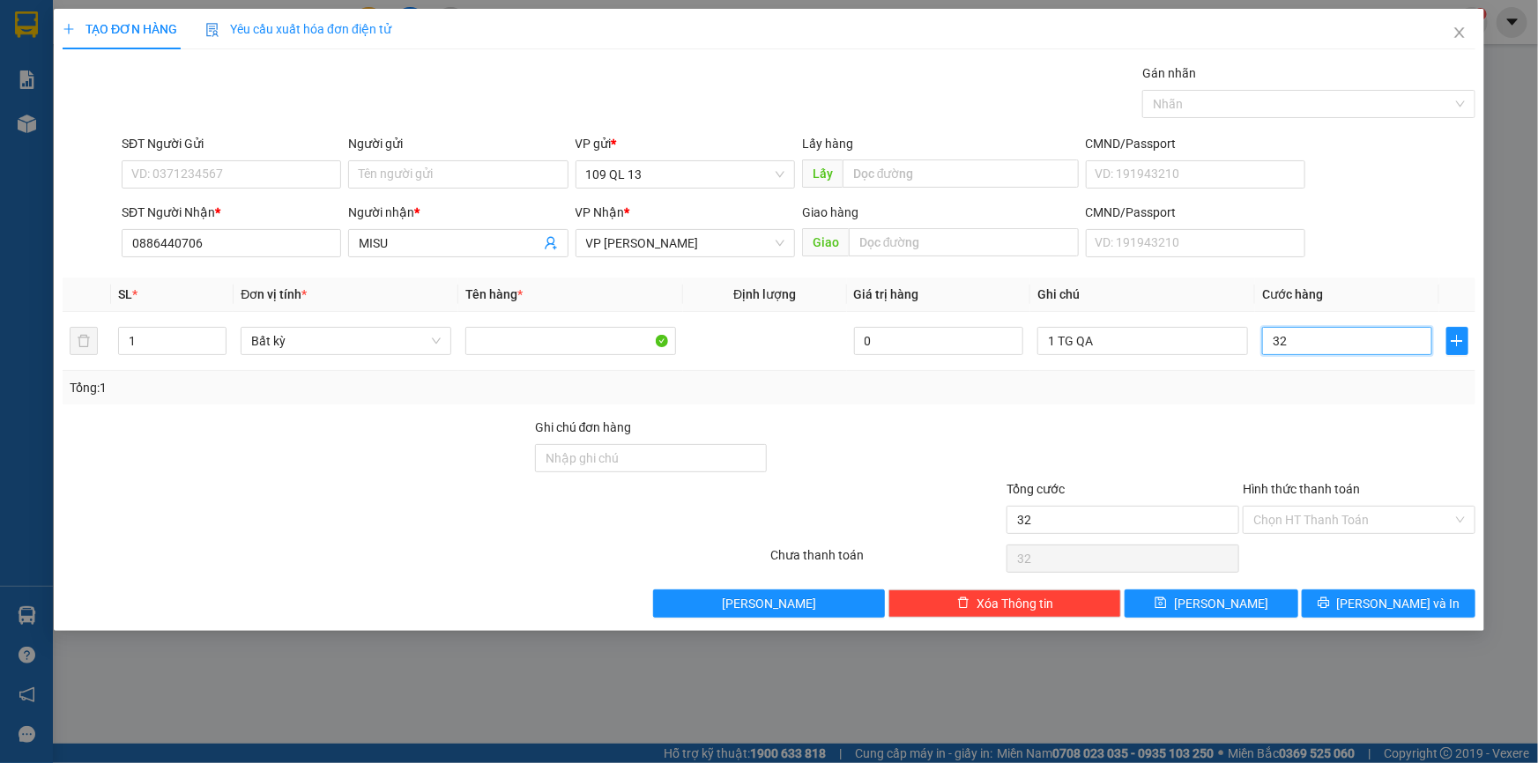
type input "3"
type input "0"
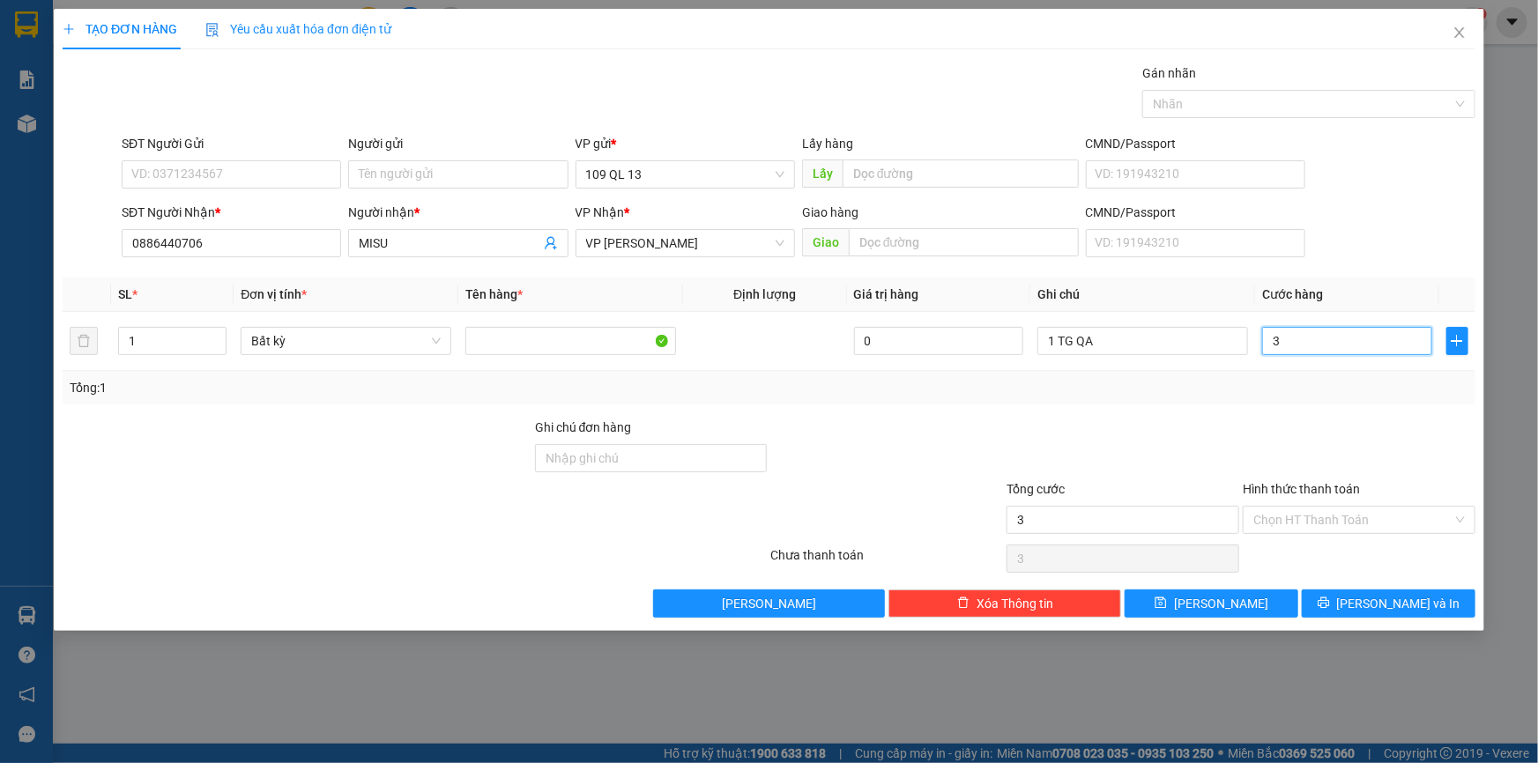
type input "0"
type input "03"
type input "3"
type input "030"
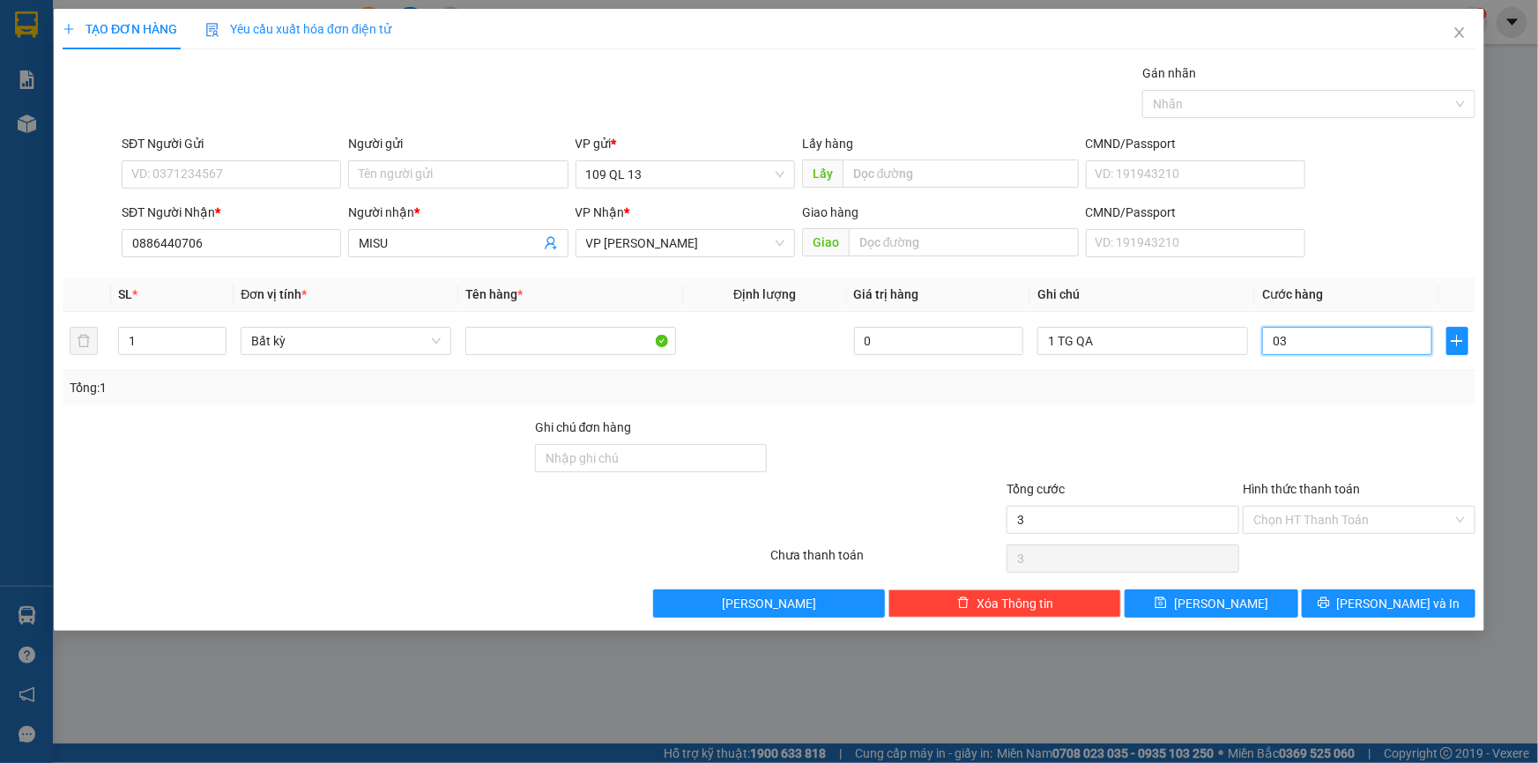
type input "30"
type input "30.000"
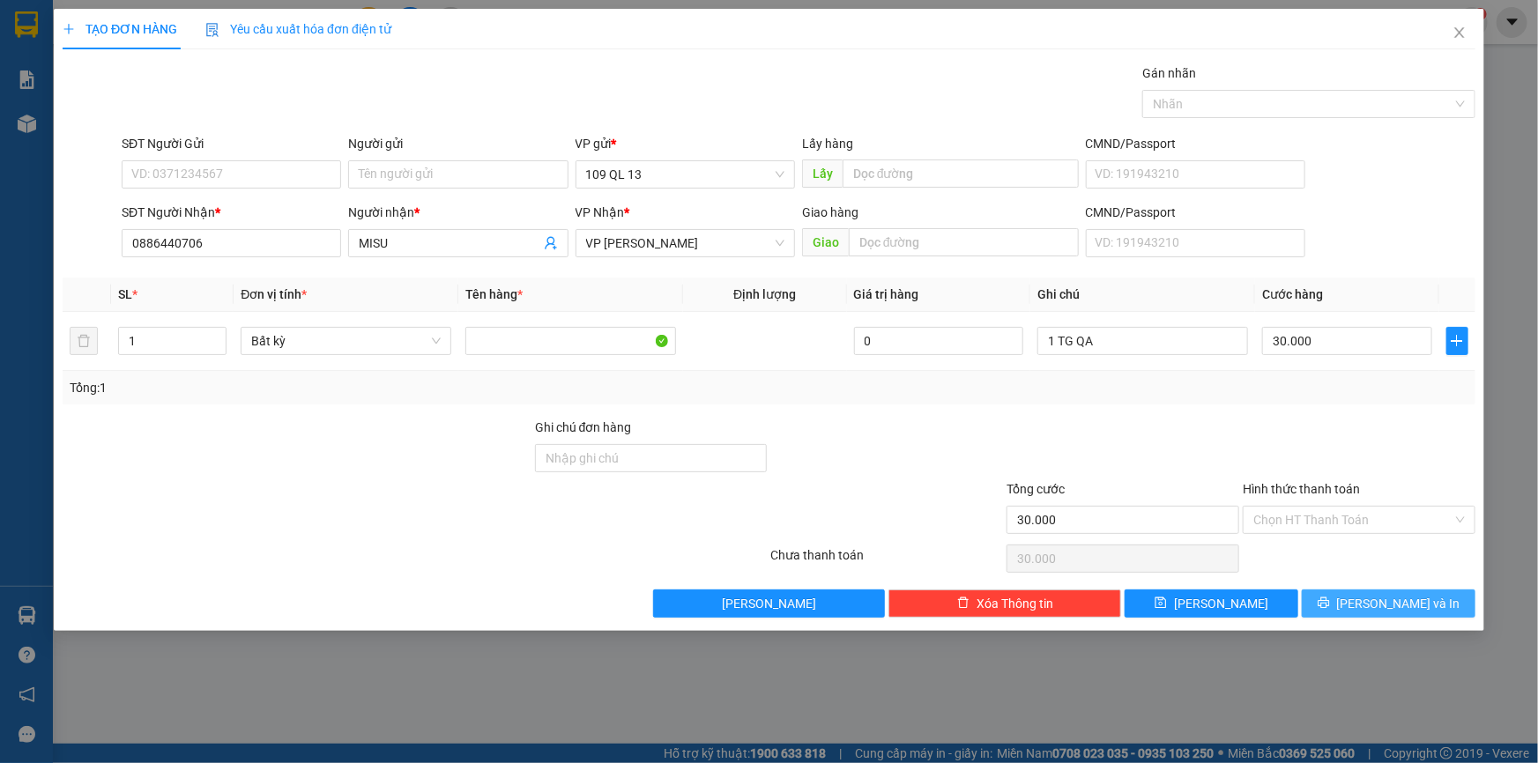
click at [1330, 603] on icon "printer" at bounding box center [1324, 603] width 12 height 12
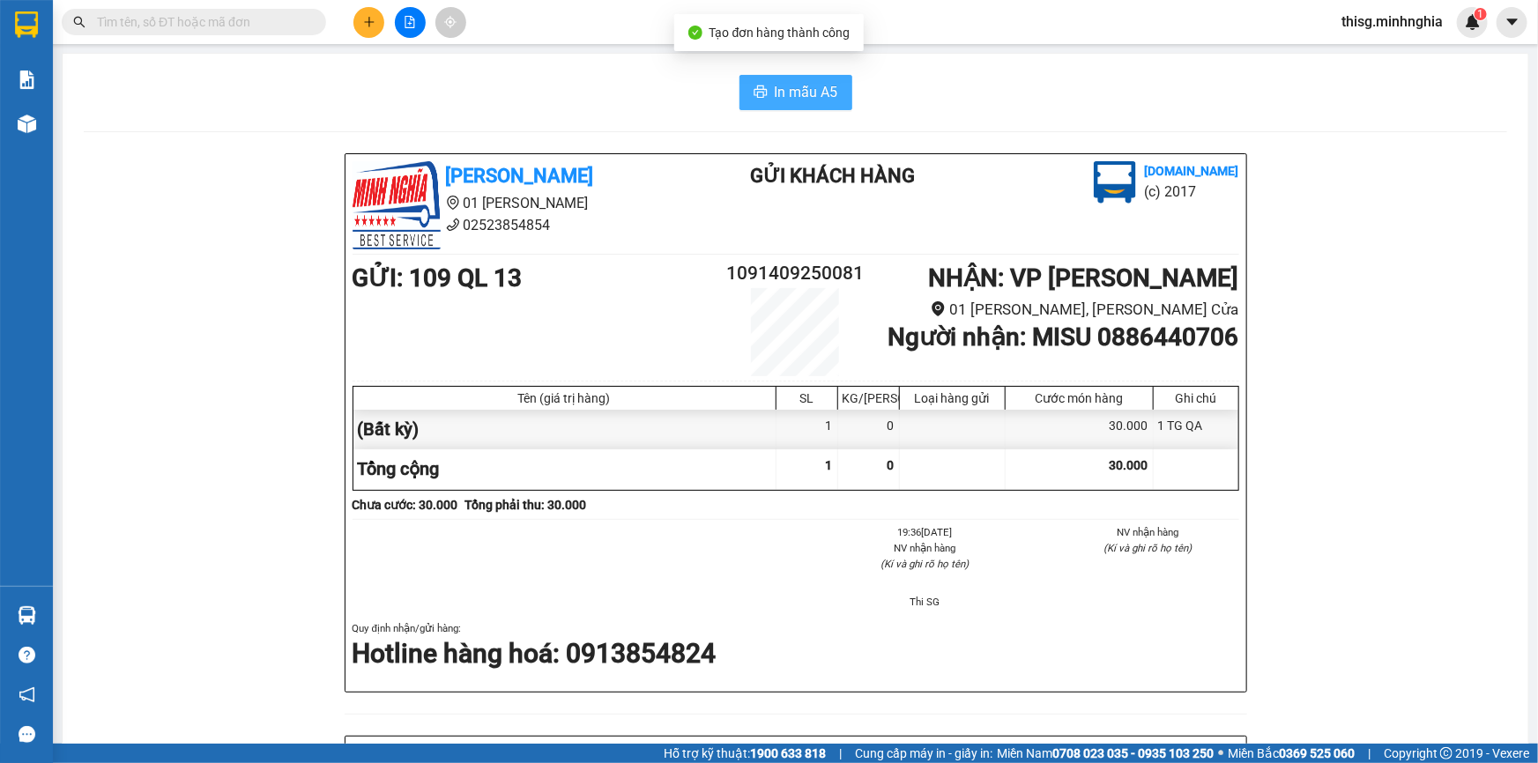
click at [781, 77] on button "In mẫu A5" at bounding box center [795, 92] width 113 height 35
